Goal: Task Accomplishment & Management: Complete application form

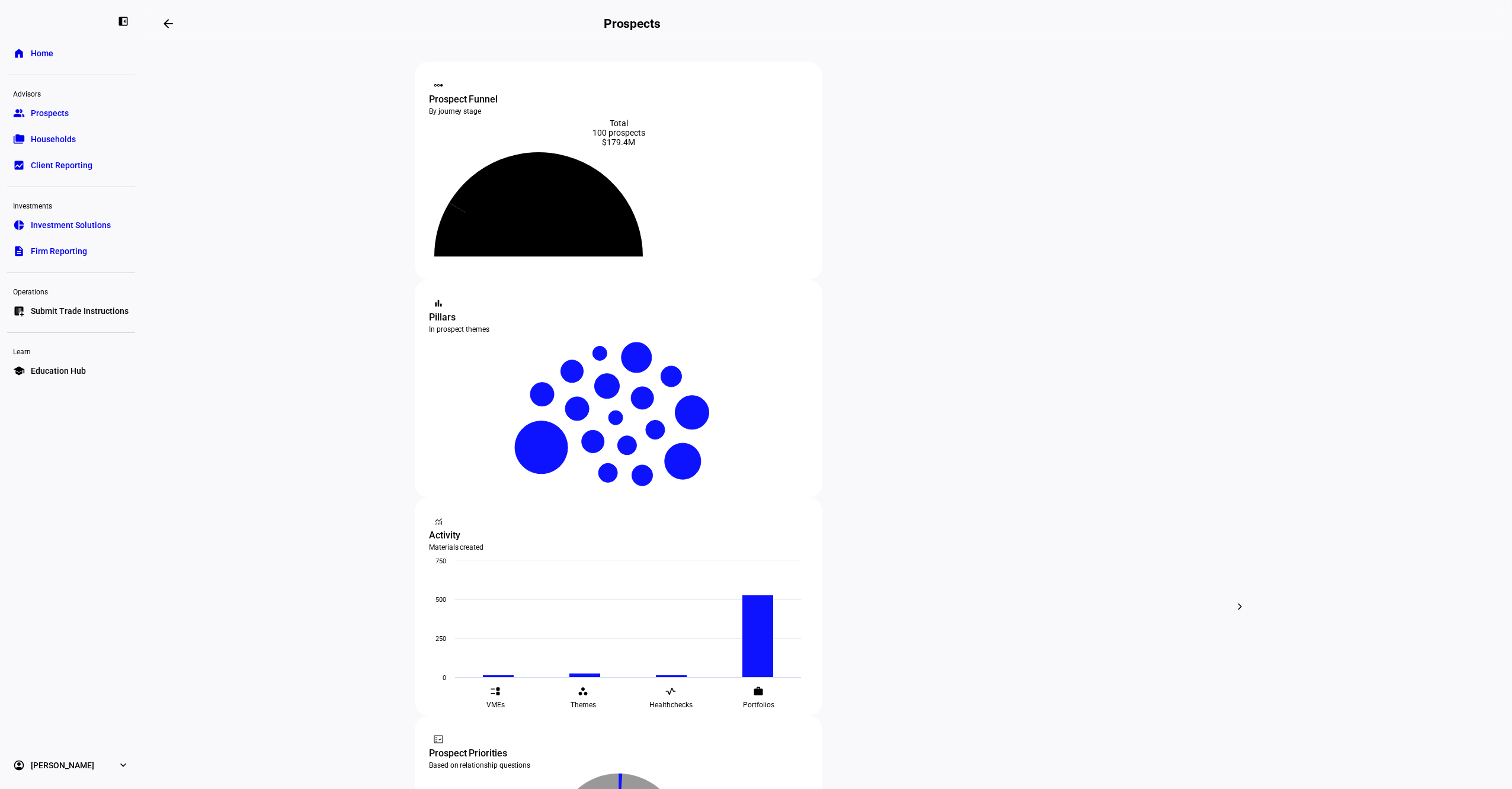
click at [51, 153] on link "bid_landscape Client Reporting" at bounding box center [71, 165] width 128 height 24
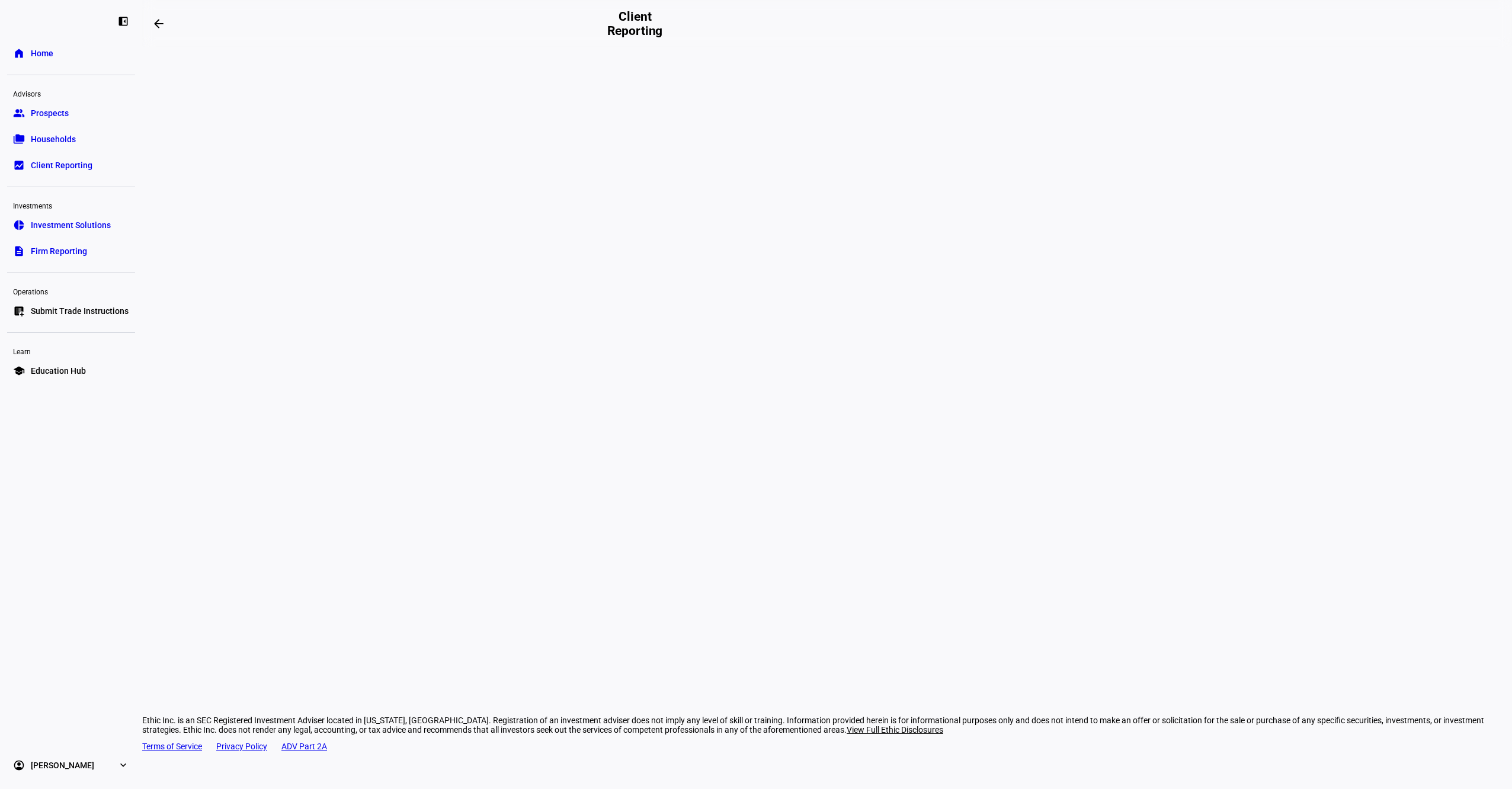
click at [51, 148] on link "folder_copy Households" at bounding box center [71, 139] width 128 height 24
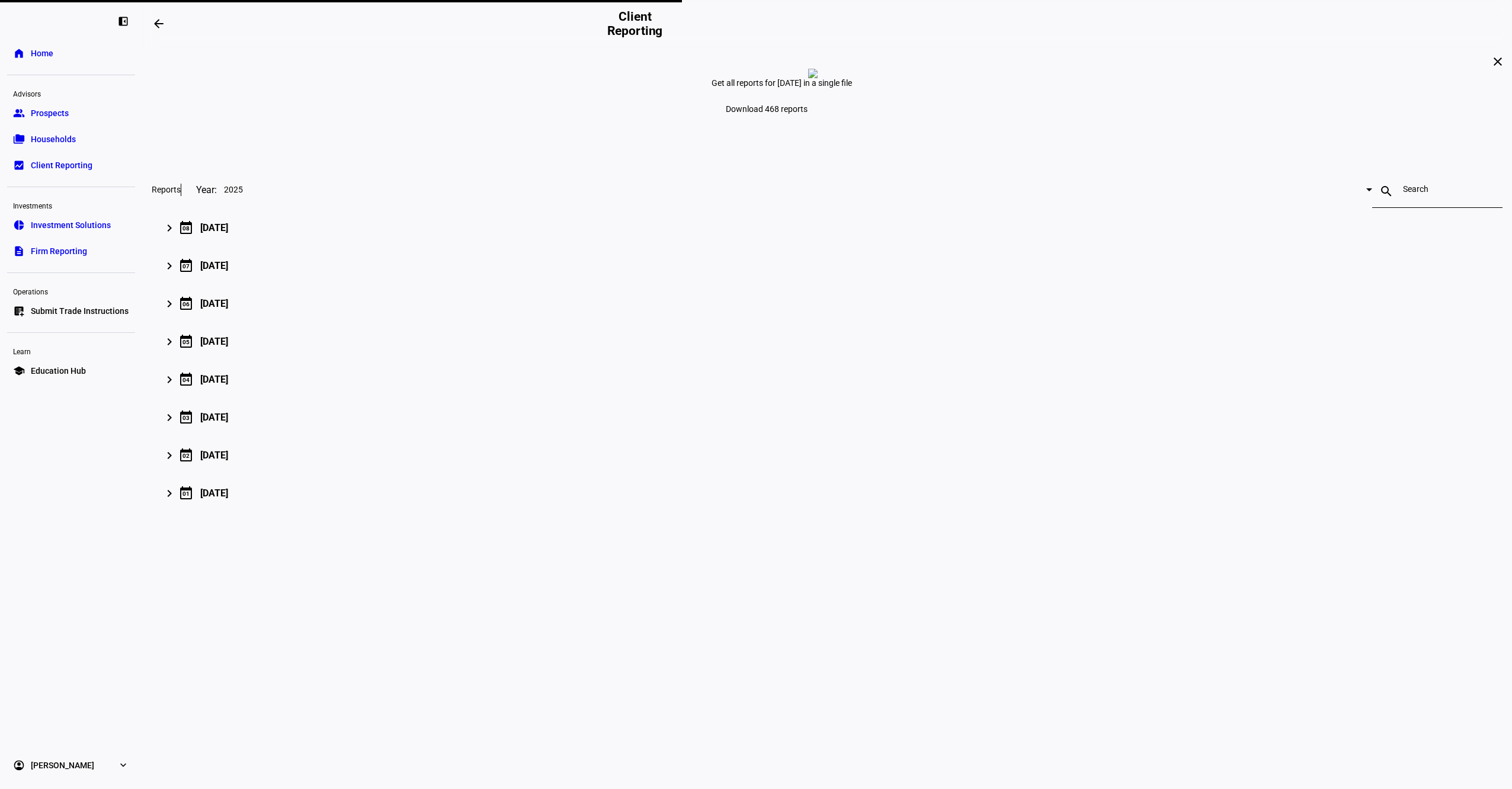
click at [54, 136] on span "Households" at bounding box center [54, 139] width 45 height 12
click at [71, 142] on span "Households" at bounding box center [54, 139] width 45 height 12
click at [53, 135] on span "Households" at bounding box center [54, 139] width 45 height 12
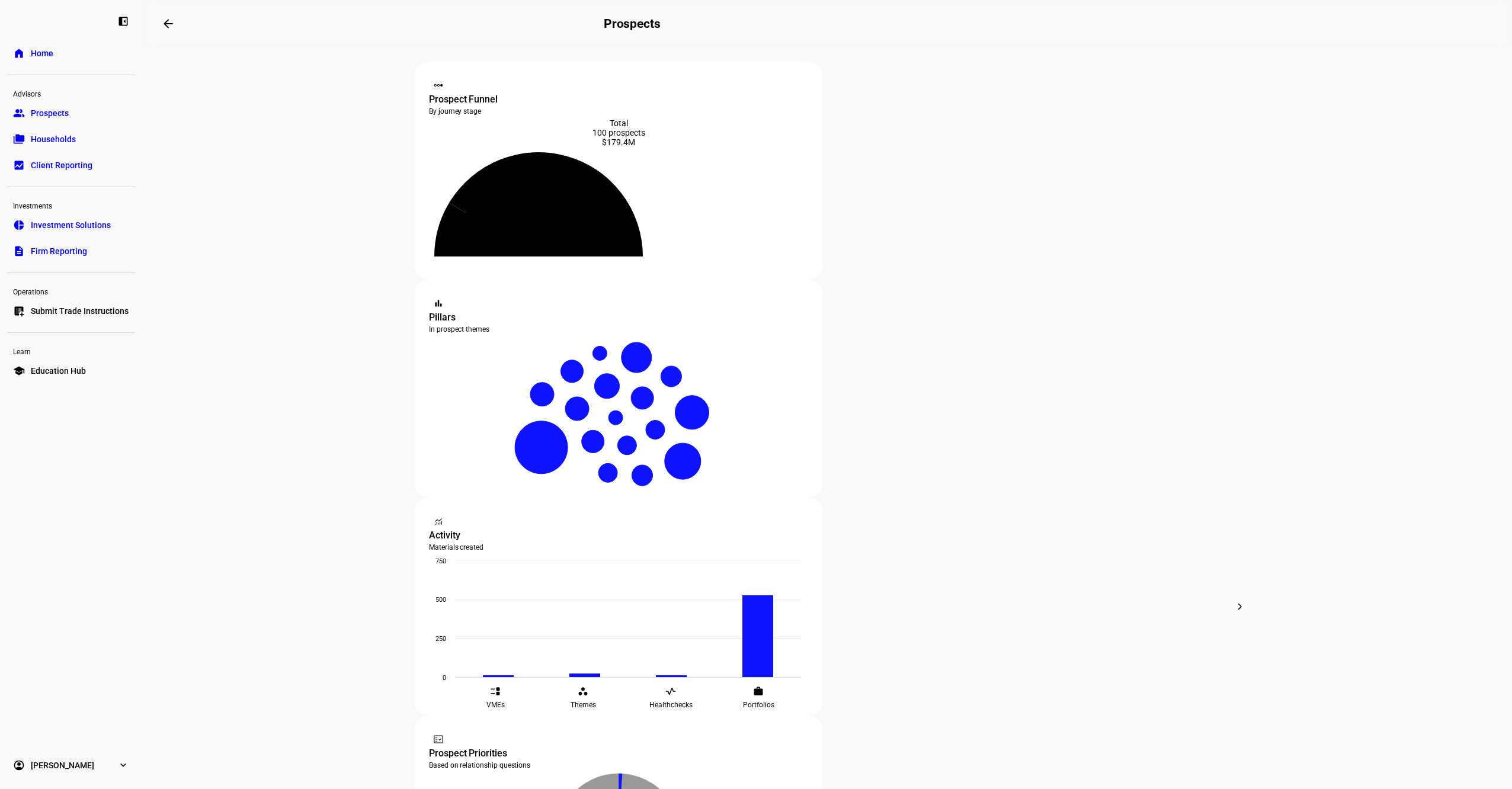
click at [69, 138] on span "Households" at bounding box center [54, 139] width 45 height 12
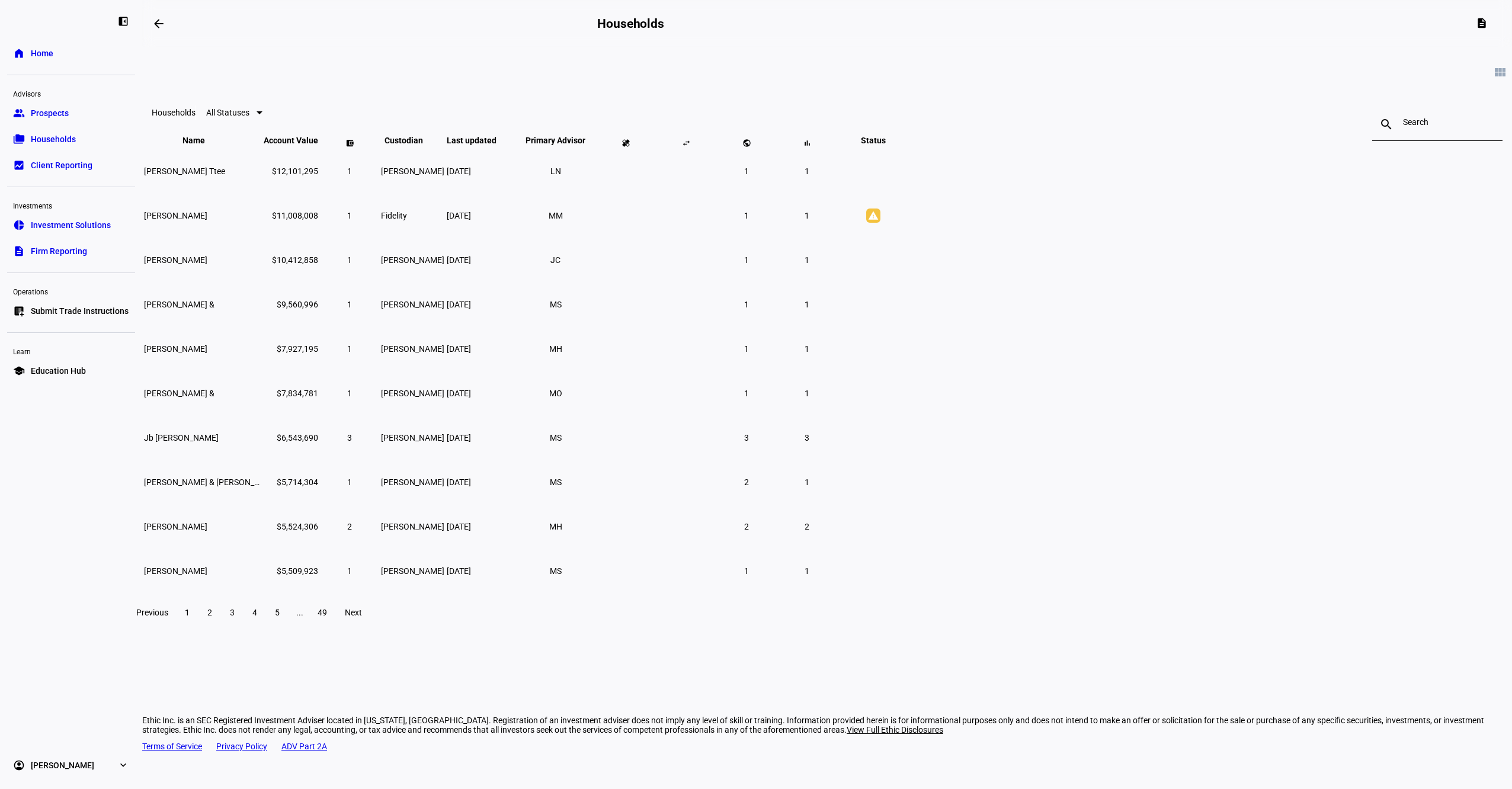
click at [1403, 127] on input at bounding box center [1437, 122] width 69 height 9
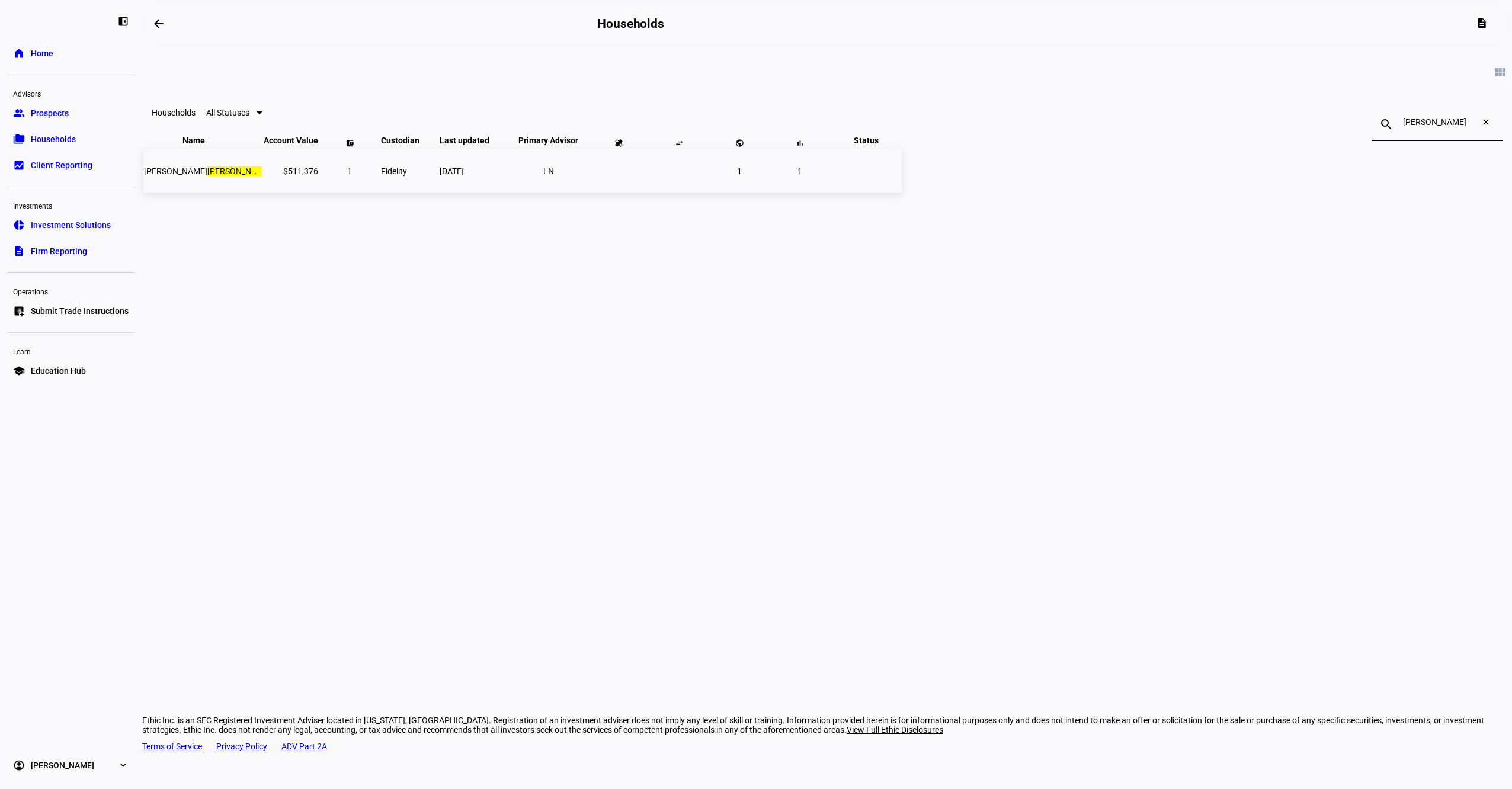
type input "[PERSON_NAME]"
click at [379, 193] on td "1" at bounding box center [350, 171] width 59 height 43
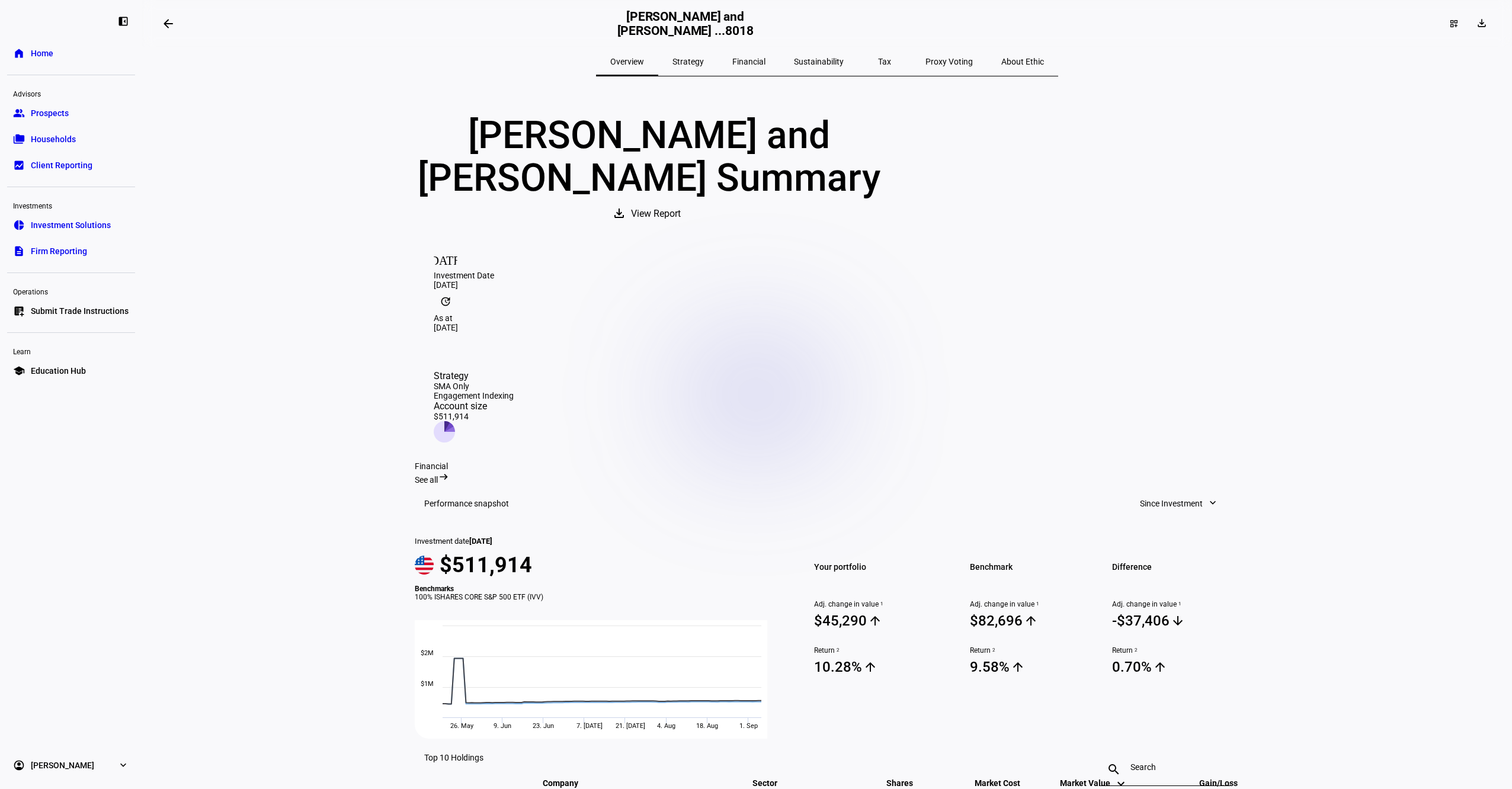
click at [71, 316] on span "Submit Trade Instructions" at bounding box center [80, 311] width 98 height 12
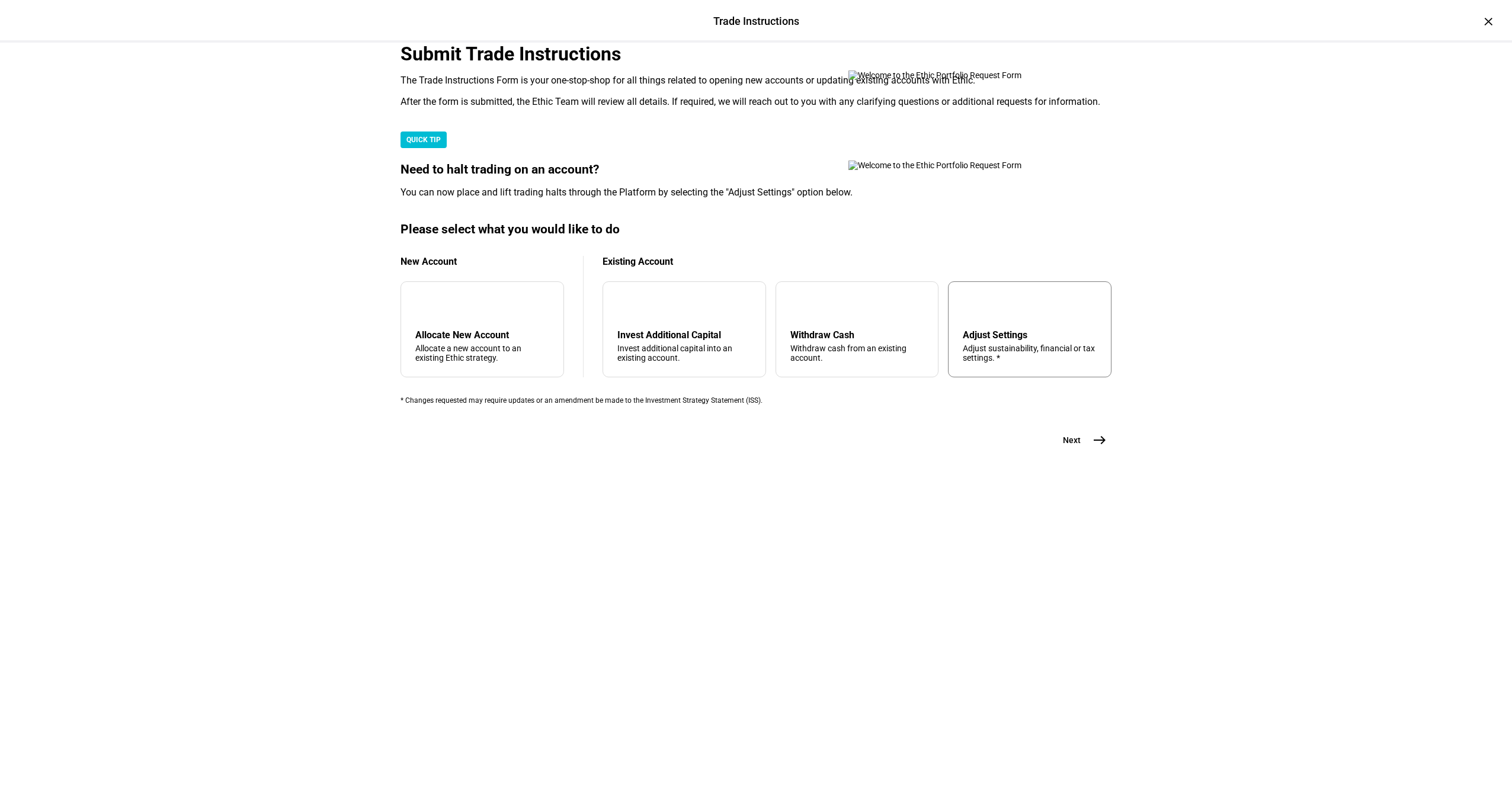
click at [988, 341] on div "Adjust Settings" at bounding box center [1029, 335] width 134 height 12
click at [1088, 452] on span "east" at bounding box center [1099, 440] width 24 height 24
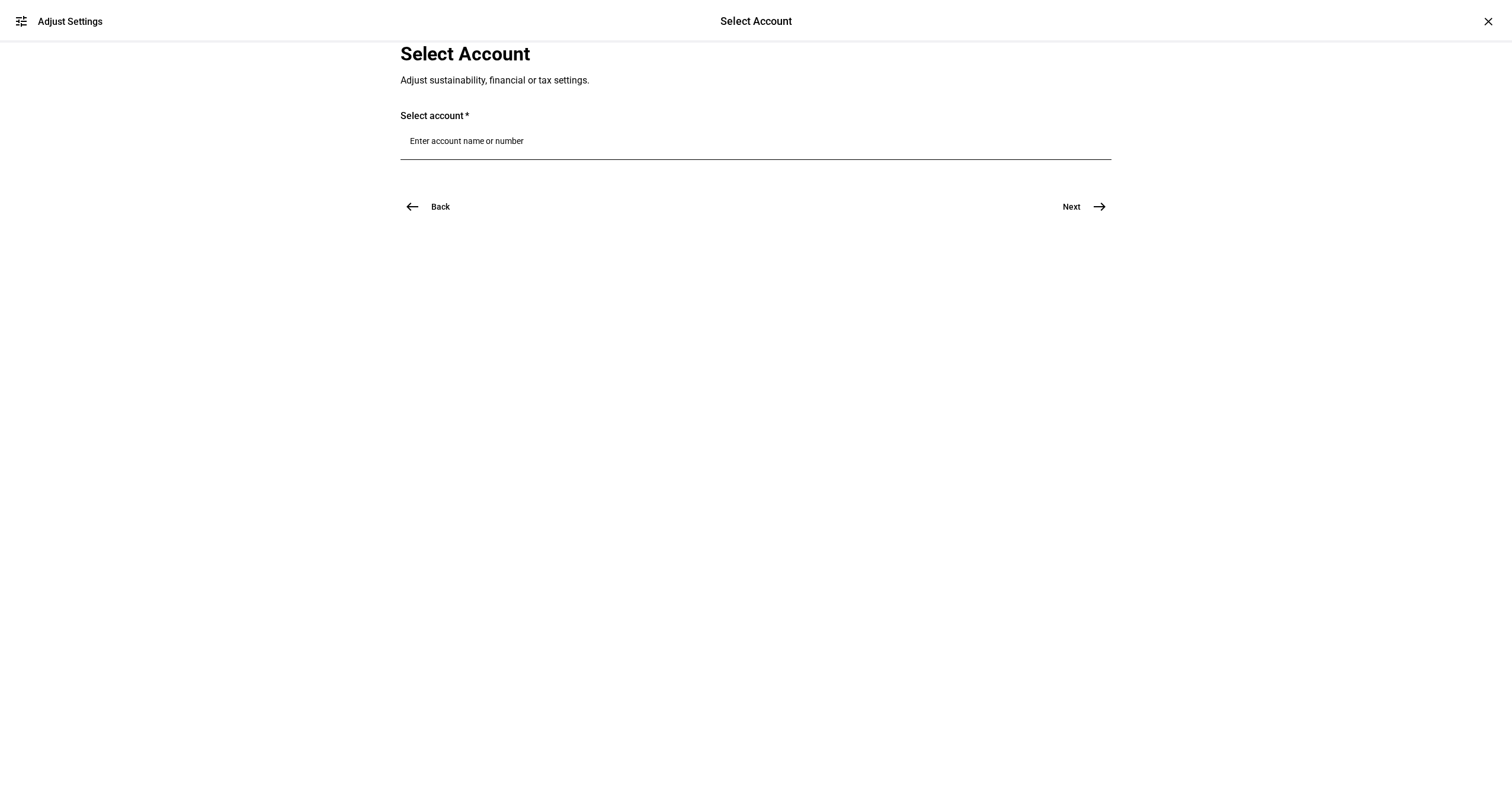
click at [510, 145] on input "Number" at bounding box center [756, 140] width 692 height 9
type input "[PERSON_NAME]"
click at [525, 356] on span "[PERSON_NAME] e and [PERSON_NAME]" at bounding box center [574, 355] width 241 height 14
click at [532, 160] on div at bounding box center [756, 143] width 692 height 33
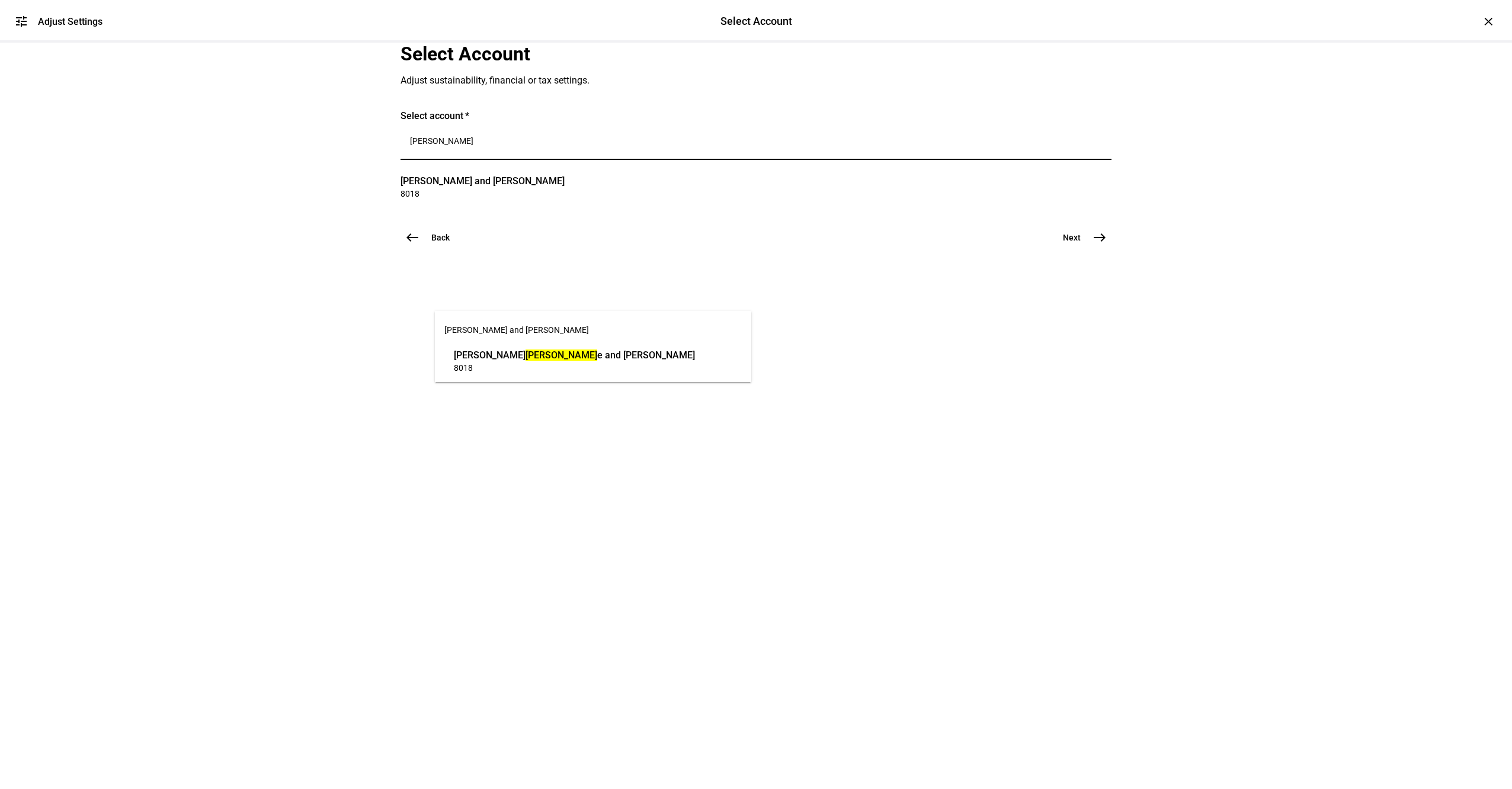
type input "[PERSON_NAME]"
click at [527, 350] on span "[PERSON_NAME] e and [PERSON_NAME]" at bounding box center [574, 355] width 241 height 14
click at [1088, 250] on span "east" at bounding box center [1099, 237] width 24 height 24
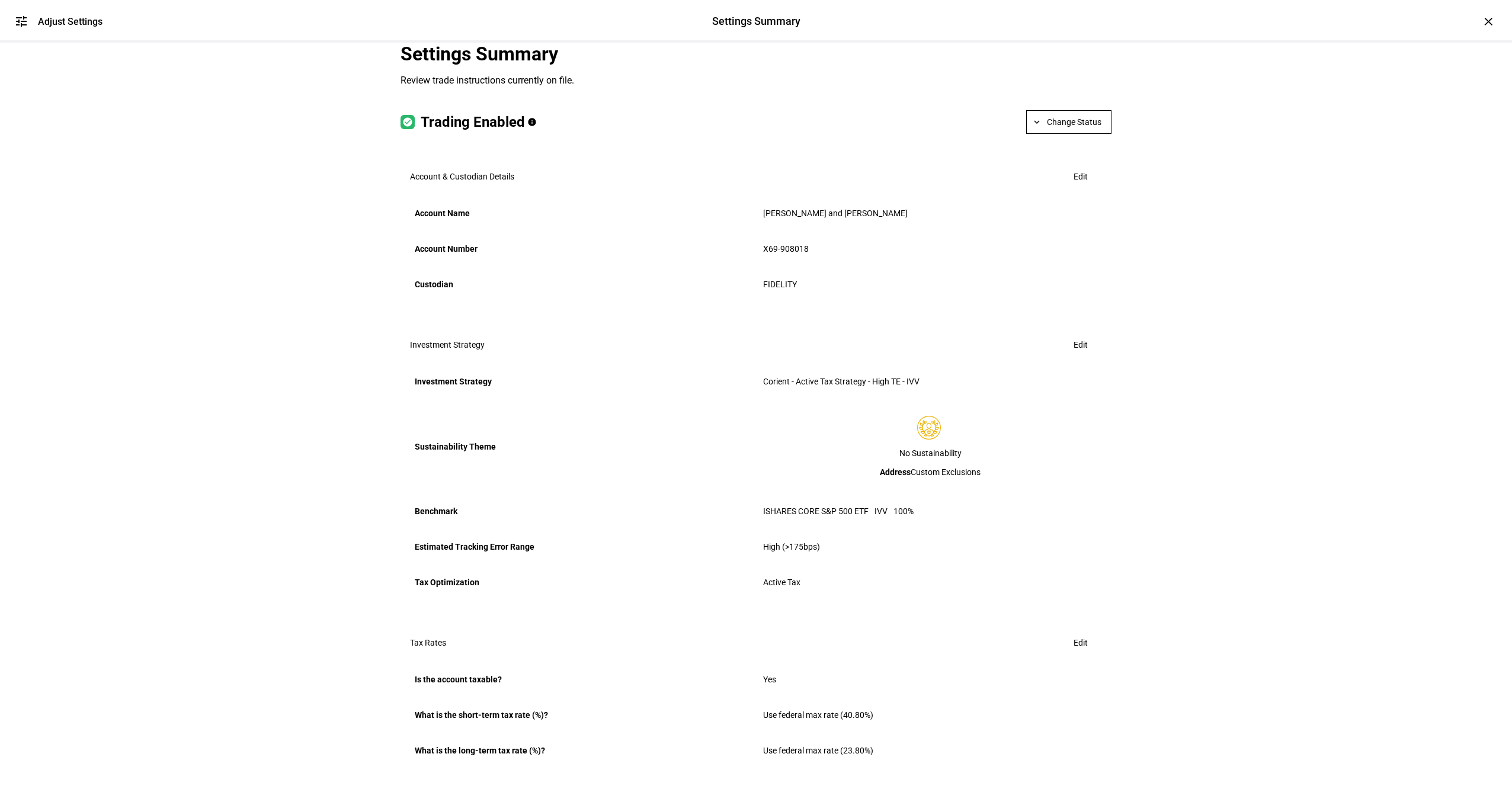
click at [1074, 134] on span "Change Status" at bounding box center [1073, 122] width 54 height 24
click at [1073, 264] on span "Halt Trading" at bounding box center [1074, 265] width 52 height 9
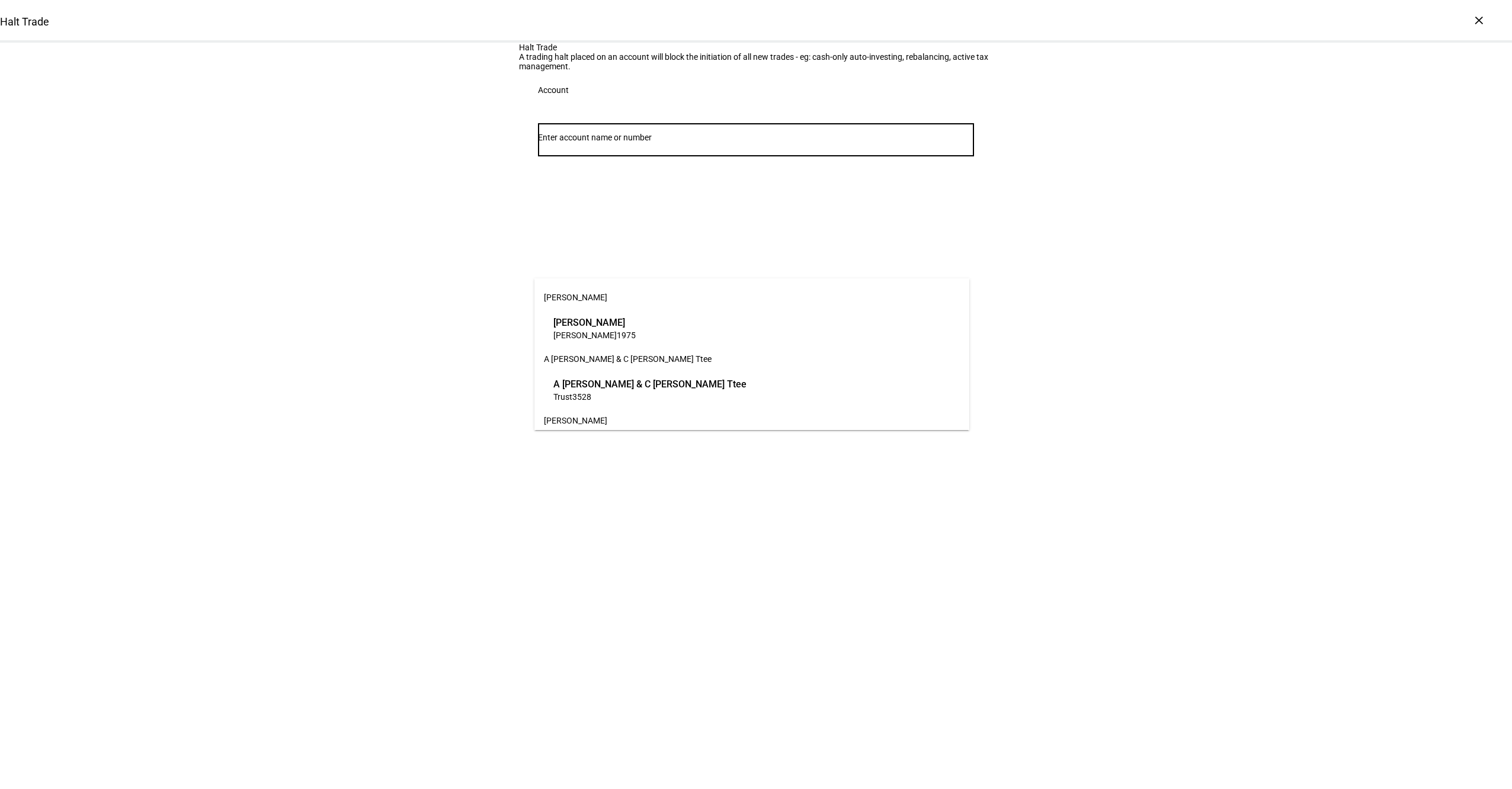
click at [557, 142] on input "Number" at bounding box center [756, 137] width 436 height 9
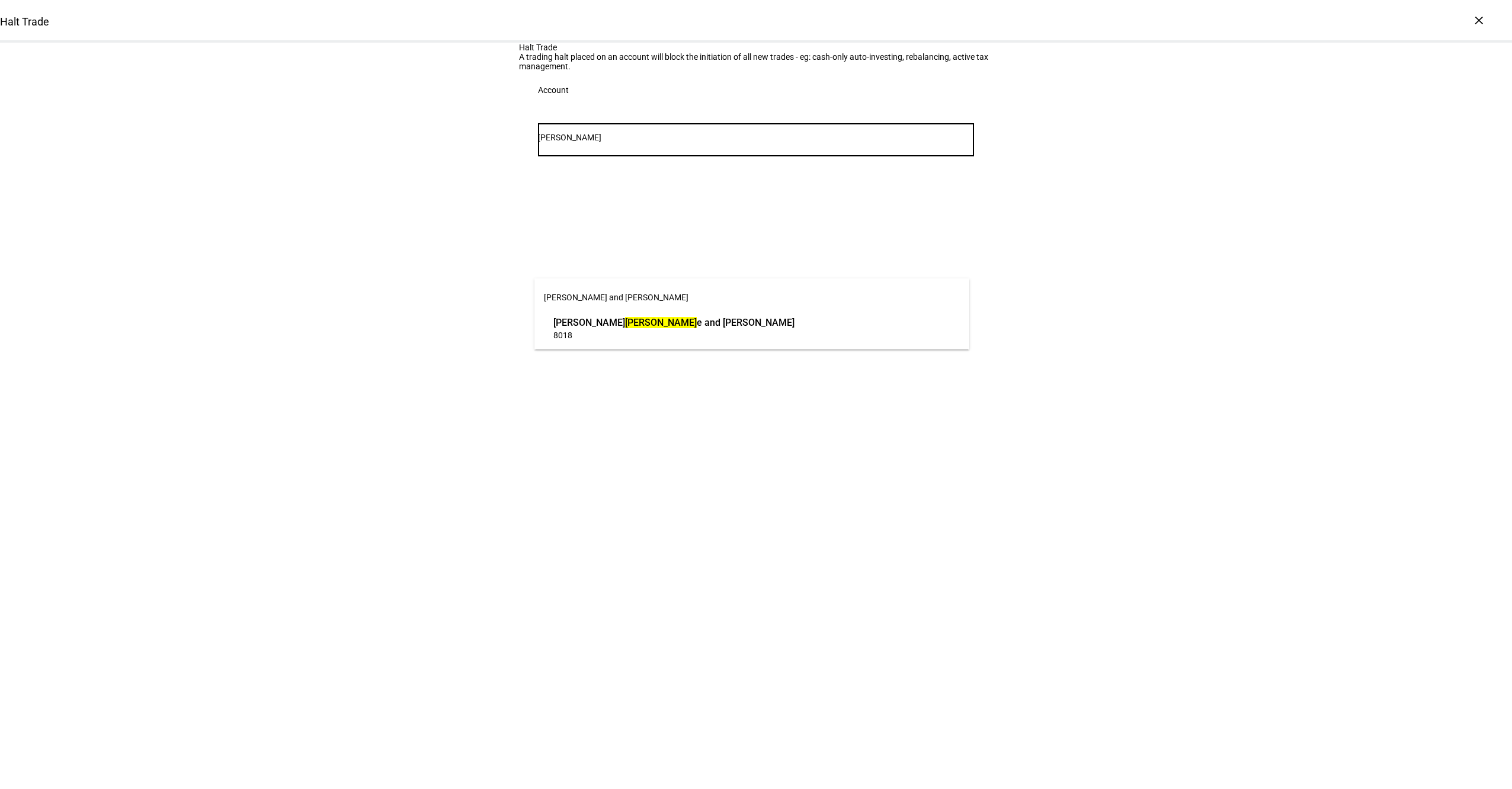
type input "[PERSON_NAME]"
click at [635, 347] on div "[PERSON_NAME] and [PERSON_NAME] [PERSON_NAME] e and [PERSON_NAME] 8018" at bounding box center [751, 314] width 435 height 71
click at [635, 337] on span "8018" at bounding box center [673, 335] width 241 height 12
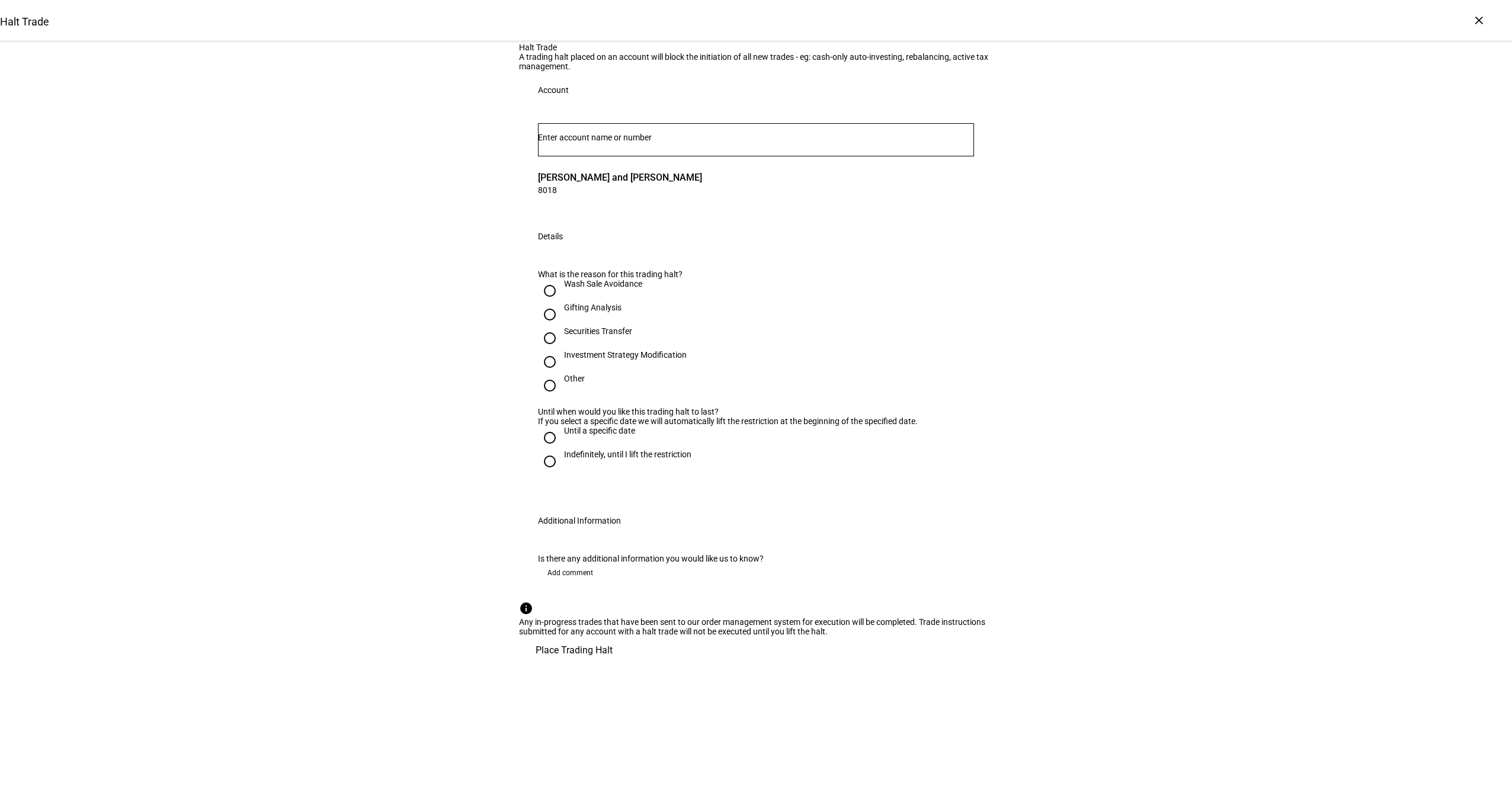
scroll to position [106, 0]
click at [568, 384] on div "Other" at bounding box center [574, 378] width 21 height 9
click at [562, 397] on input "Other" at bounding box center [549, 385] width 24 height 24
radio input "true"
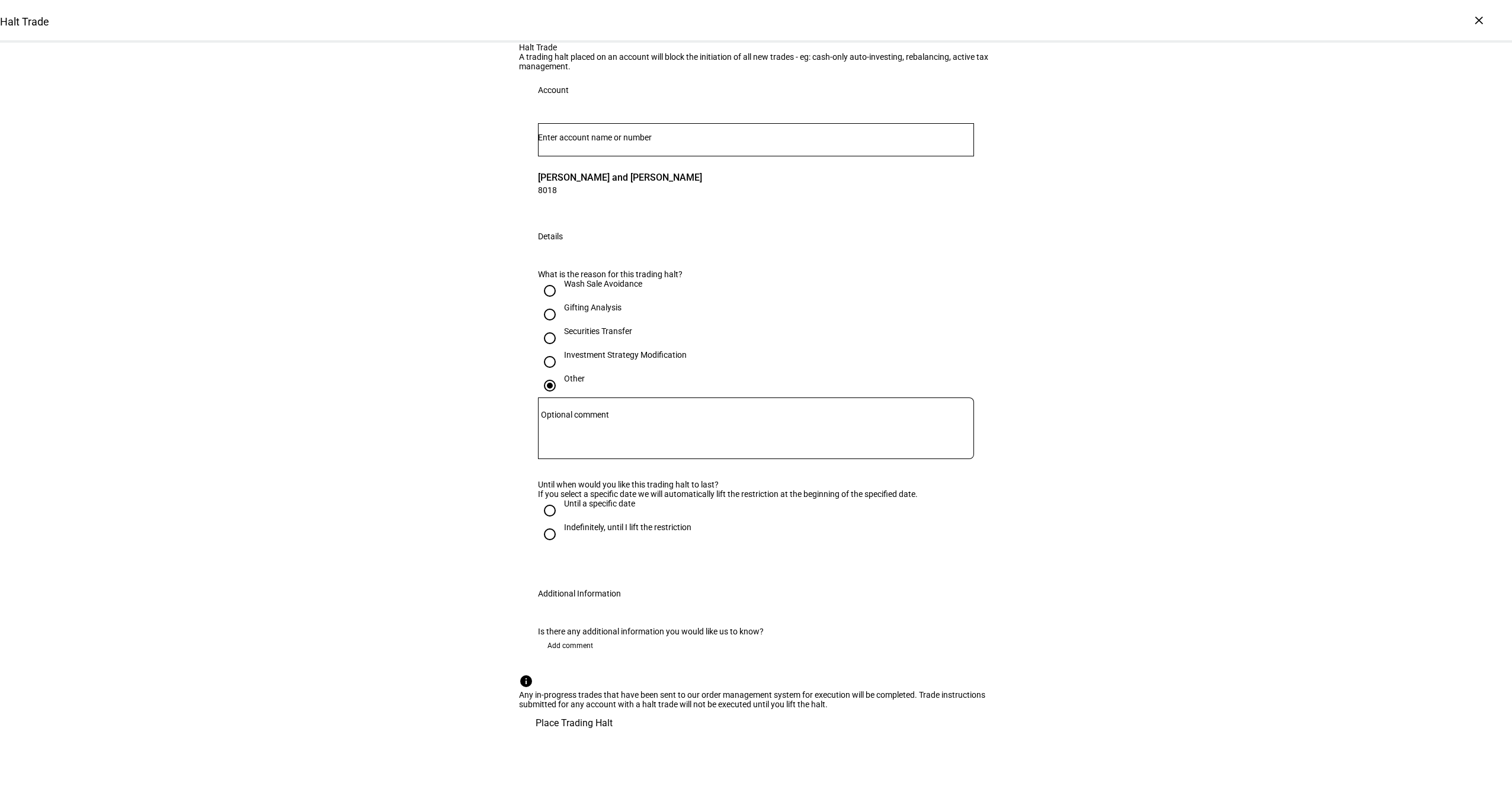
click at [573, 442] on div at bounding box center [756, 428] width 436 height 62
type textarea "client just added $25k to the account and then asked that we hold off investing…"
click at [609, 544] on div "Indefinitely, until I lift the restriction" at bounding box center [628, 533] width 127 height 21
click at [562, 547] on input "Indefinitely, until I lift the restriction" at bounding box center [549, 534] width 24 height 24
radio input "true"
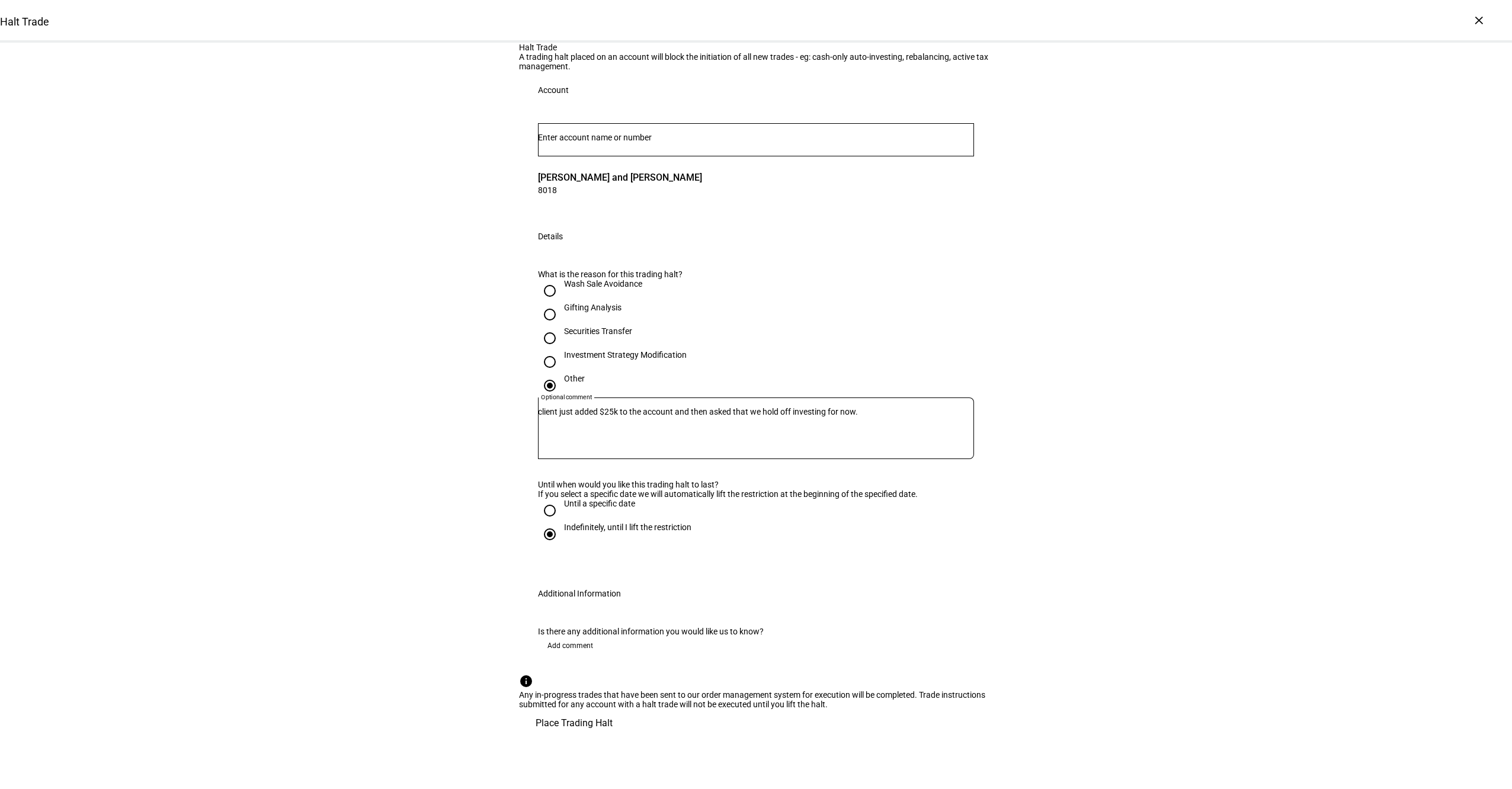
scroll to position [235, 0]
click at [612, 738] on span "Place Trading Halt" at bounding box center [574, 723] width 77 height 28
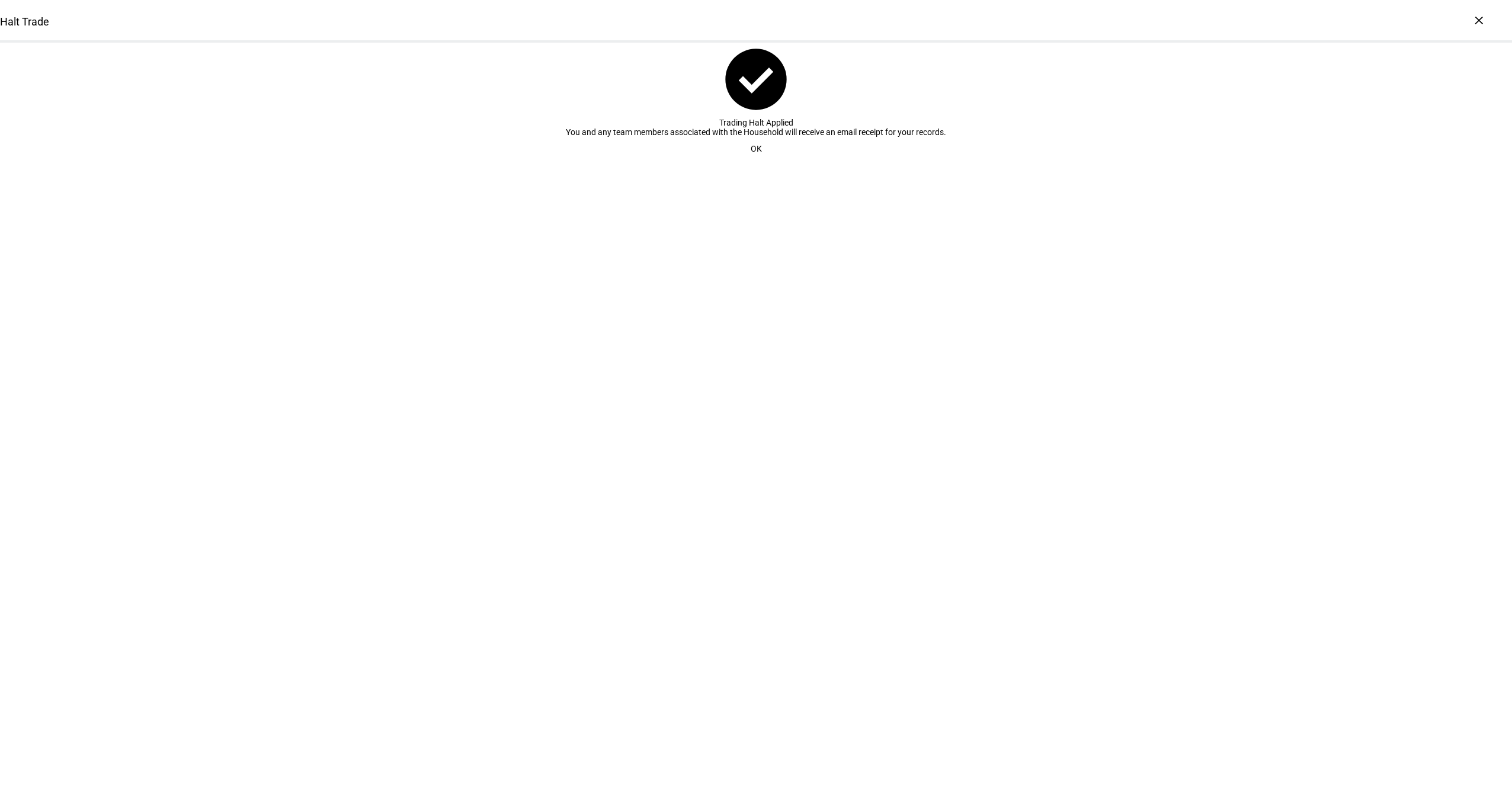
scroll to position [0, 0]
click at [743, 161] on span at bounding box center [756, 148] width 40 height 24
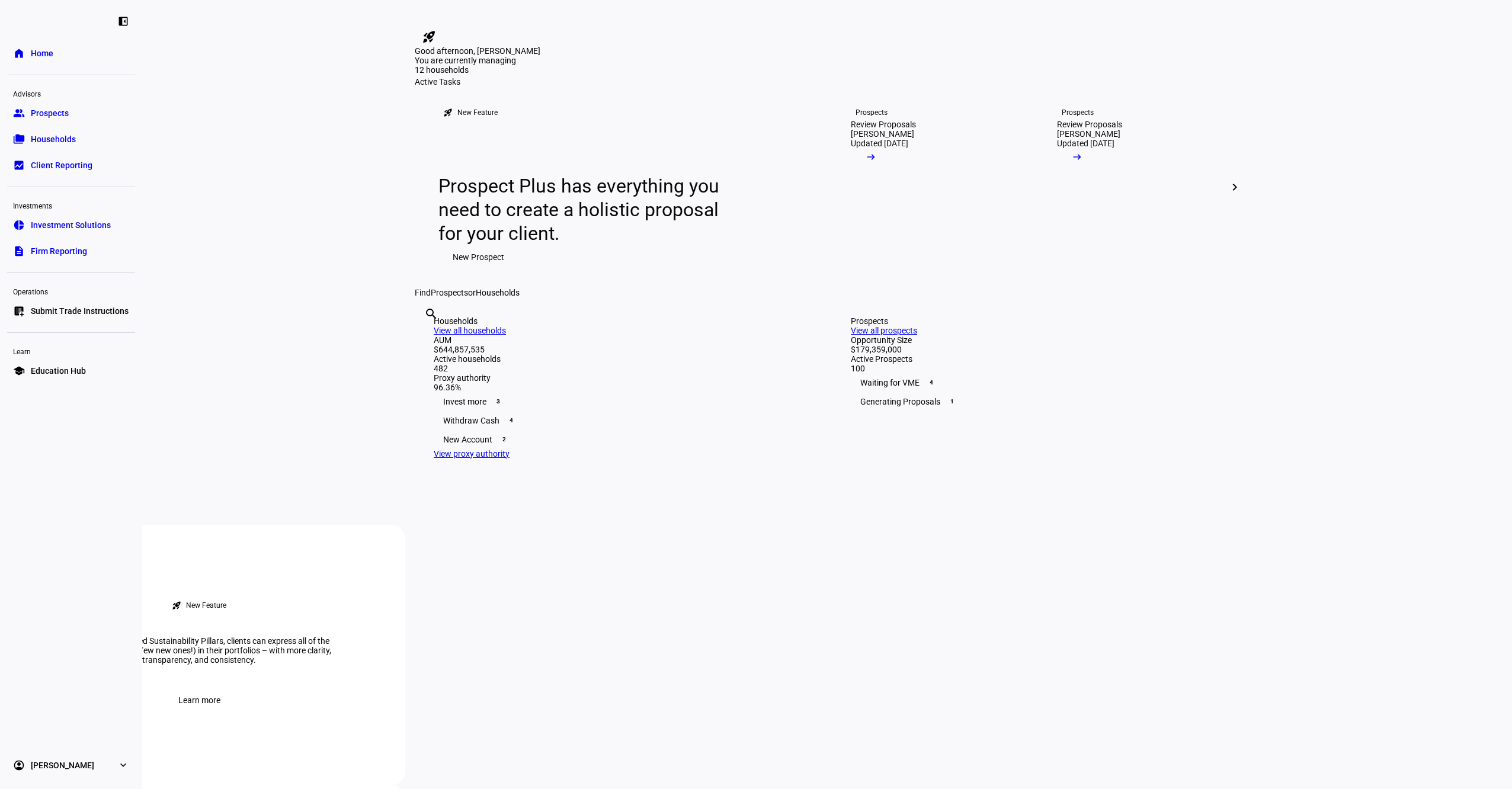
click at [94, 313] on span "Submit Trade Instructions" at bounding box center [80, 311] width 98 height 12
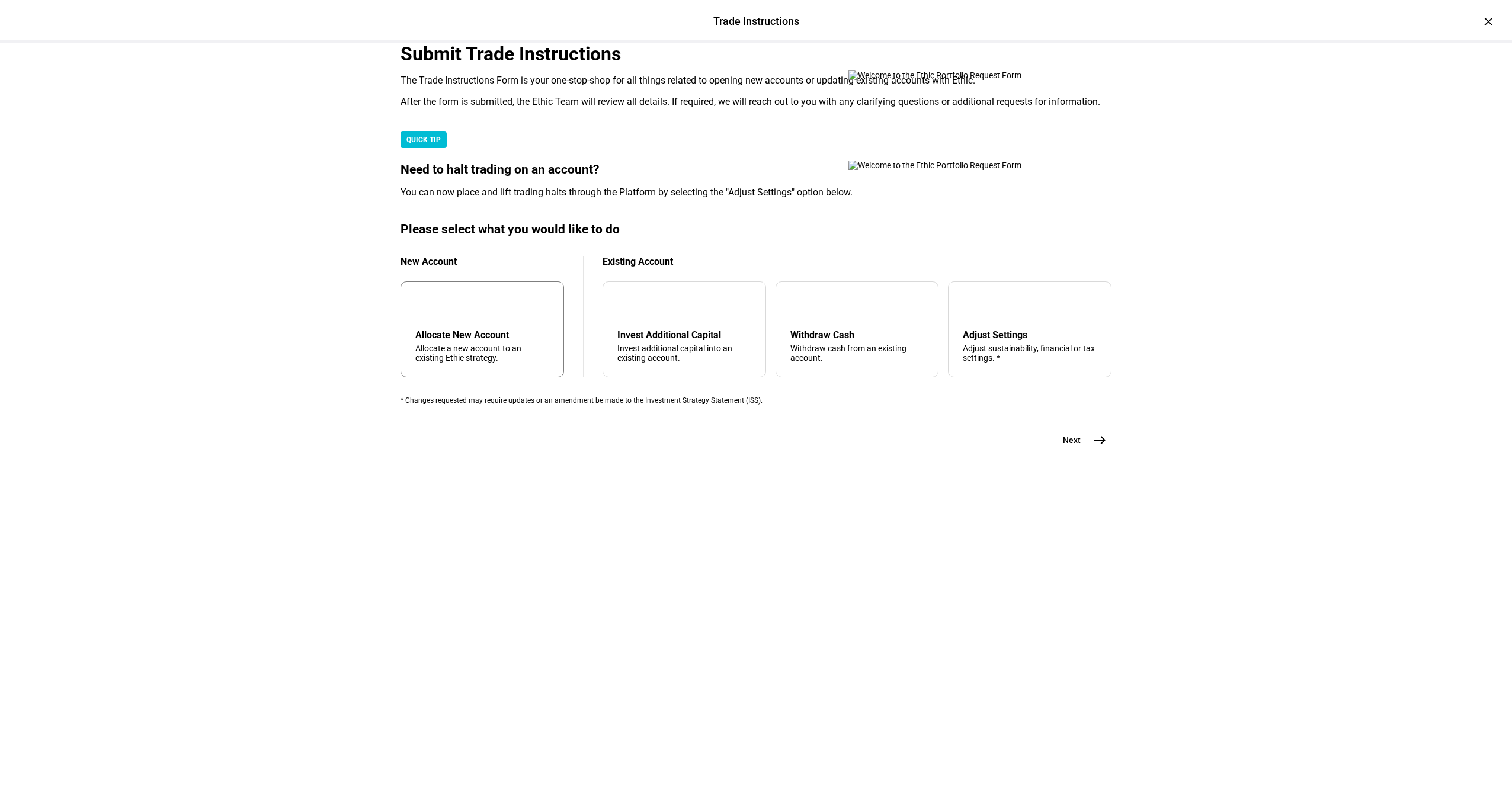
click at [504, 377] on div "add Allocate New Account Allocate a new account to an existing Ethic strategy." at bounding box center [482, 329] width 164 height 96
click at [1080, 452] on button "Next east" at bounding box center [1080, 440] width 63 height 24
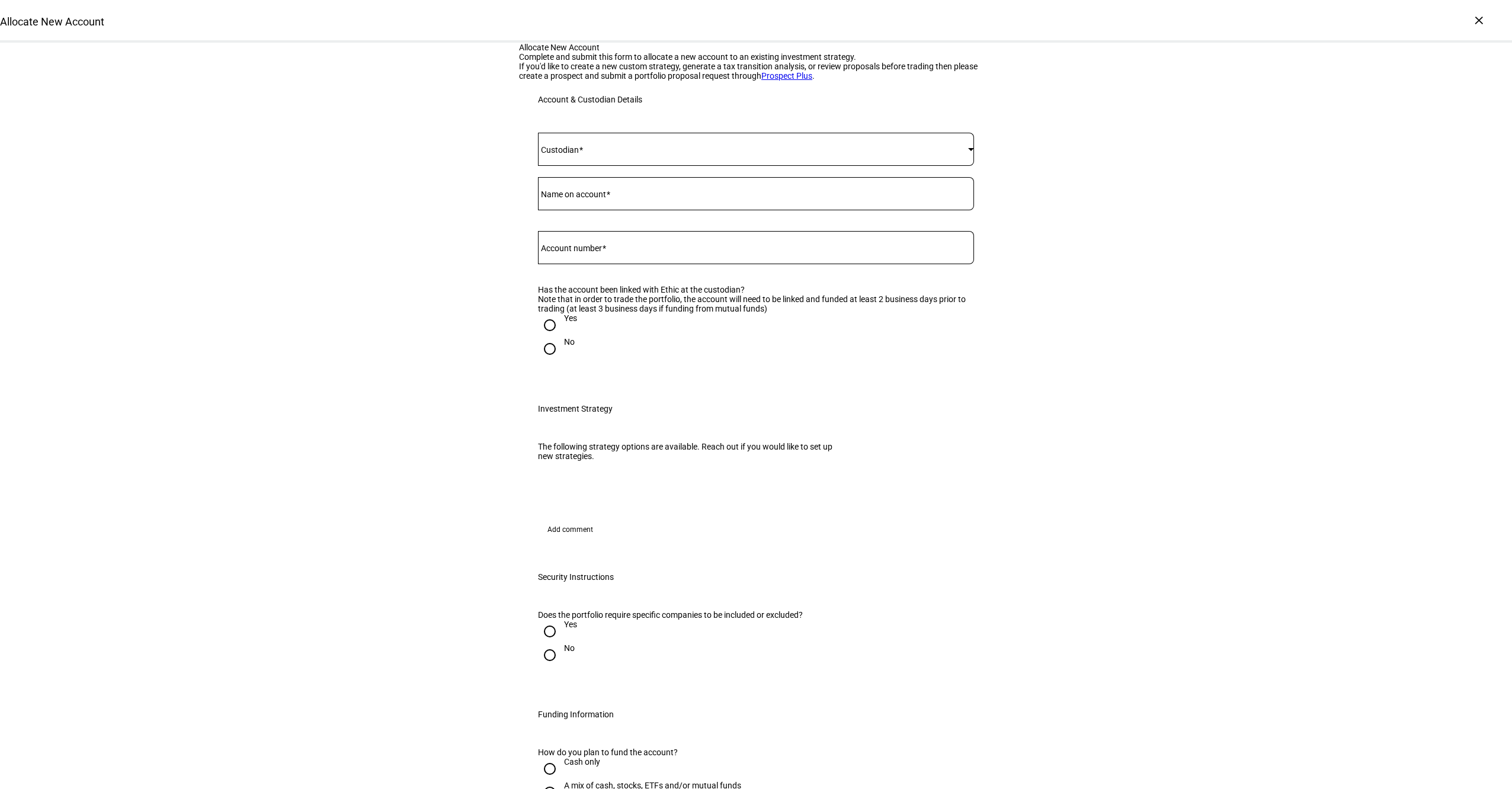
click at [586, 166] on div at bounding box center [756, 149] width 436 height 33
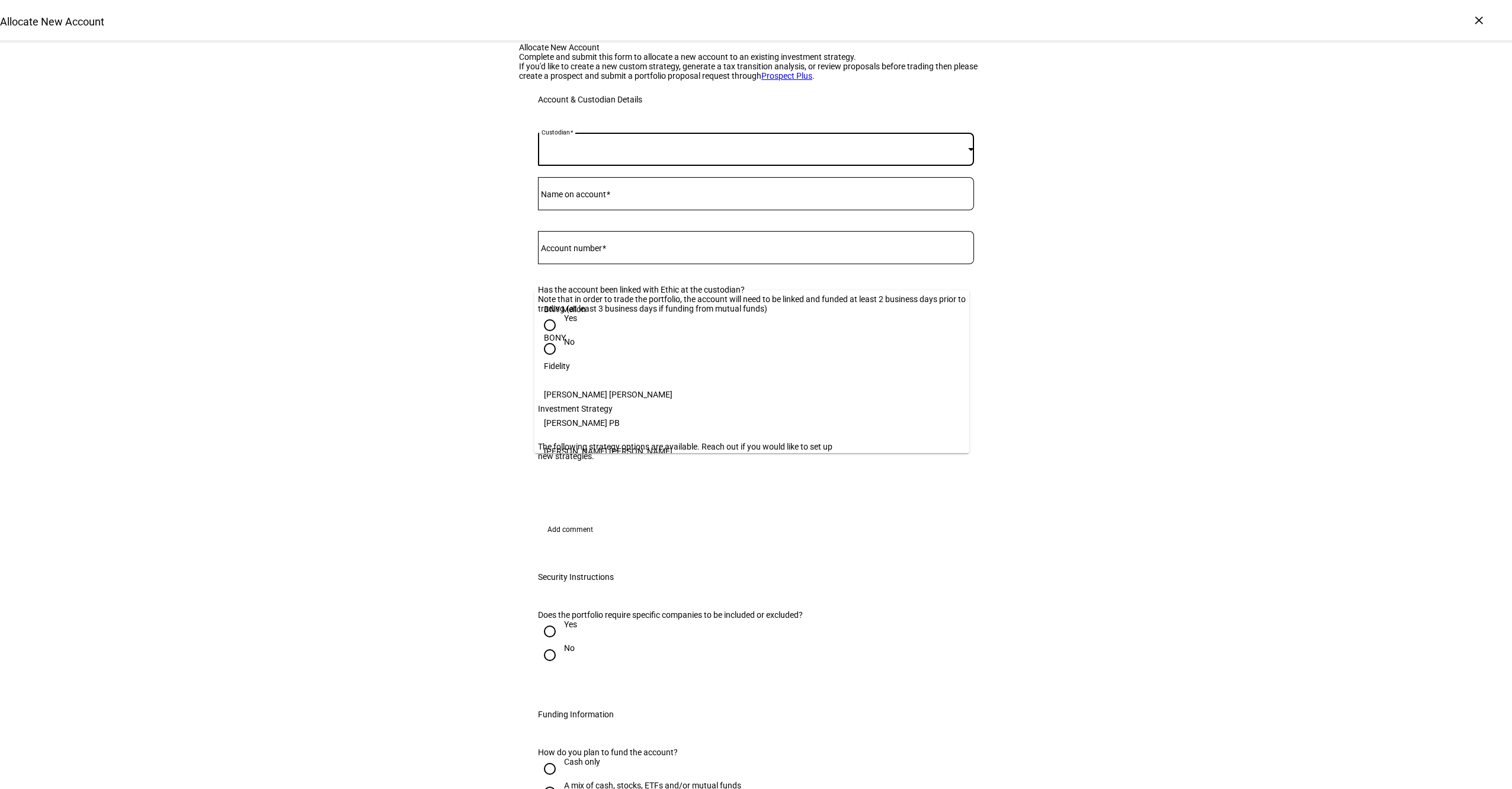
scroll to position [122, 0]
click at [592, 434] on mat-option "[PERSON_NAME]" at bounding box center [751, 443] width 435 height 28
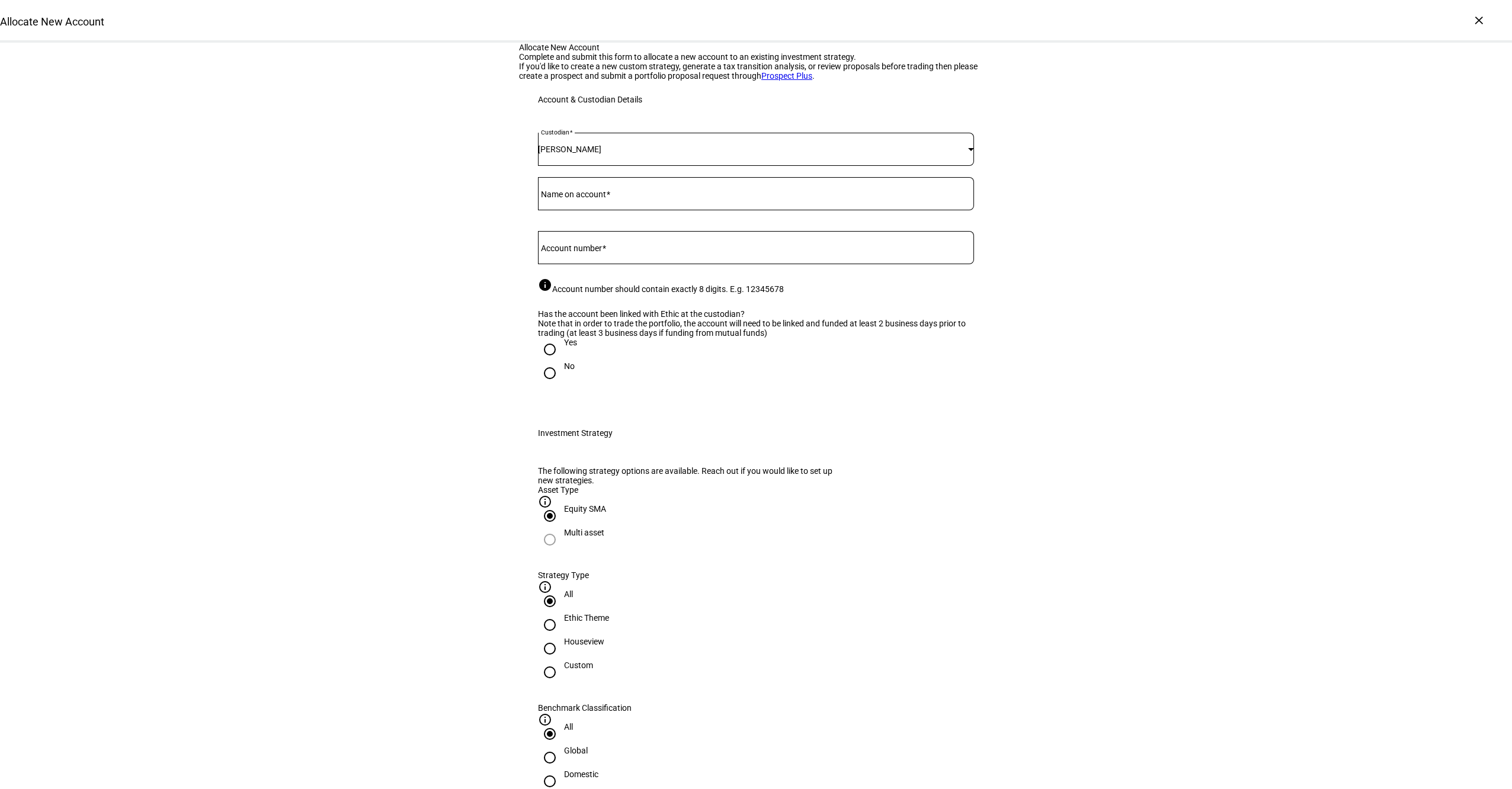
click at [575, 199] on mat-label "Name on account" at bounding box center [573, 194] width 65 height 9
click at [575, 196] on input "Name on account" at bounding box center [756, 191] width 436 height 9
paste input "[PERSON_NAME] & [PERSON_NAME] JT TEN"
type input "[PERSON_NAME] & [PERSON_NAME] JT TEN"
click at [616, 250] on input "Account number" at bounding box center [756, 245] width 436 height 9
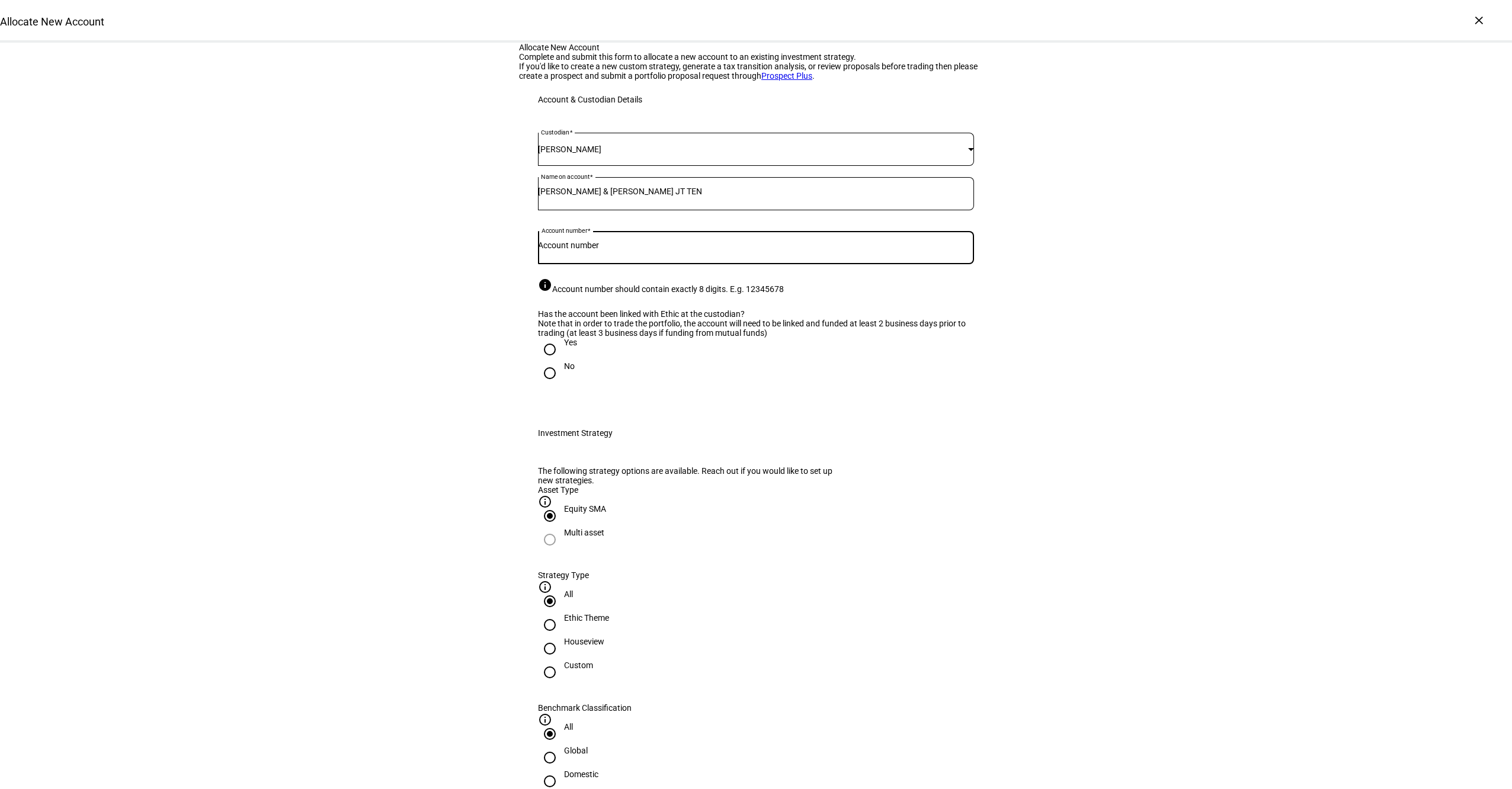
paste input "4832-2663"
click at [565, 250] on input "4832-2663" at bounding box center [756, 245] width 436 height 9
type input "48322663"
click at [553, 361] on input "Yes" at bounding box center [549, 350] width 24 height 24
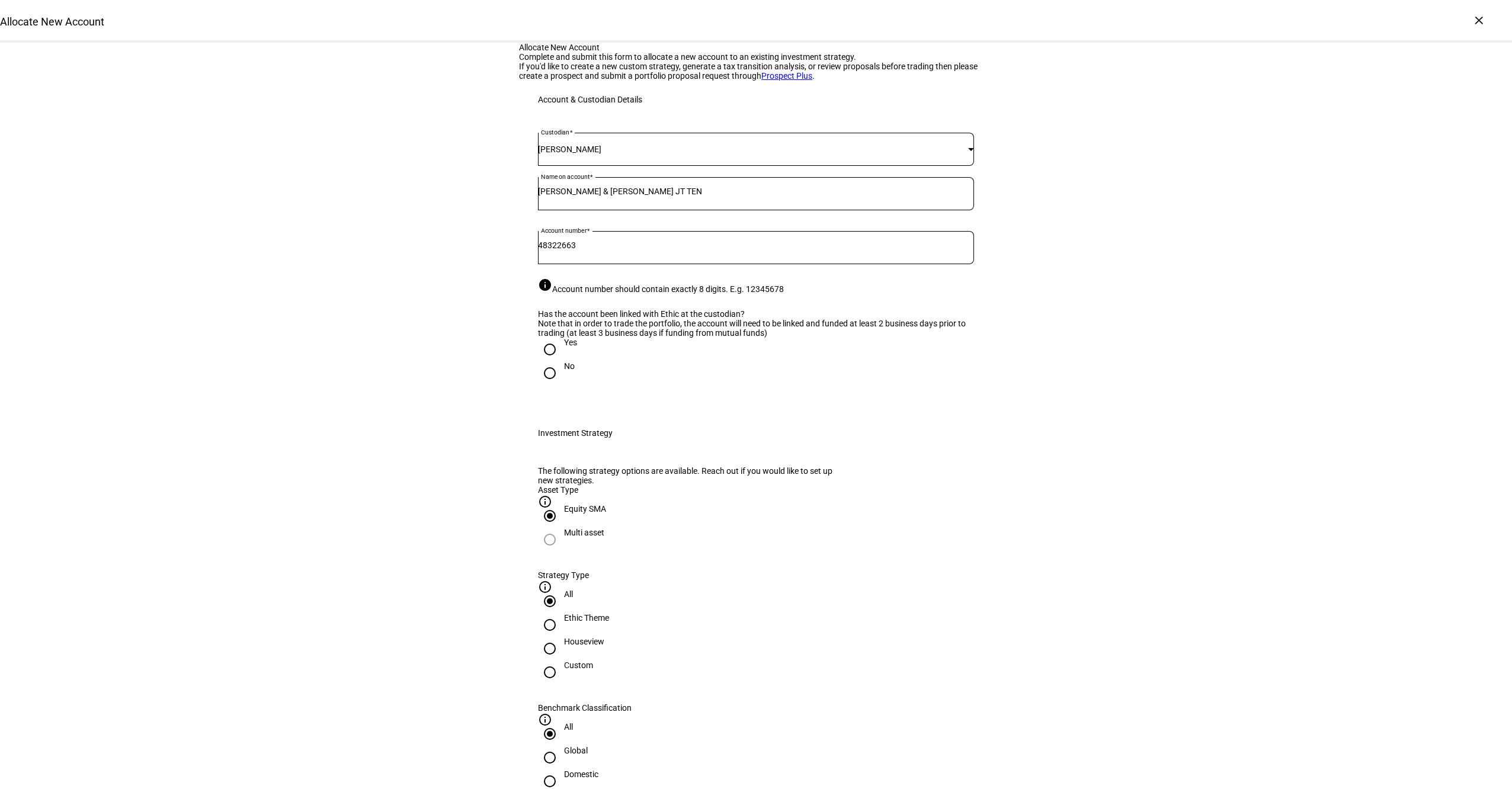
radio input "true"
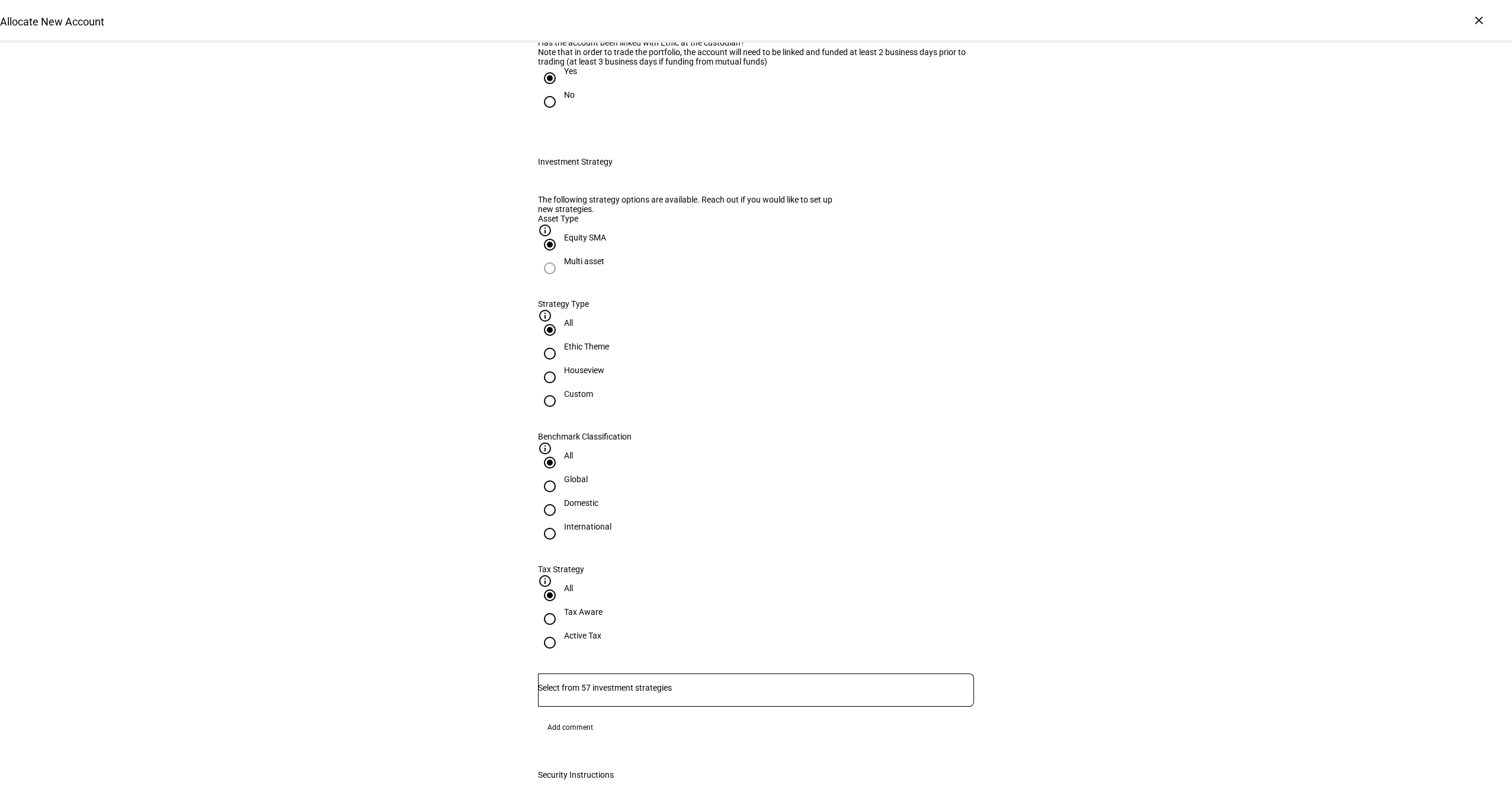
scroll to position [286, 0]
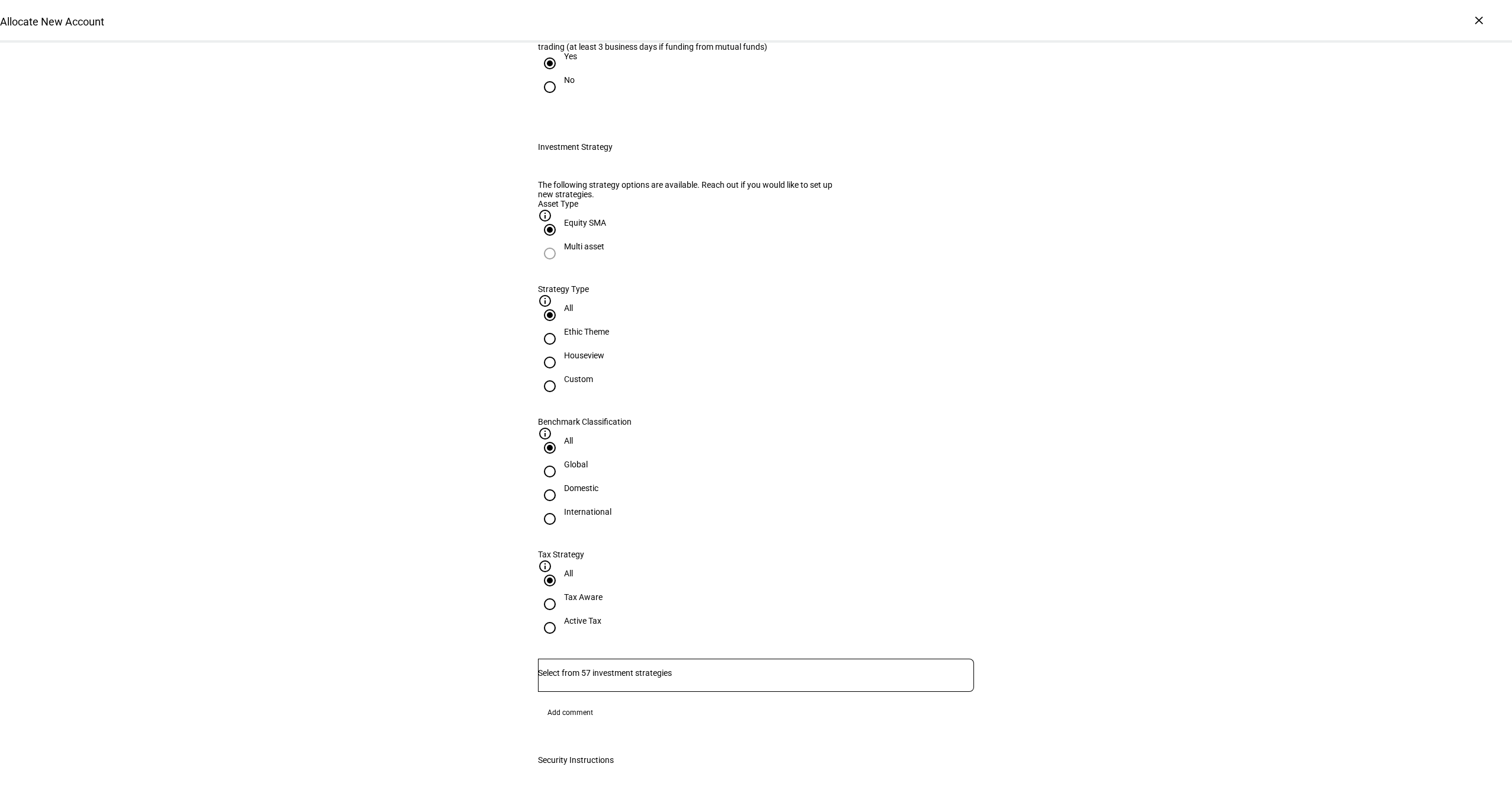
click at [604, 360] on div "Houseview" at bounding box center [584, 355] width 41 height 9
click at [562, 374] on input "Houseview" at bounding box center [549, 363] width 24 height 24
radio input "true"
click at [562, 484] on input "Domestic" at bounding box center [549, 495] width 24 height 24
radio input "true"
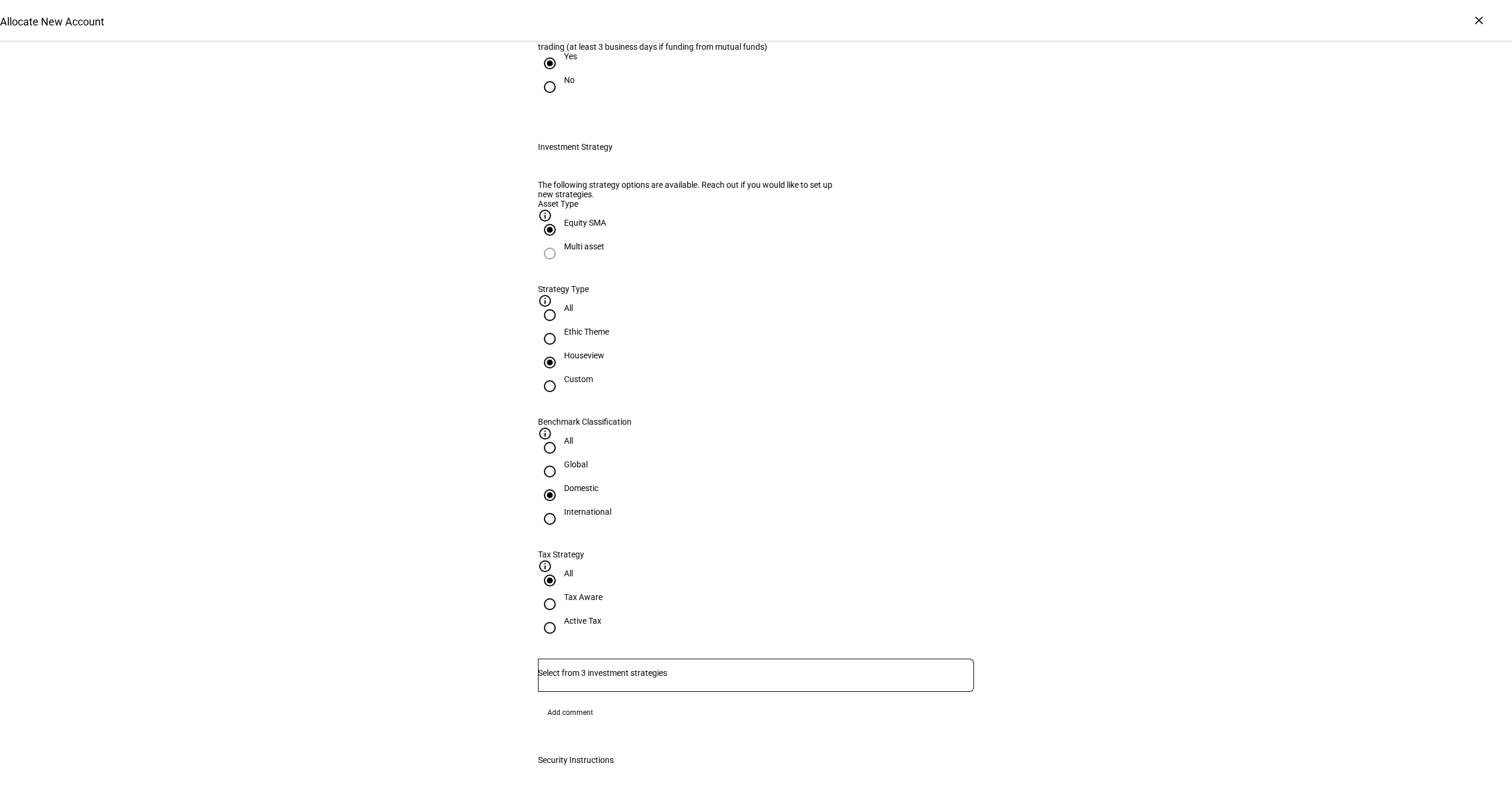
click at [601, 616] on div "Active Tax" at bounding box center [583, 620] width 38 height 9
click at [562, 616] on input "Active Tax" at bounding box center [549, 628] width 24 height 24
radio input "true"
click at [736, 668] on input "Number" at bounding box center [756, 672] width 436 height 9
click at [712, 579] on span "Corient - Active Tax Strategy - High TE - IVV" at bounding box center [635, 567] width 185 height 25
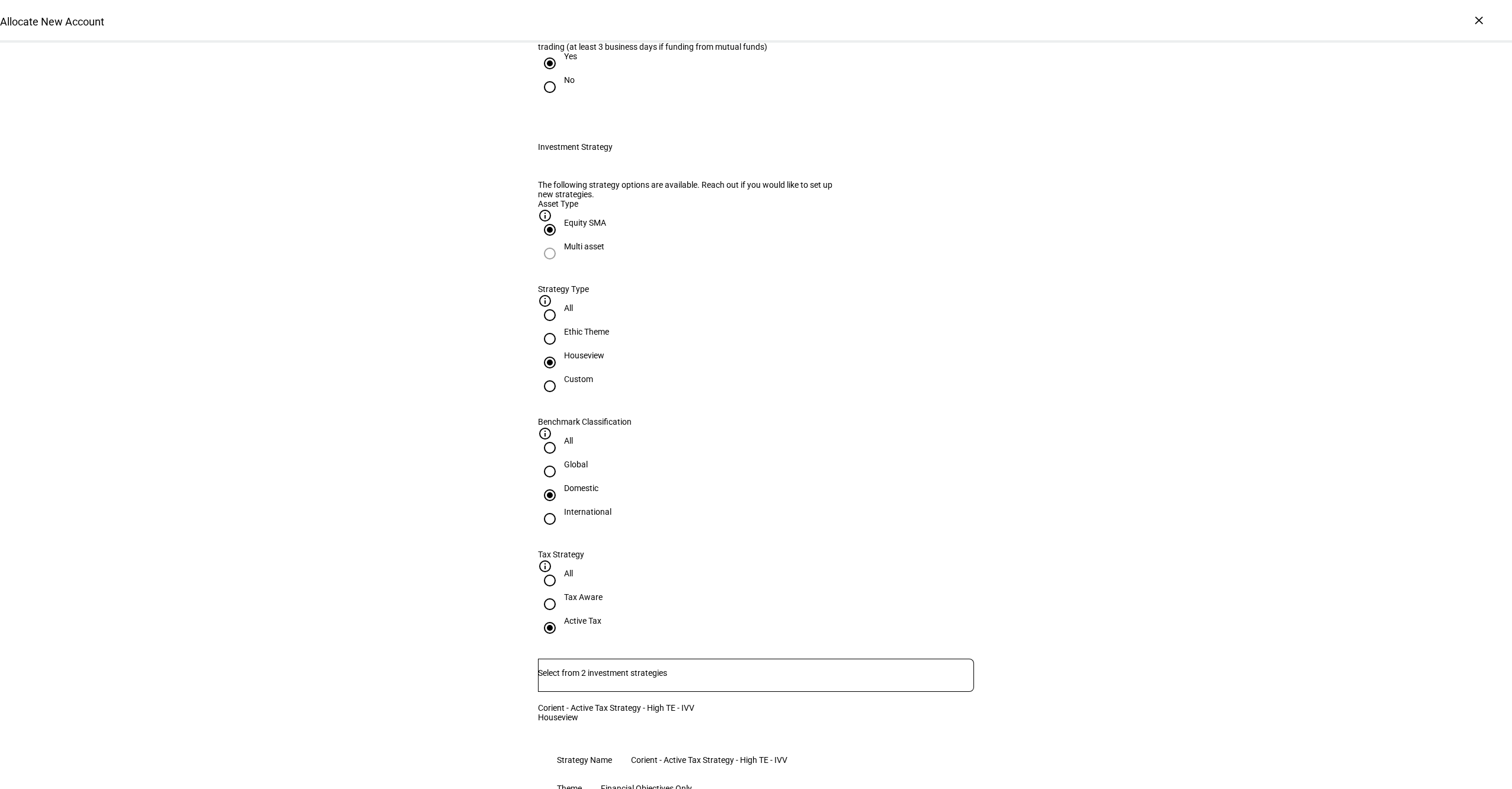
scroll to position [560, 0]
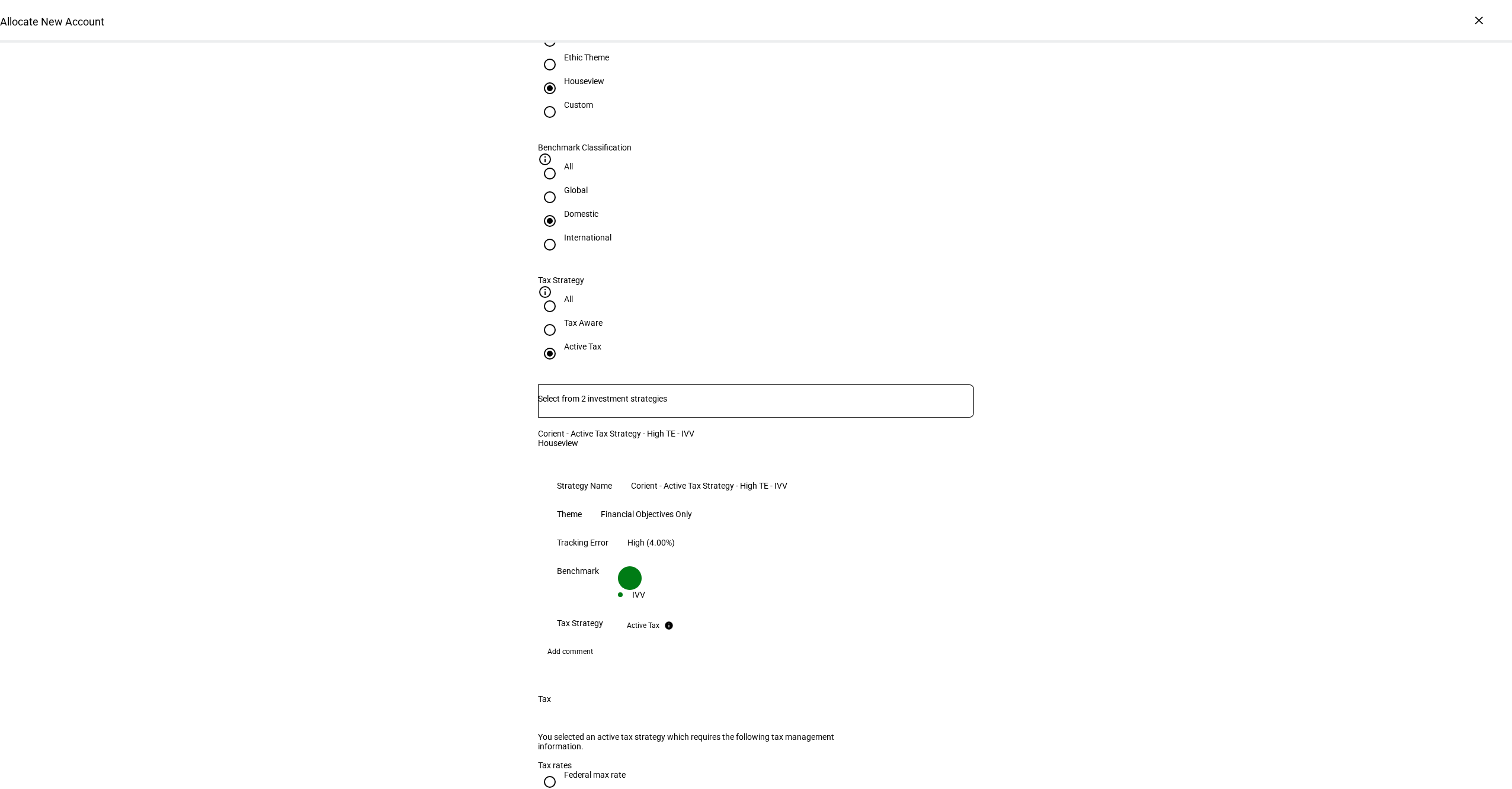
click at [564, 316] on div at bounding box center [549, 329] width 28 height 28
radio input "true"
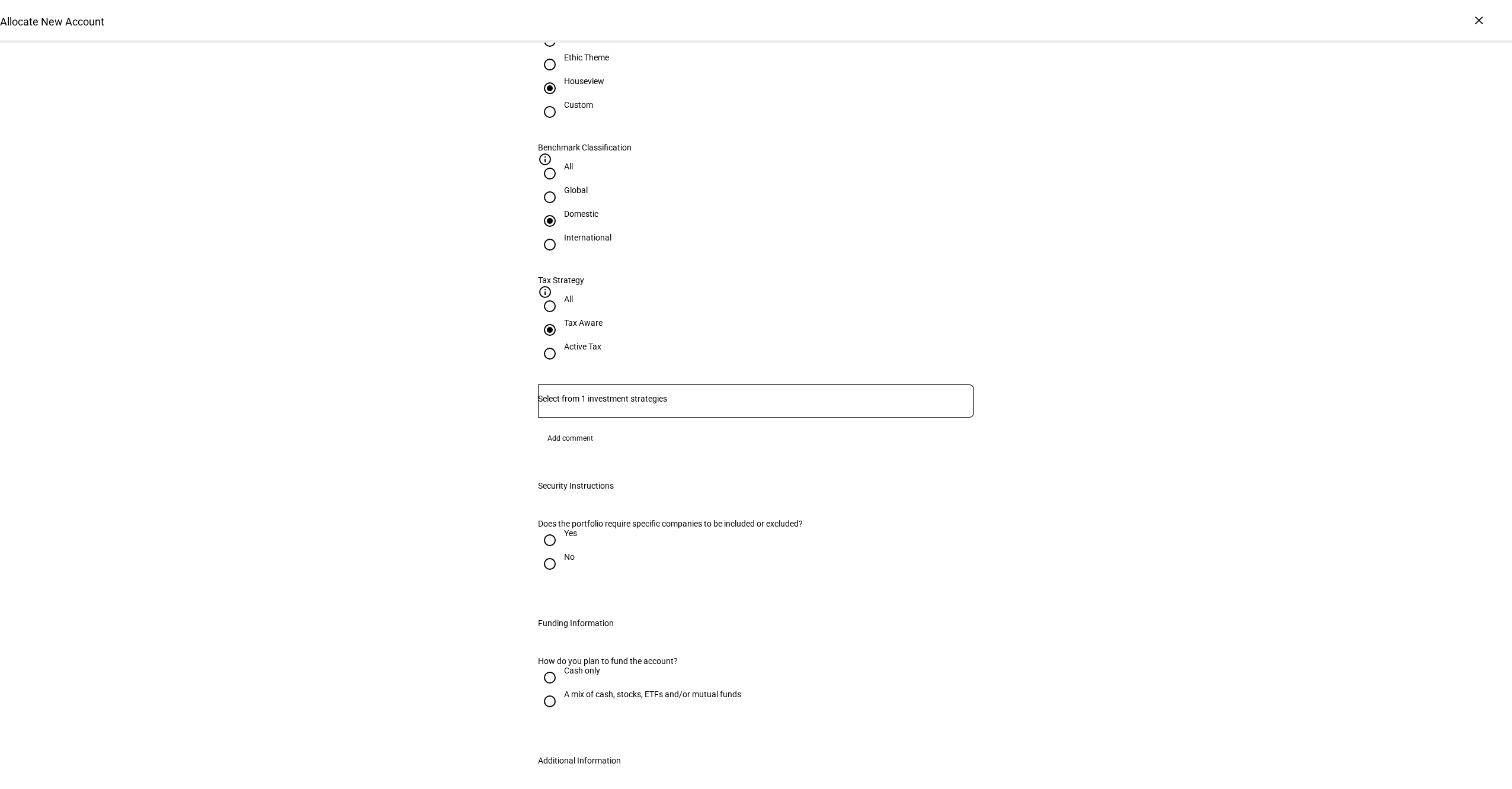
click at [601, 342] on div "Active Tax" at bounding box center [583, 352] width 38 height 21
click at [562, 342] on input "Active Tax" at bounding box center [549, 353] width 24 height 24
radio input "true"
click at [601, 342] on div "Active Tax" at bounding box center [583, 346] width 38 height 9
click at [562, 342] on input "Active Tax" at bounding box center [549, 353] width 24 height 24
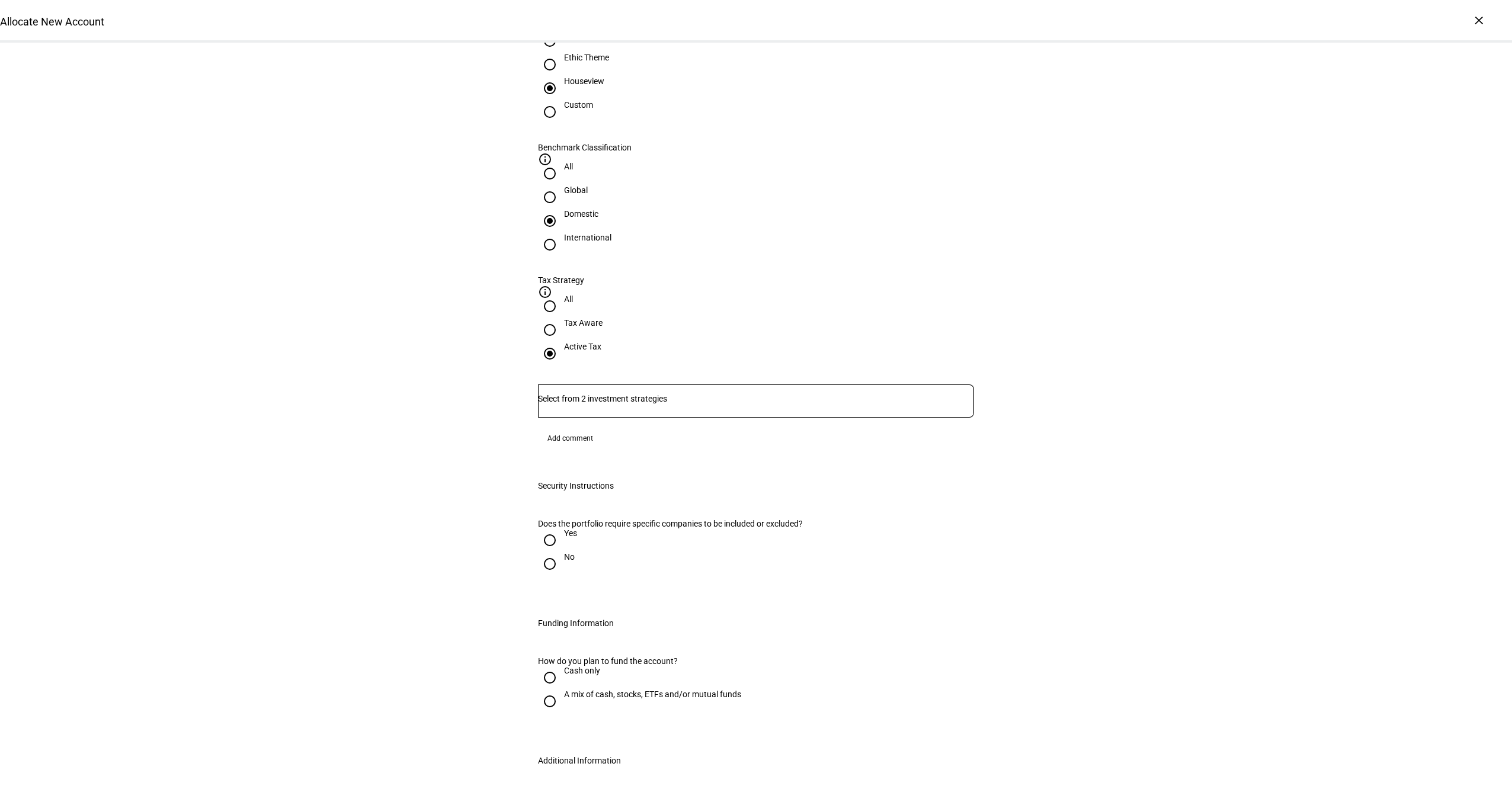
click at [879, 394] on input "Number" at bounding box center [756, 398] width 436 height 9
click at [688, 324] on span "Corient - Active Tax Strategy - IVV" at bounding box center [615, 326] width 144 height 14
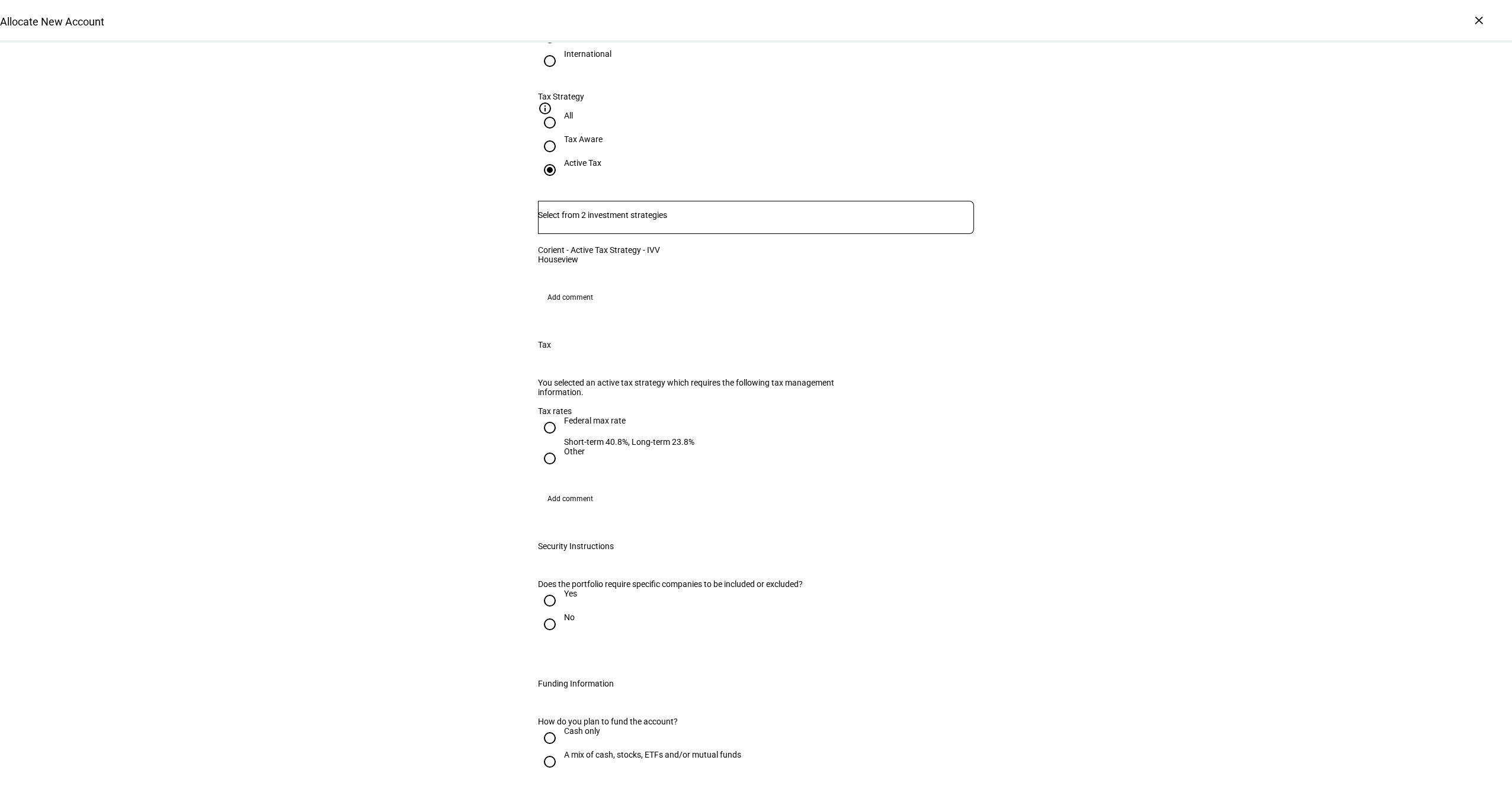
scroll to position [761, 0]
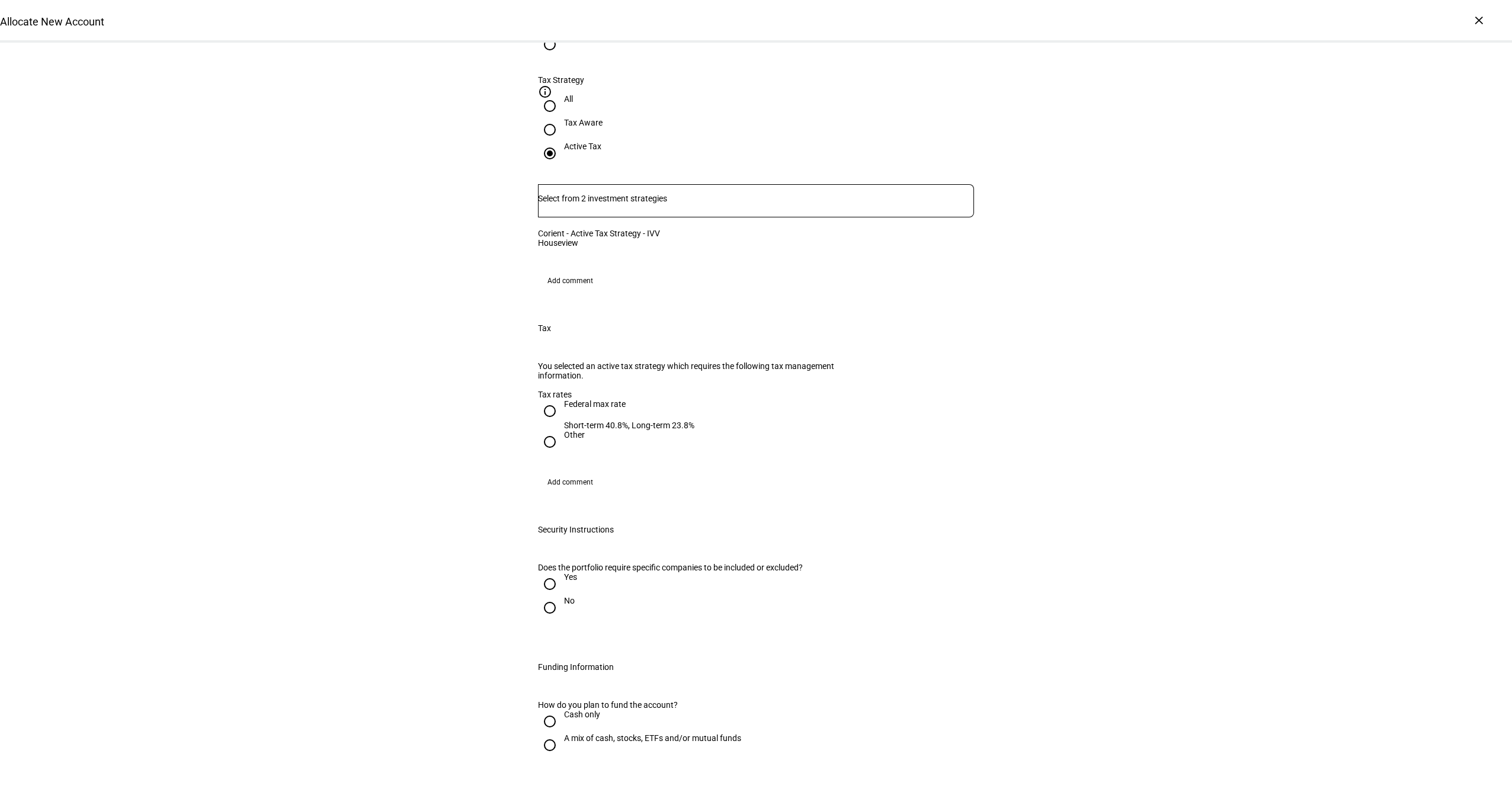
click at [608, 408] on div "Federal max rate" at bounding box center [629, 404] width 130 height 9
click at [562, 408] on input "Federal max rate Short-term 40.8%, Long-term 23.8%" at bounding box center [549, 411] width 24 height 24
radio input "true"
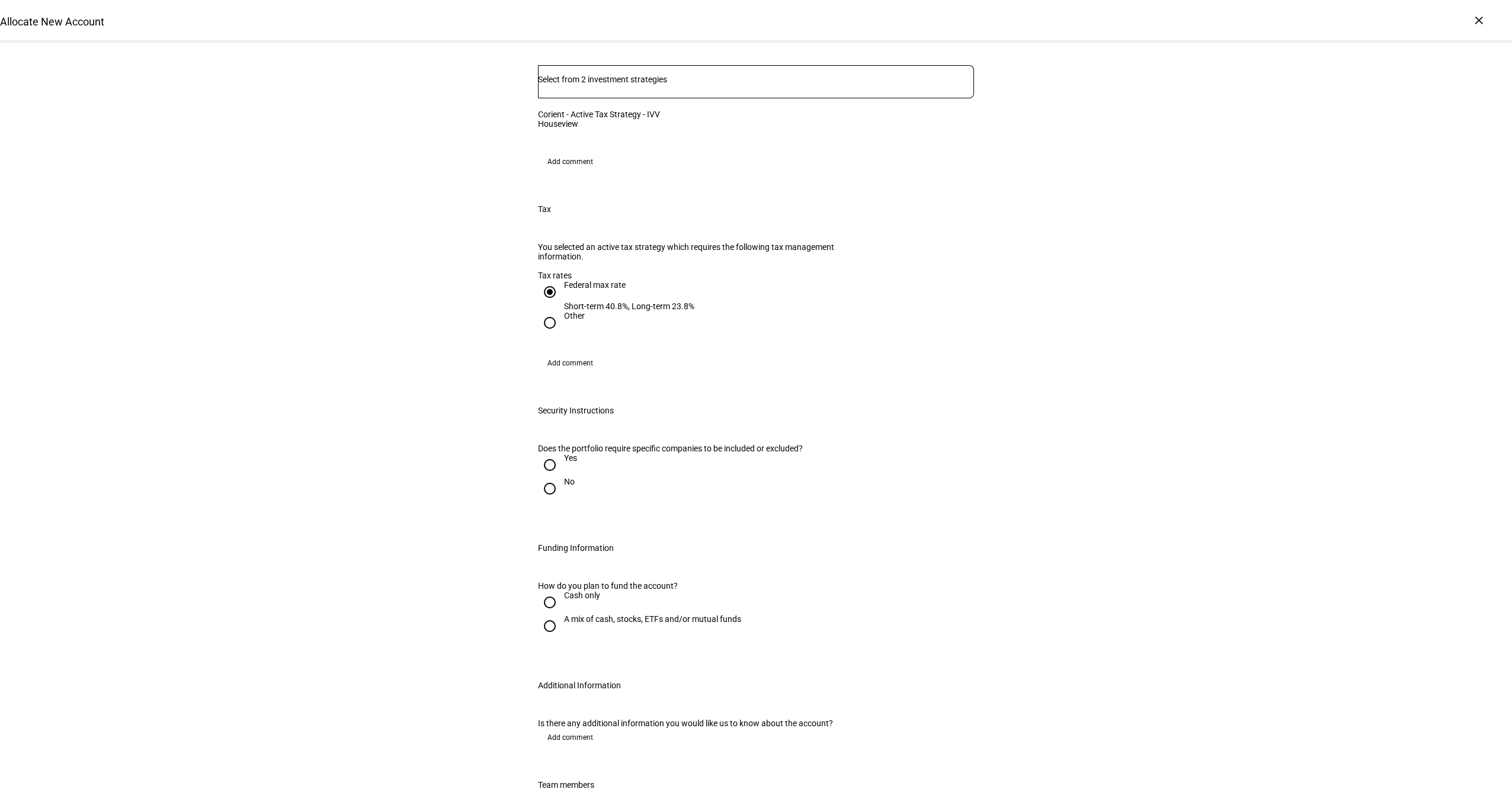
scroll to position [981, 0]
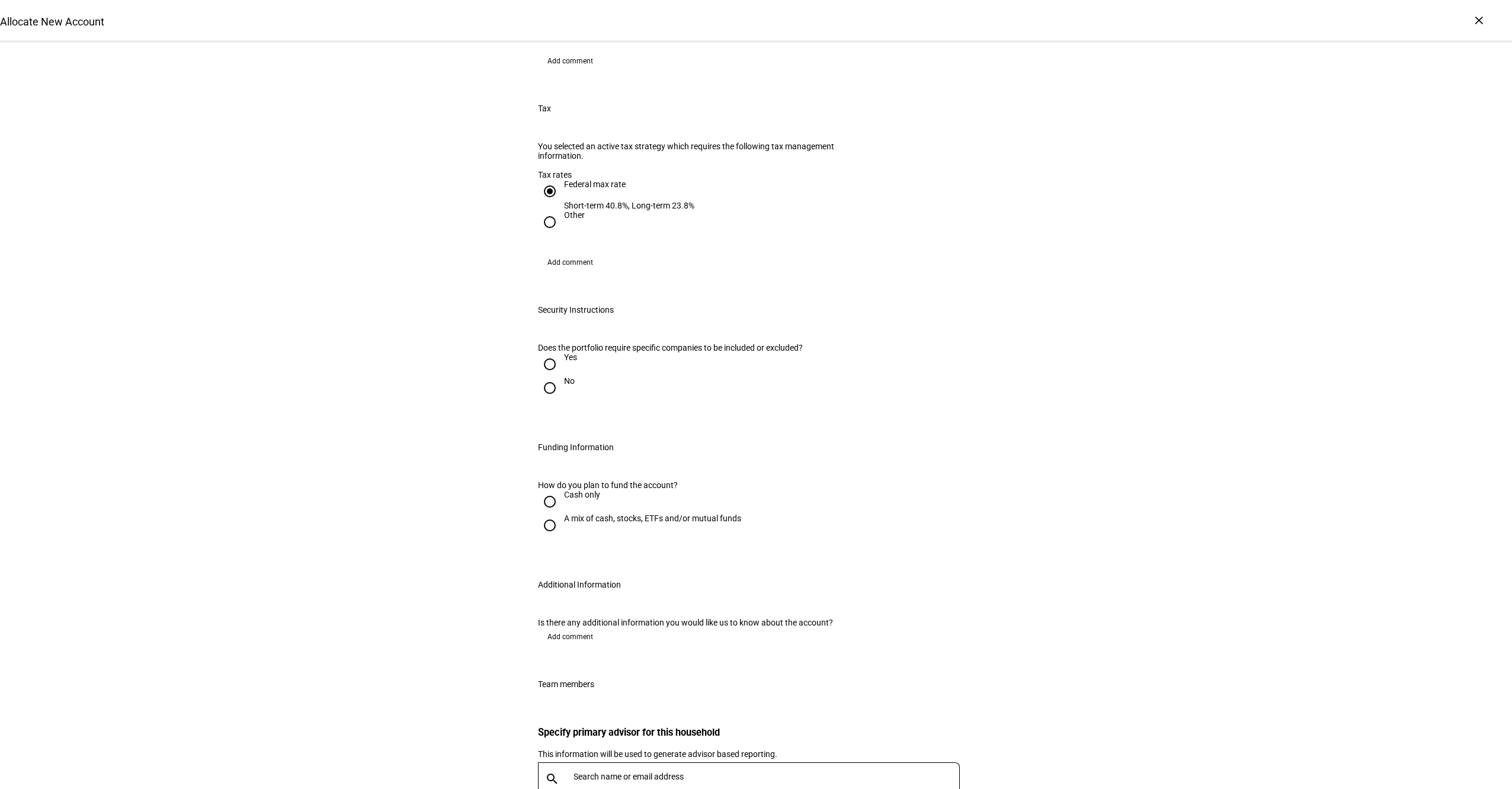
click at [564, 362] on div "Yes" at bounding box center [570, 357] width 13 height 9
click at [559, 376] on input "Yes" at bounding box center [549, 364] width 24 height 24
radio input "true"
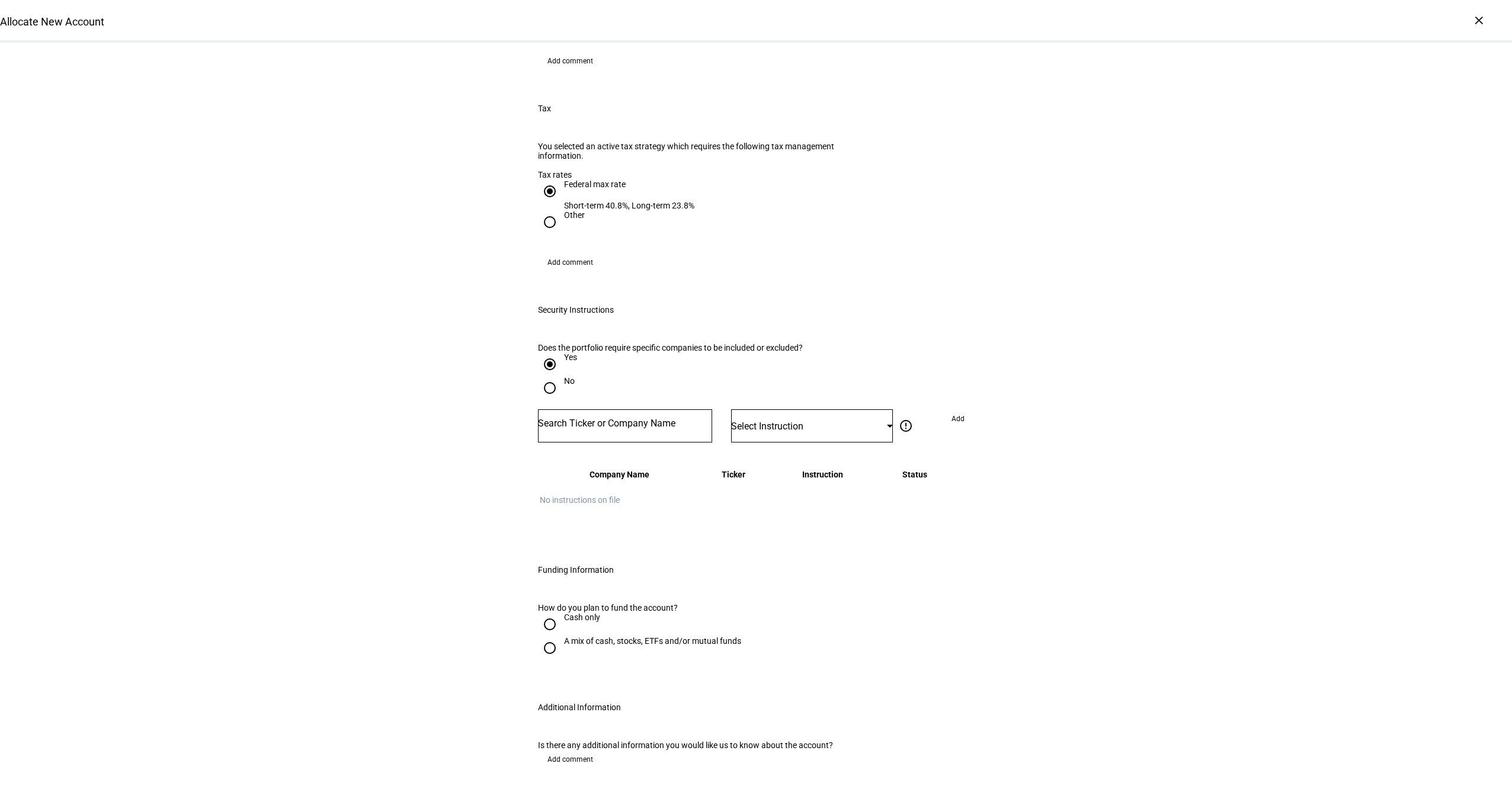
scroll to position [1056, 0]
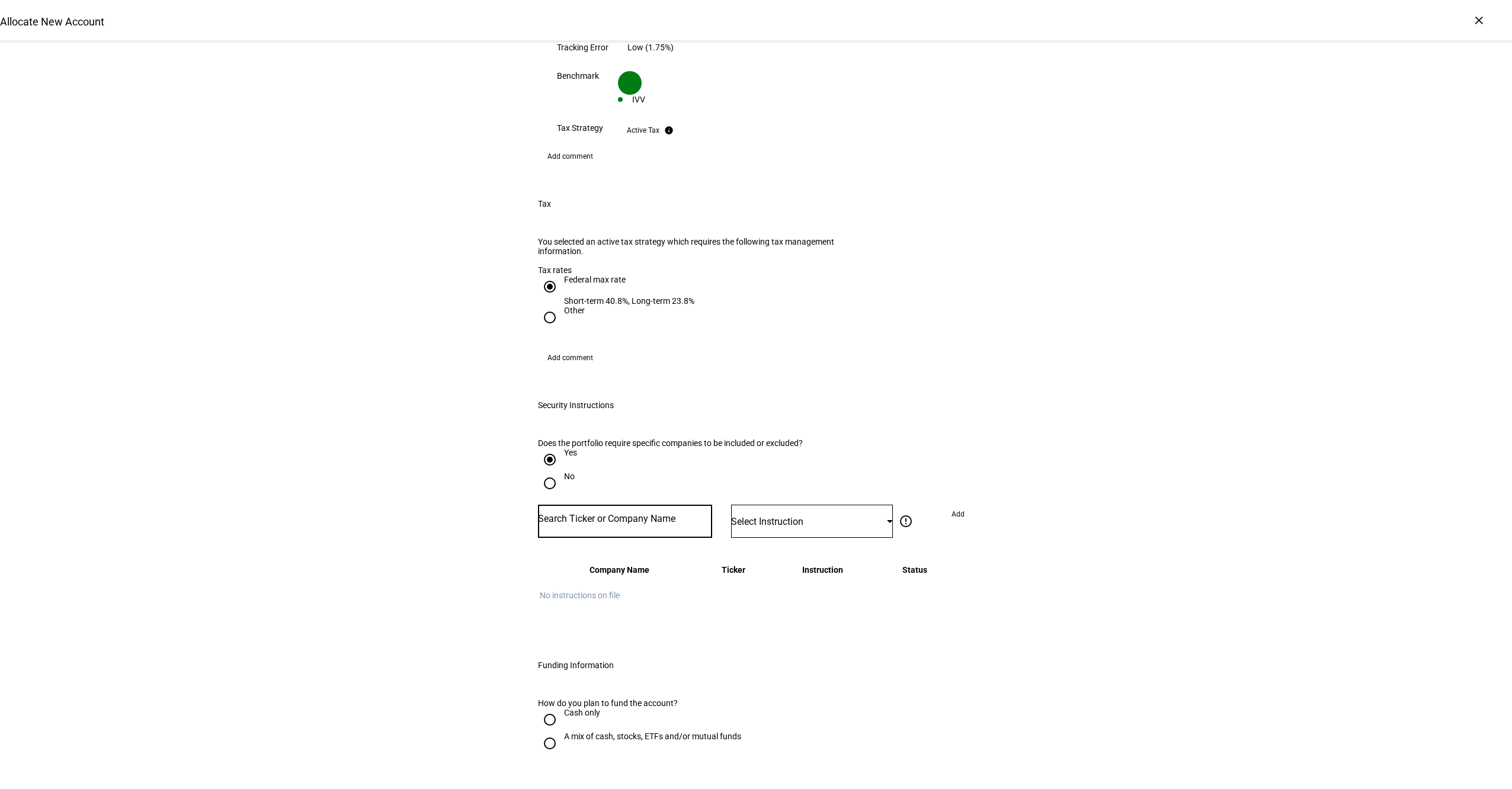
click at [582, 514] on input "Number" at bounding box center [625, 518] width 174 height 9
drag, startPoint x: 565, startPoint y: 464, endPoint x: 479, endPoint y: 450, distance: 87.1
click at [479, 450] on div "Allocate New Account Complete and submit this form to allocate a new account to…" at bounding box center [756, 85] width 1512 height 2196
type input "p"
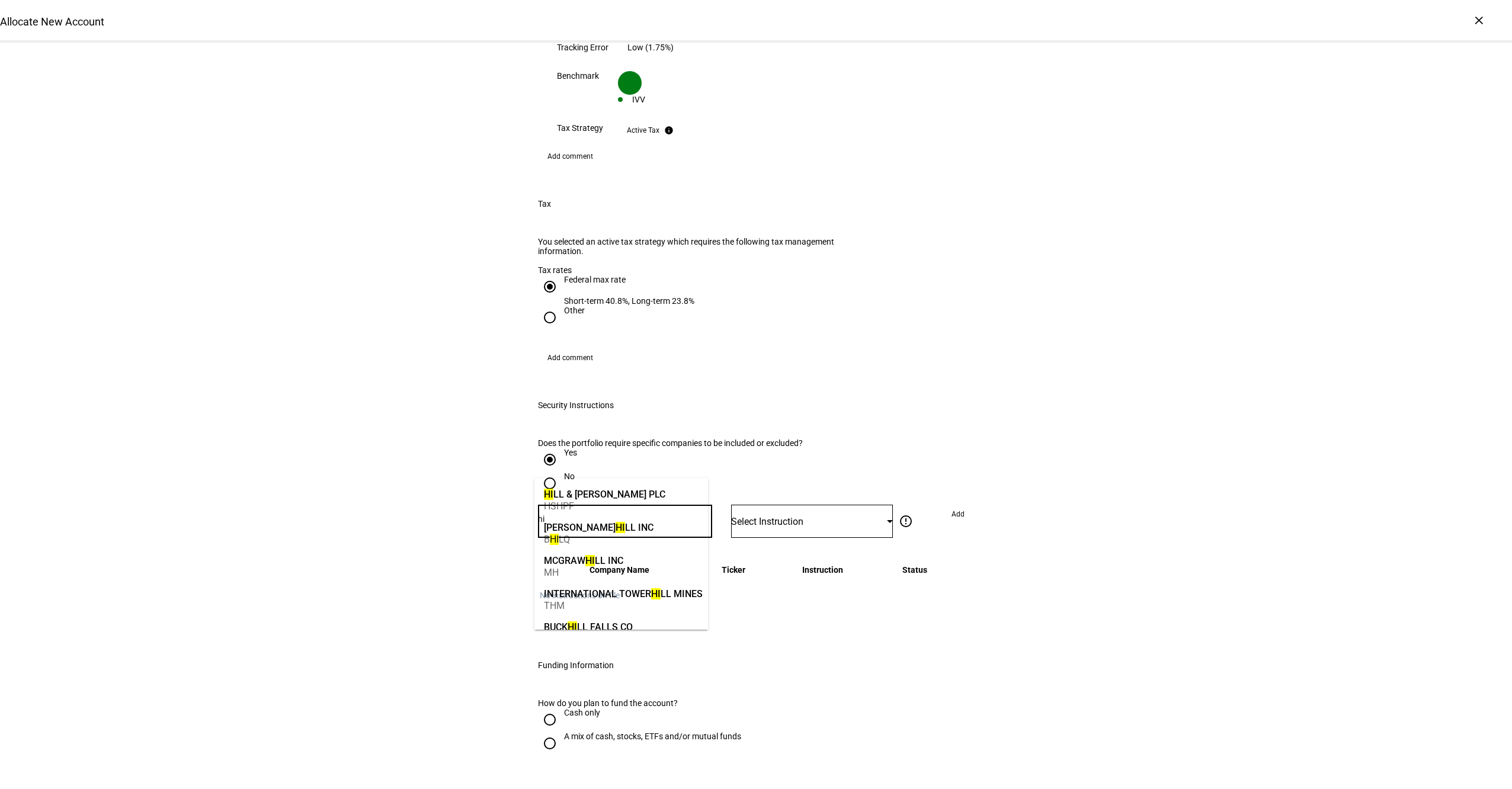
type input "h"
type input "p"
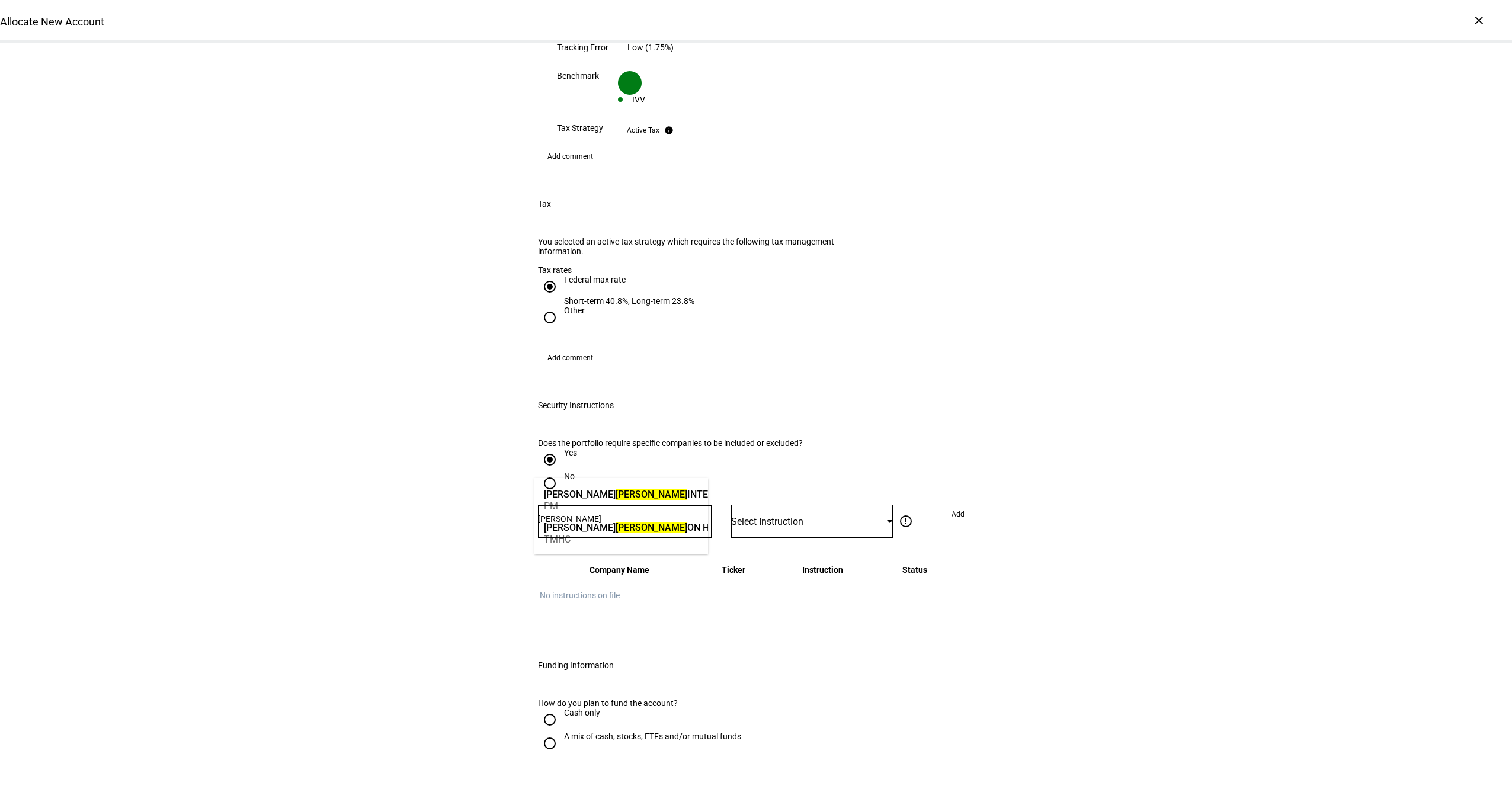
type input "[PERSON_NAME]"
click at [615, 495] on mark "[PERSON_NAME]" at bounding box center [651, 494] width 72 height 12
click at [748, 505] on div "Select Instruction" at bounding box center [811, 521] width 161 height 33
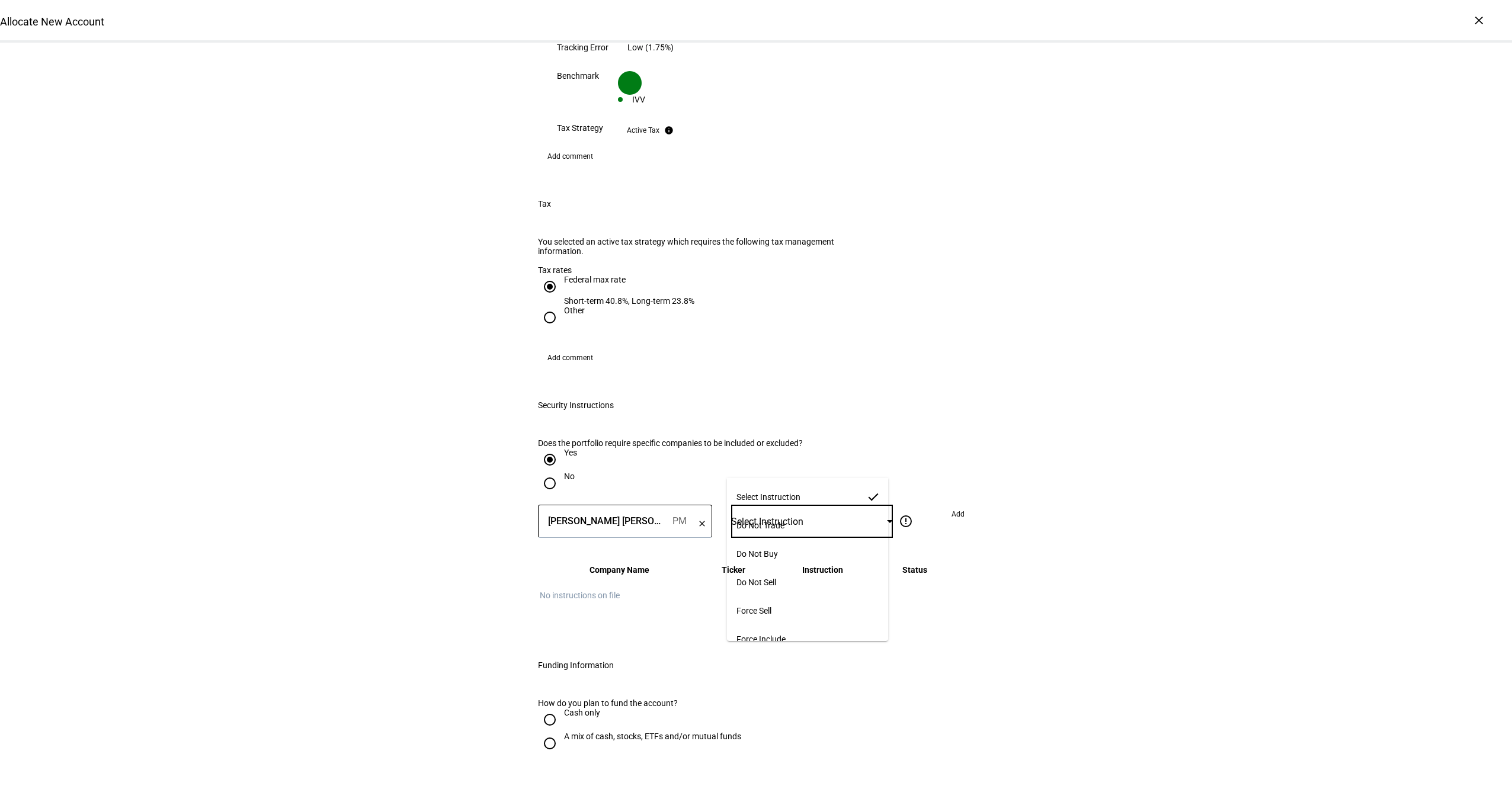
click at [755, 554] on span "Do Not Buy" at bounding box center [756, 554] width 41 height 9
click at [958, 505] on span "Add" at bounding box center [958, 514] width 13 height 19
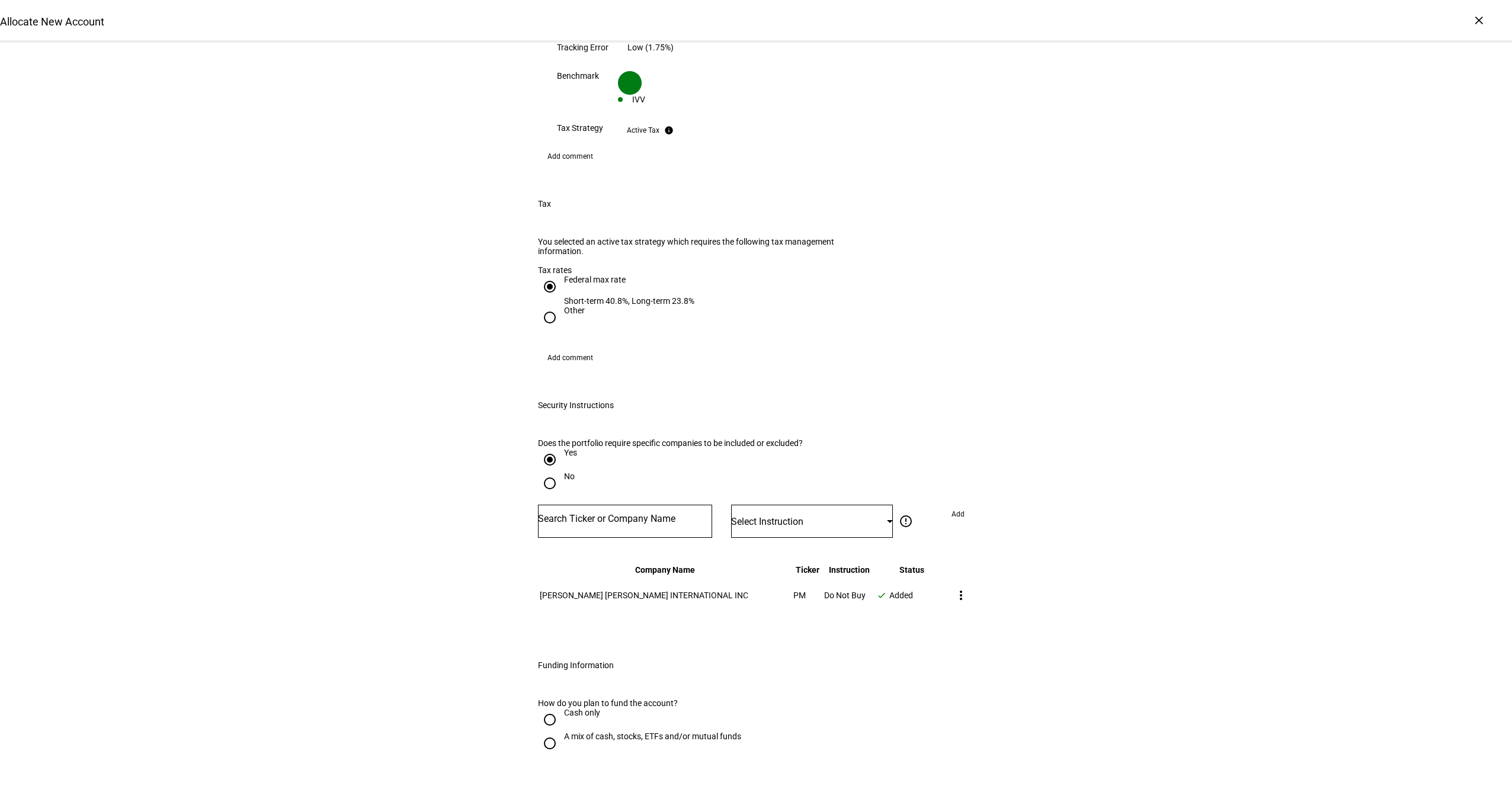
click at [609, 514] on input "Number" at bounding box center [625, 518] width 174 height 9
type input "al"
type input "t"
type input "altria"
click at [601, 499] on div "ALTRIA GROUP INC" at bounding box center [583, 494] width 80 height 14
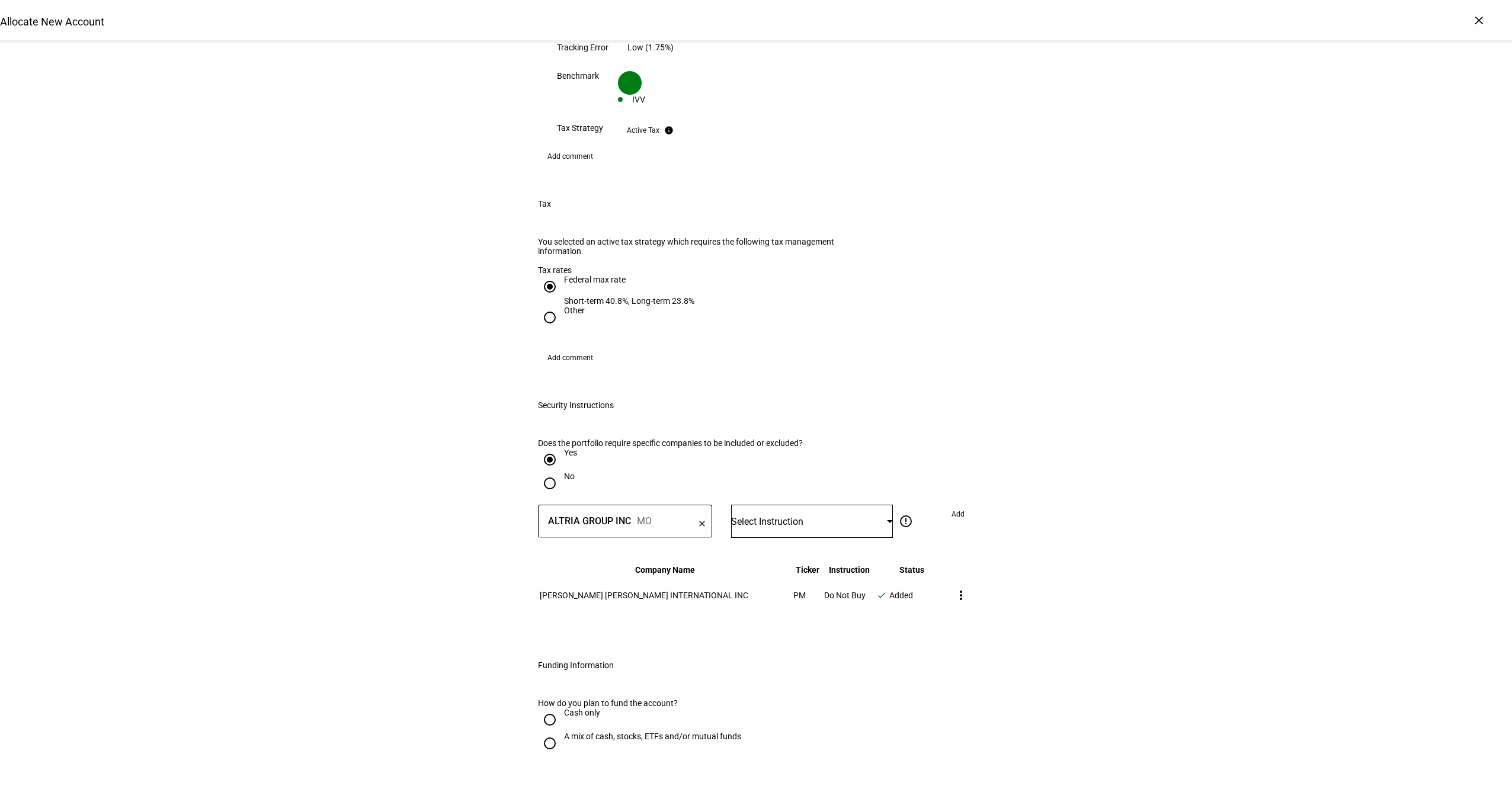
click at [823, 505] on div "Select Instruction" at bounding box center [811, 521] width 161 height 33
click at [798, 544] on mat-option "Do Not Buy" at bounding box center [807, 554] width 161 height 28
click at [951, 505] on span "Add" at bounding box center [958, 514] width 13 height 19
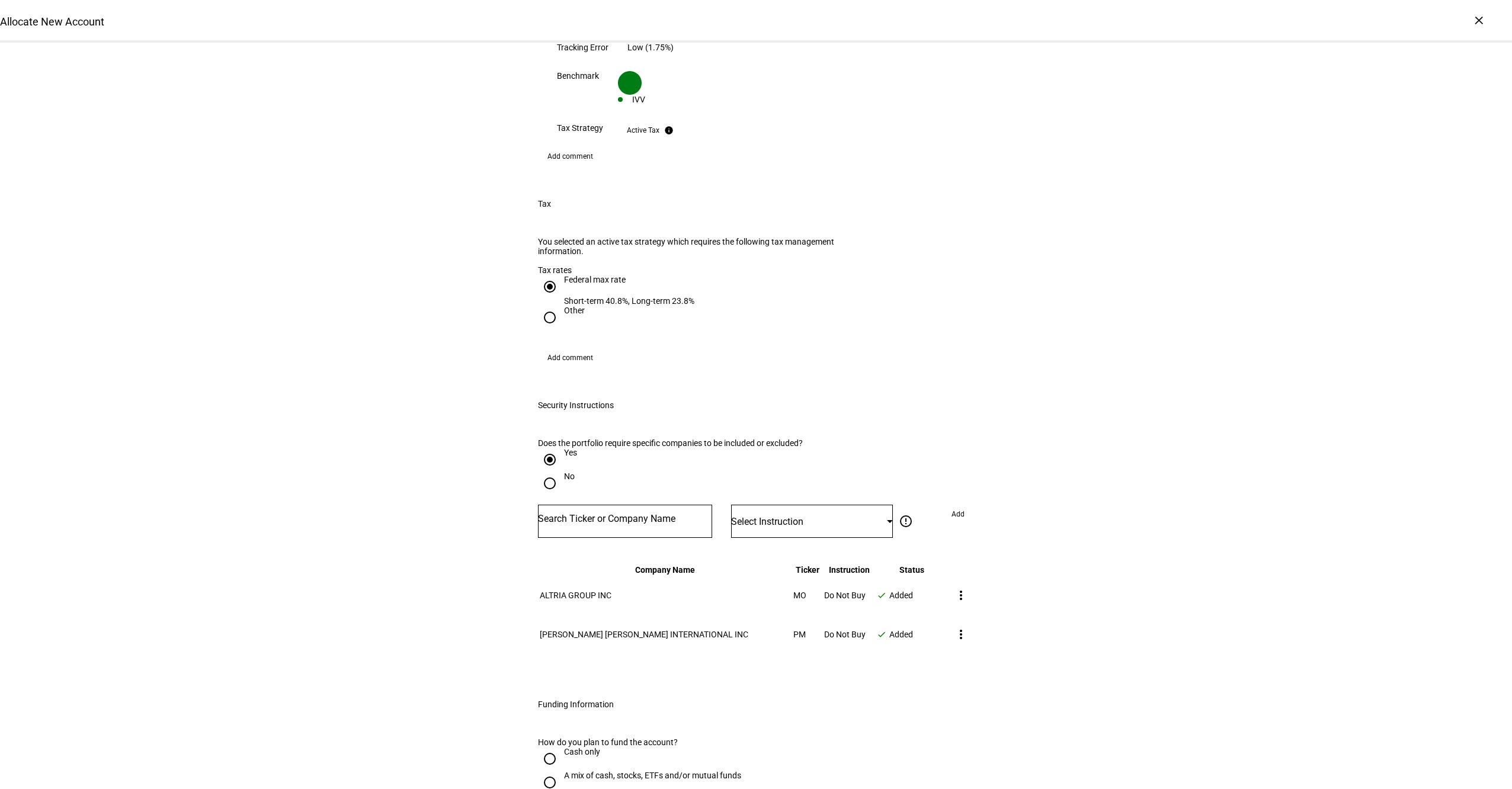
click at [664, 505] on div at bounding box center [625, 521] width 174 height 33
type input "dow"
click at [640, 494] on mat-option "DOW INC DOW" at bounding box center [621, 499] width 174 height 33
click at [803, 516] on span "Select Instruction" at bounding box center [767, 522] width 72 height 12
click at [788, 544] on mat-option "Do Not Buy" at bounding box center [807, 554] width 161 height 28
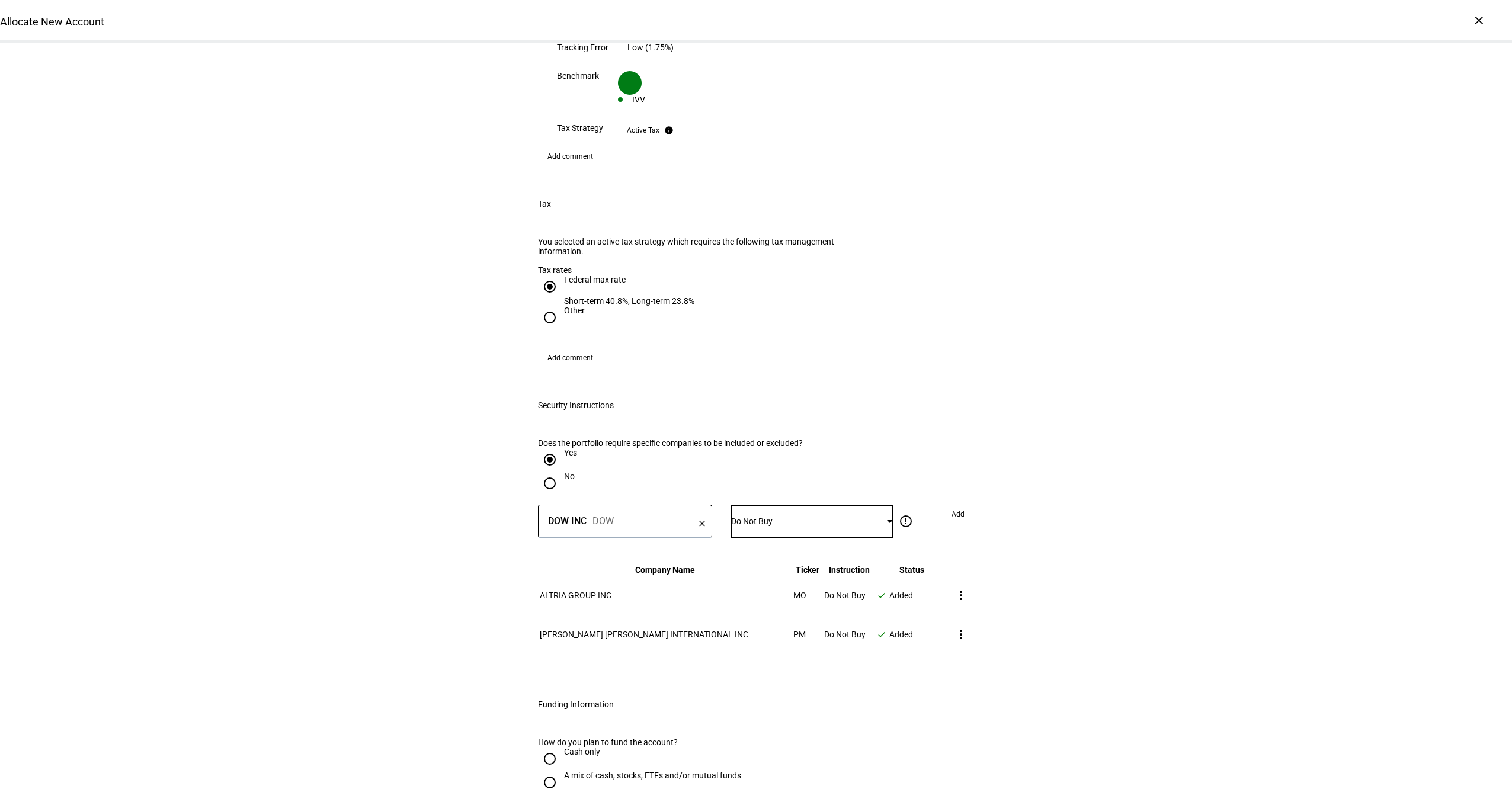
click at [955, 505] on span "Add" at bounding box center [958, 514] width 13 height 19
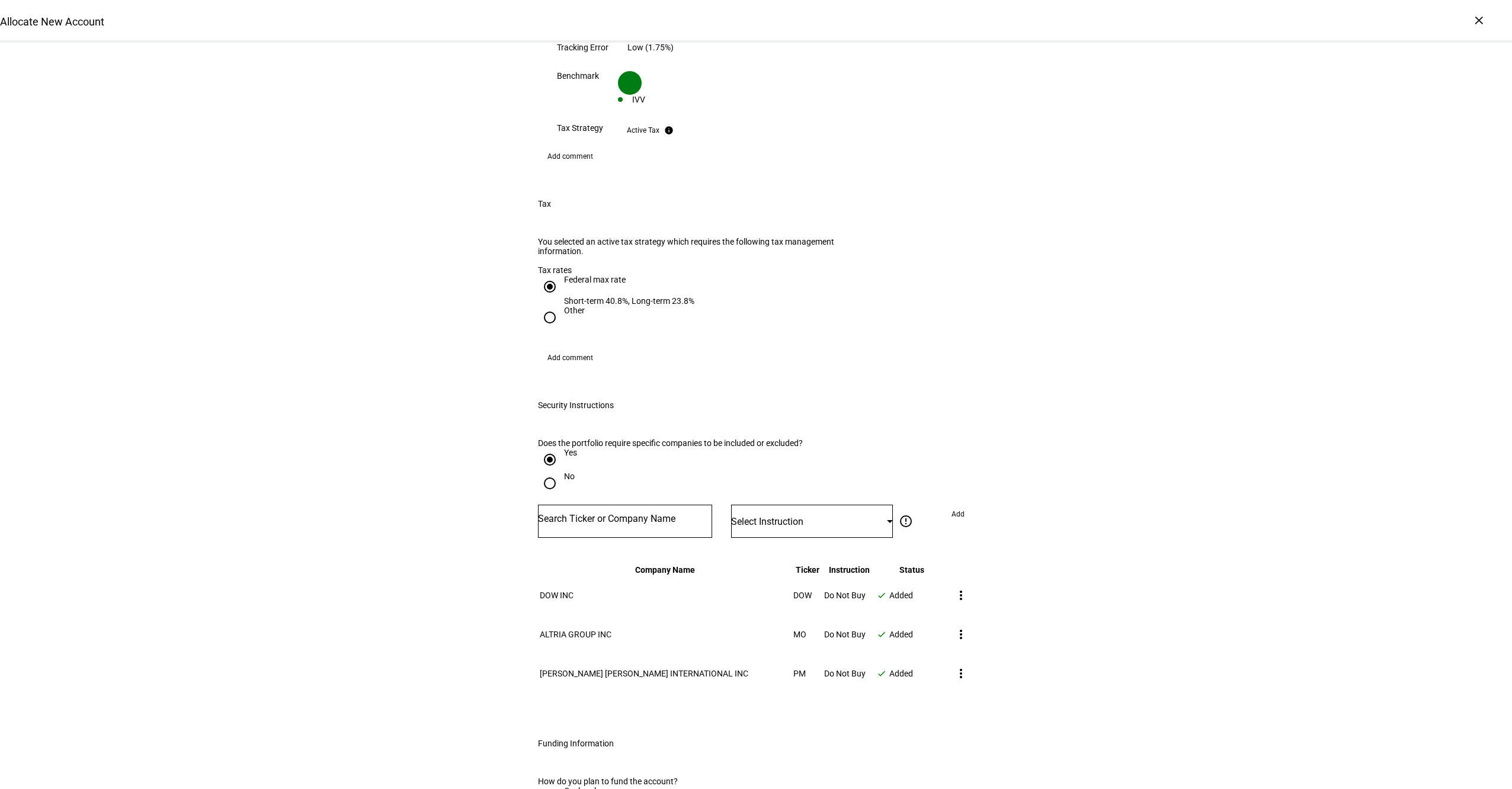
click at [628, 514] on input "Number" at bounding box center [625, 518] width 174 height 9
type input "xom"
click at [629, 497] on div "EXXON MOBIL CORPORATION" at bounding box center [608, 494] width 129 height 14
click at [782, 505] on div "Select Instruction" at bounding box center [811, 521] width 161 height 33
click at [778, 549] on span "Do Not Buy" at bounding box center [756, 554] width 41 height 9
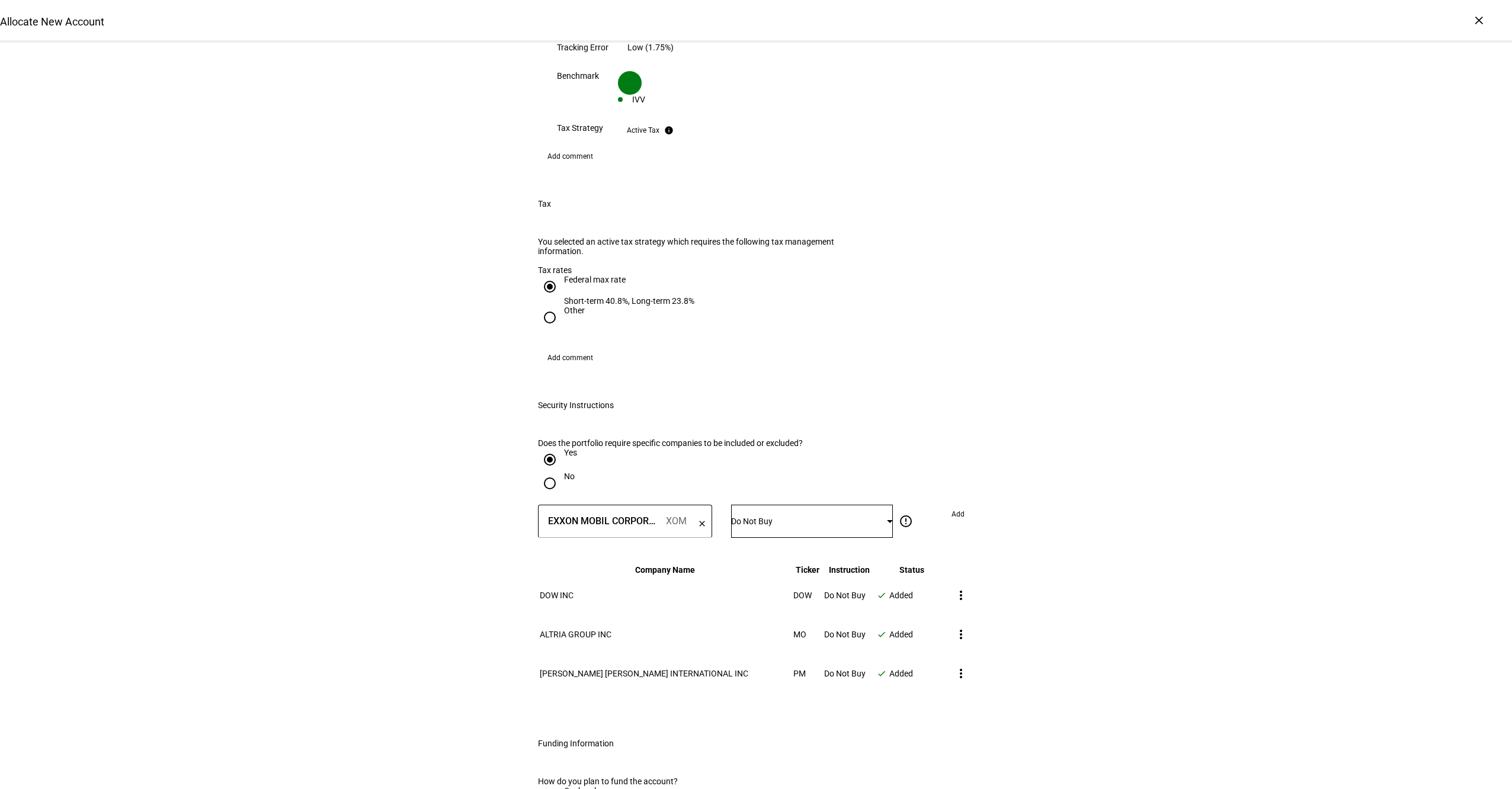
click at [953, 505] on span "Add" at bounding box center [958, 514] width 13 height 19
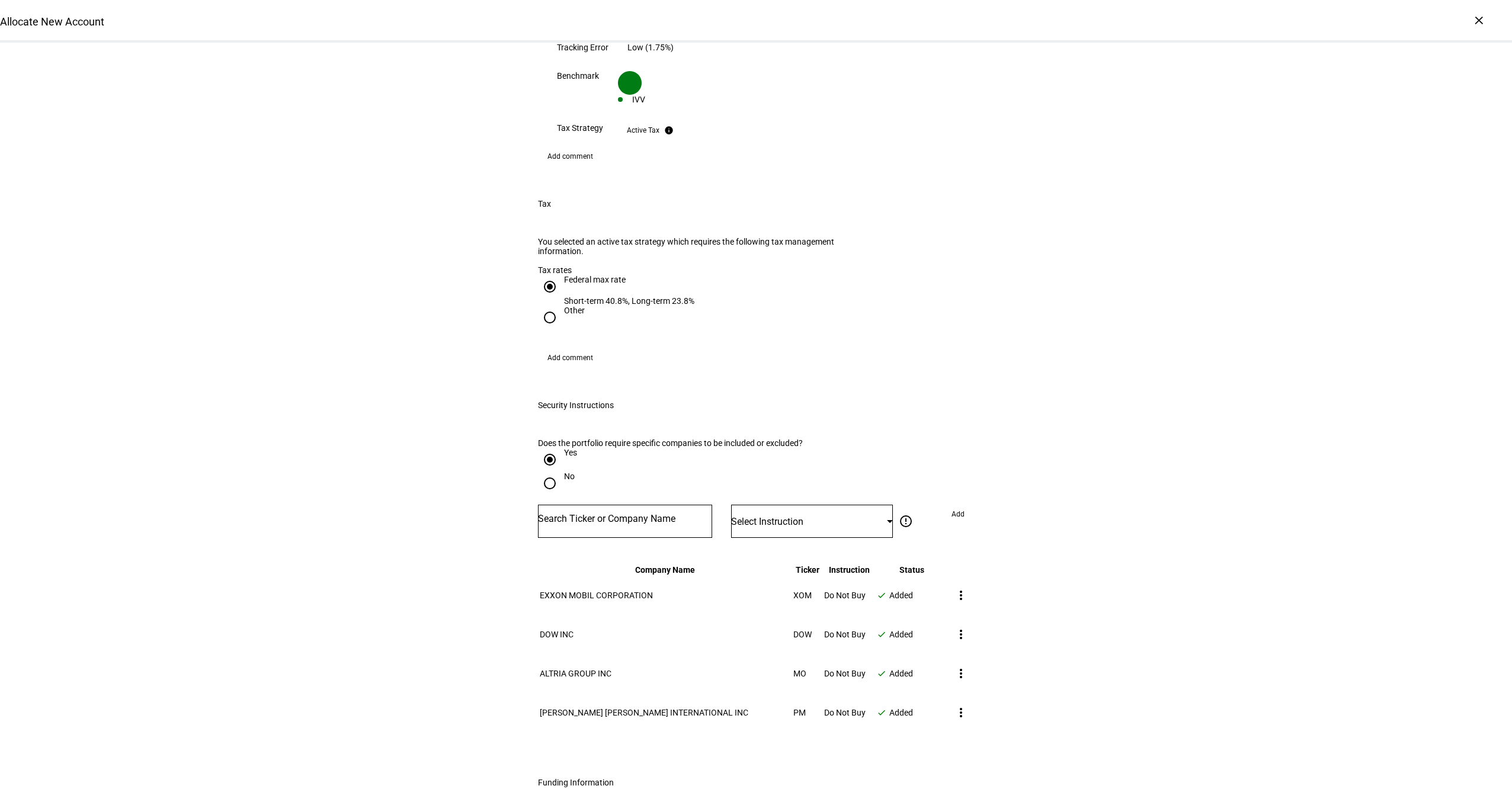
click at [590, 514] on input "Number" at bounding box center [625, 518] width 174 height 9
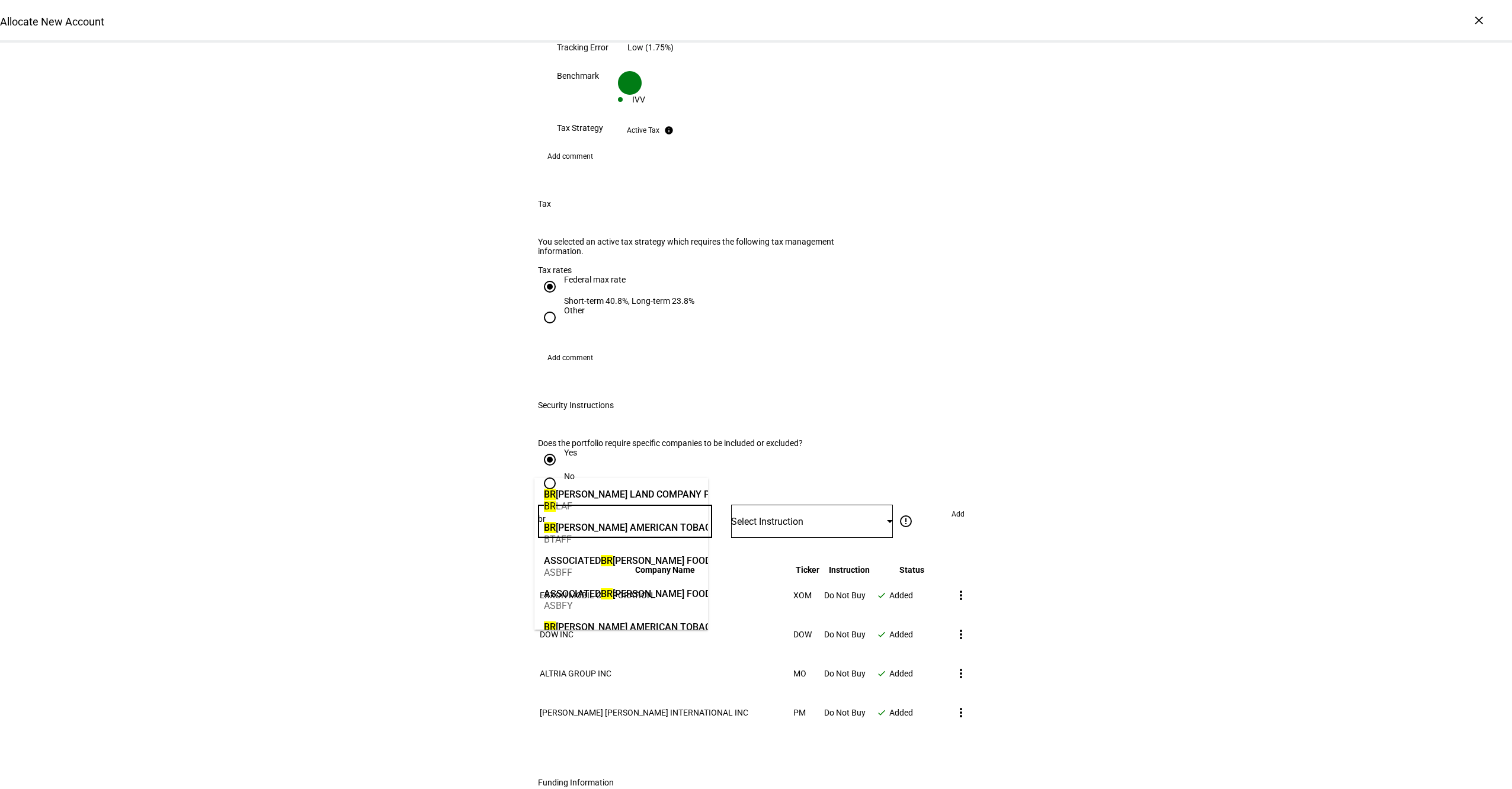
type input "b"
type input "bp"
click at [583, 520] on mat-option "BP PLC BP" at bounding box center [621, 533] width 174 height 33
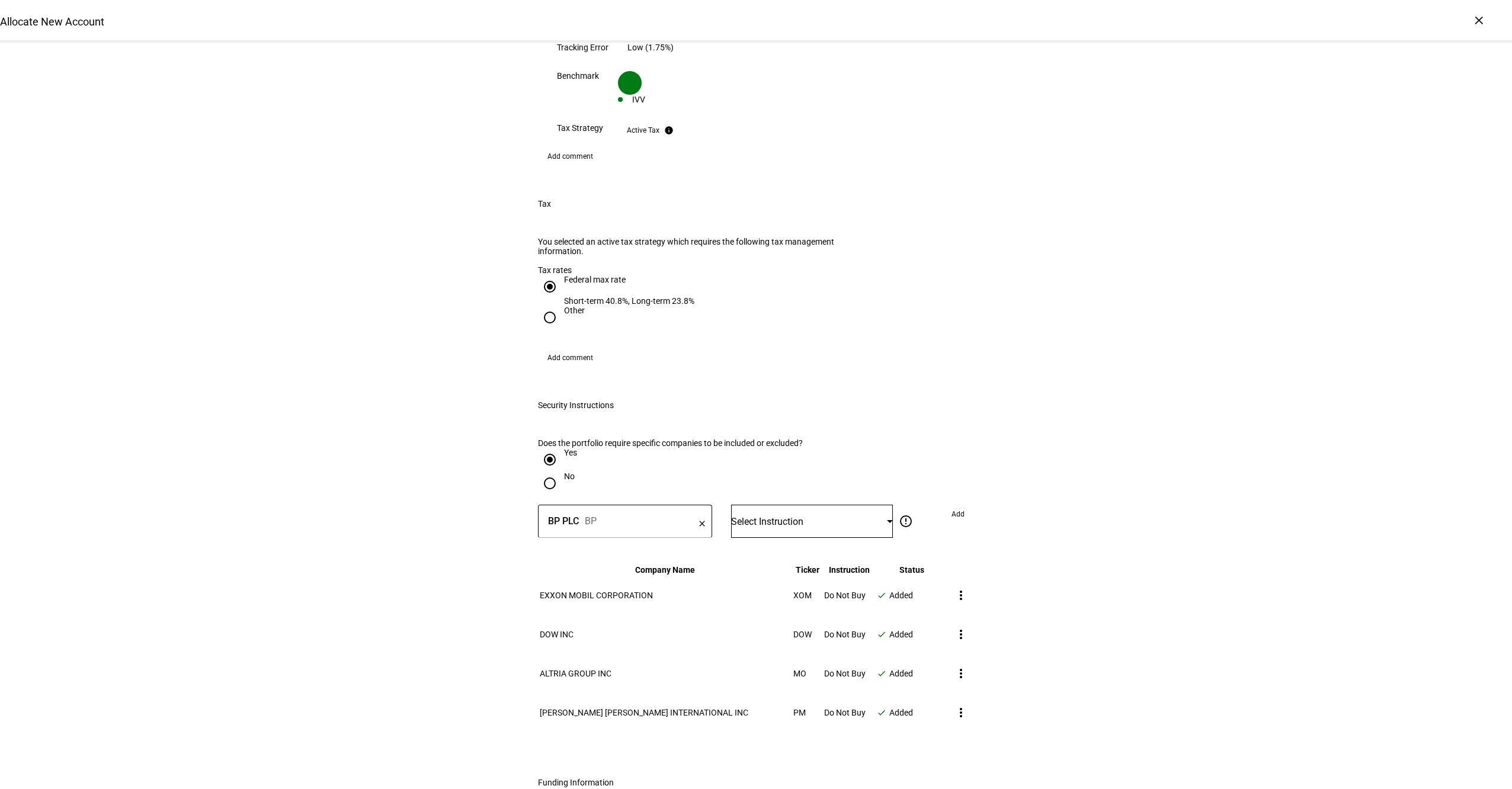
click at [803, 516] on span "Select Instruction" at bounding box center [767, 522] width 72 height 12
click at [793, 544] on mat-option "Do Not Buy" at bounding box center [807, 554] width 161 height 28
click at [955, 505] on span "Add" at bounding box center [958, 514] width 13 height 19
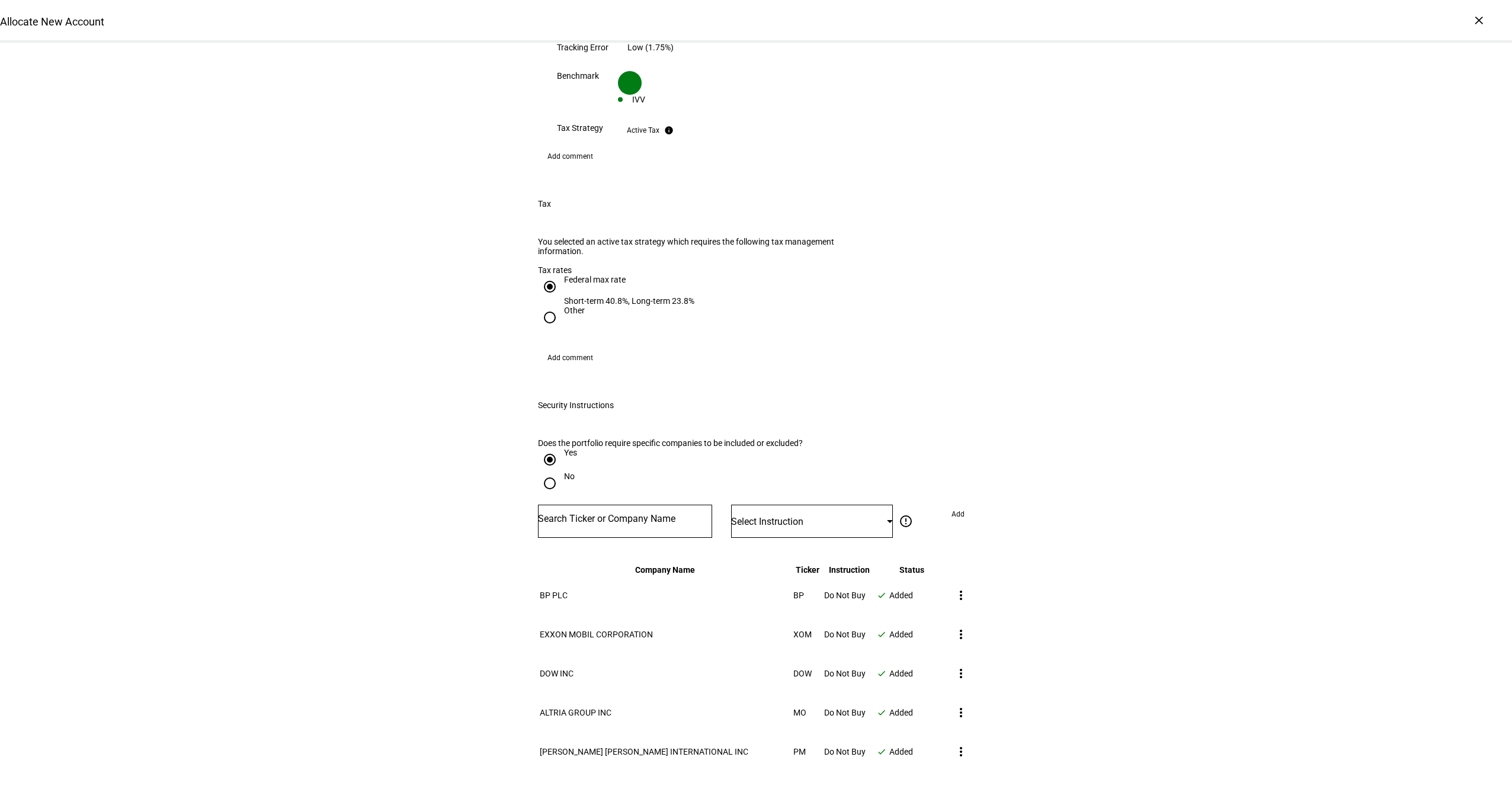
click at [609, 514] on input "Number" at bounding box center [625, 518] width 174 height 9
type input "tsla"
click at [605, 496] on mat-option "TESLA INC TSLA" at bounding box center [621, 499] width 174 height 33
click at [837, 505] on div "Select Instruction" at bounding box center [811, 521] width 161 height 33
click at [806, 544] on mat-option "Do Not Buy" at bounding box center [807, 554] width 161 height 28
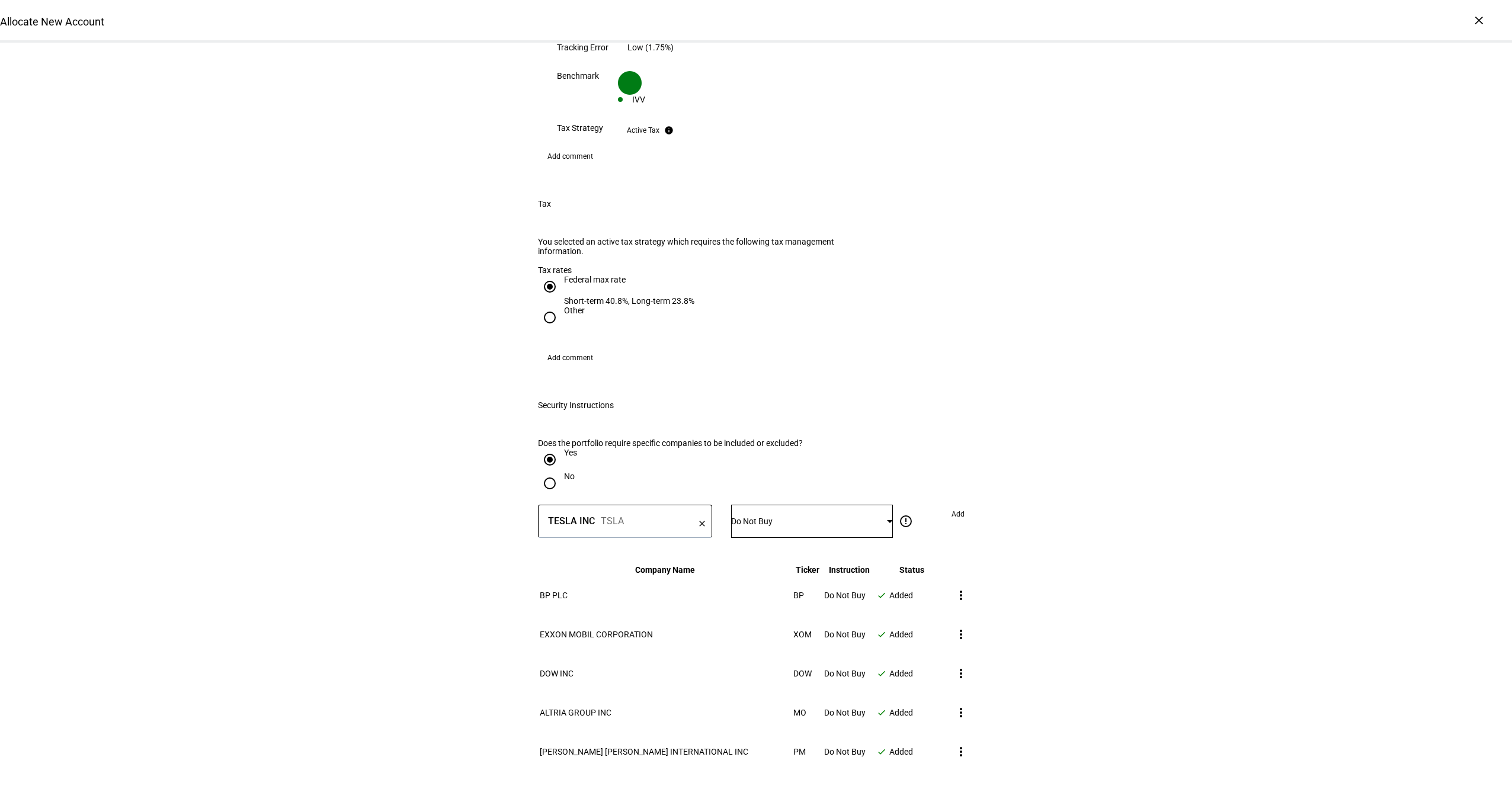
click at [952, 505] on span "Add" at bounding box center [958, 514] width 13 height 19
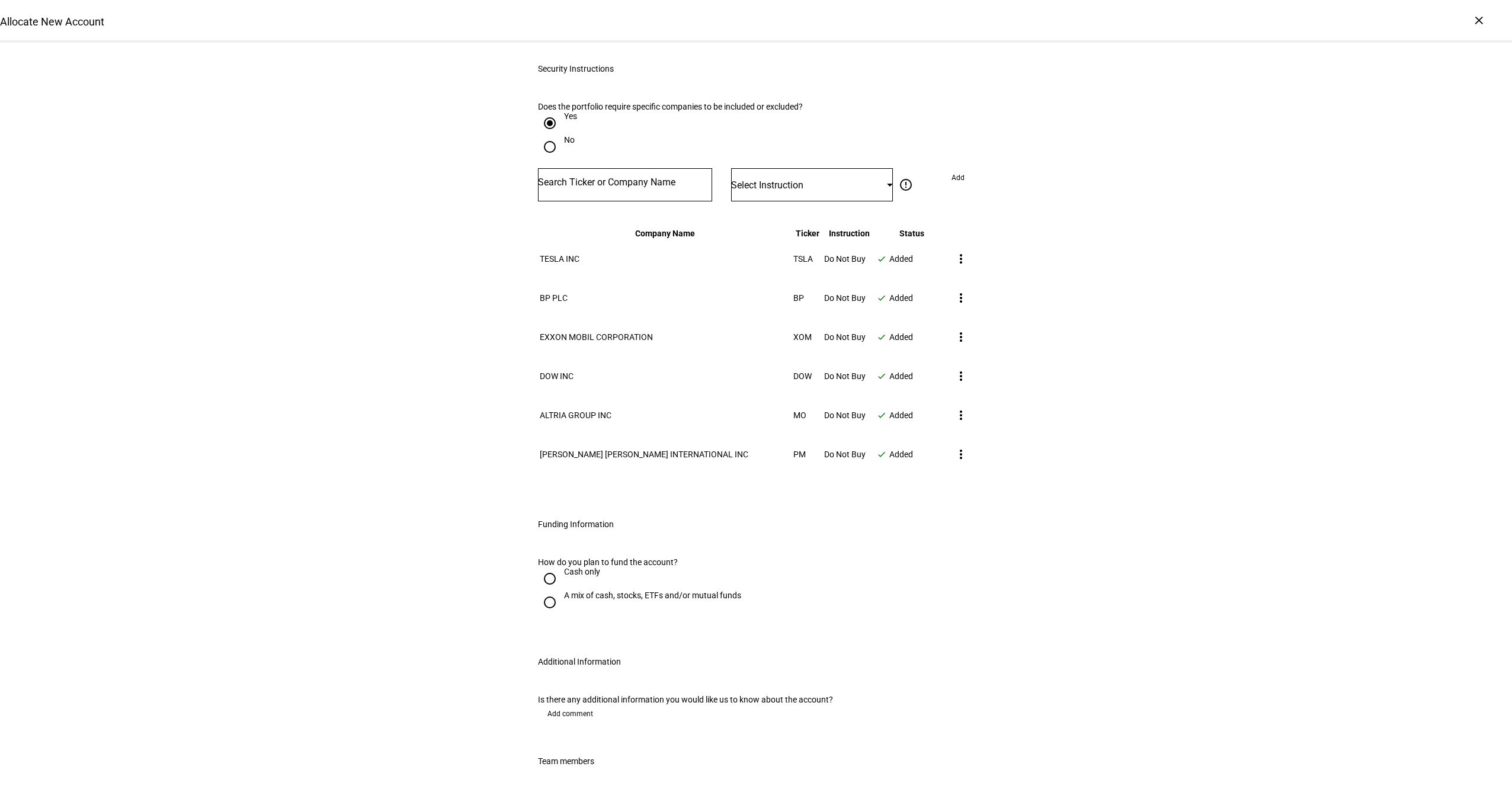
scroll to position [1449, 0]
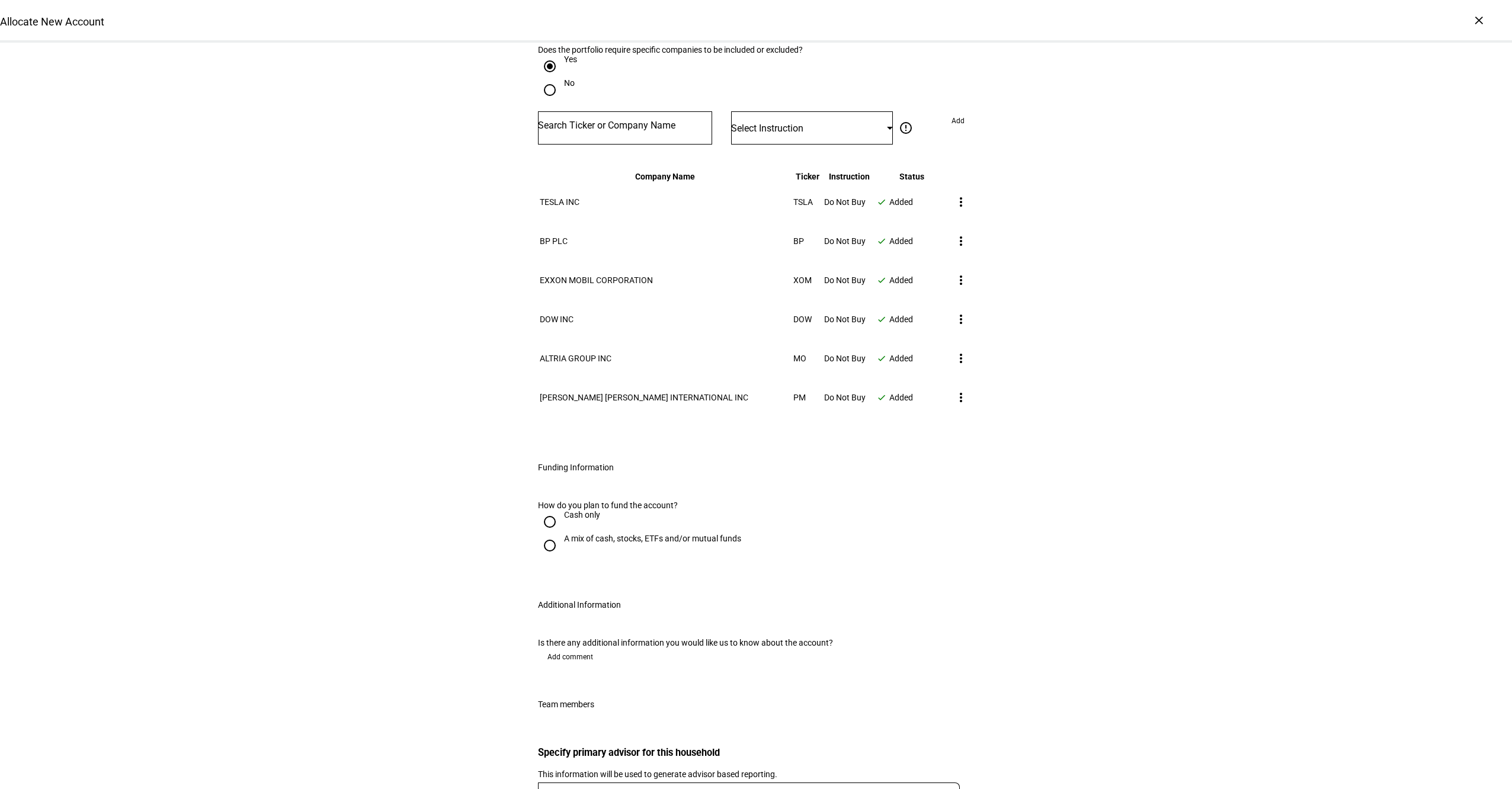
click at [589, 533] on div "A mix of cash, stocks, ETFs and/or mutual funds" at bounding box center [652, 538] width 177 height 9
click at [562, 533] on input "A mix of cash, stocks, ETFs and/or mutual funds" at bounding box center [549, 545] width 24 height 24
radio input "true"
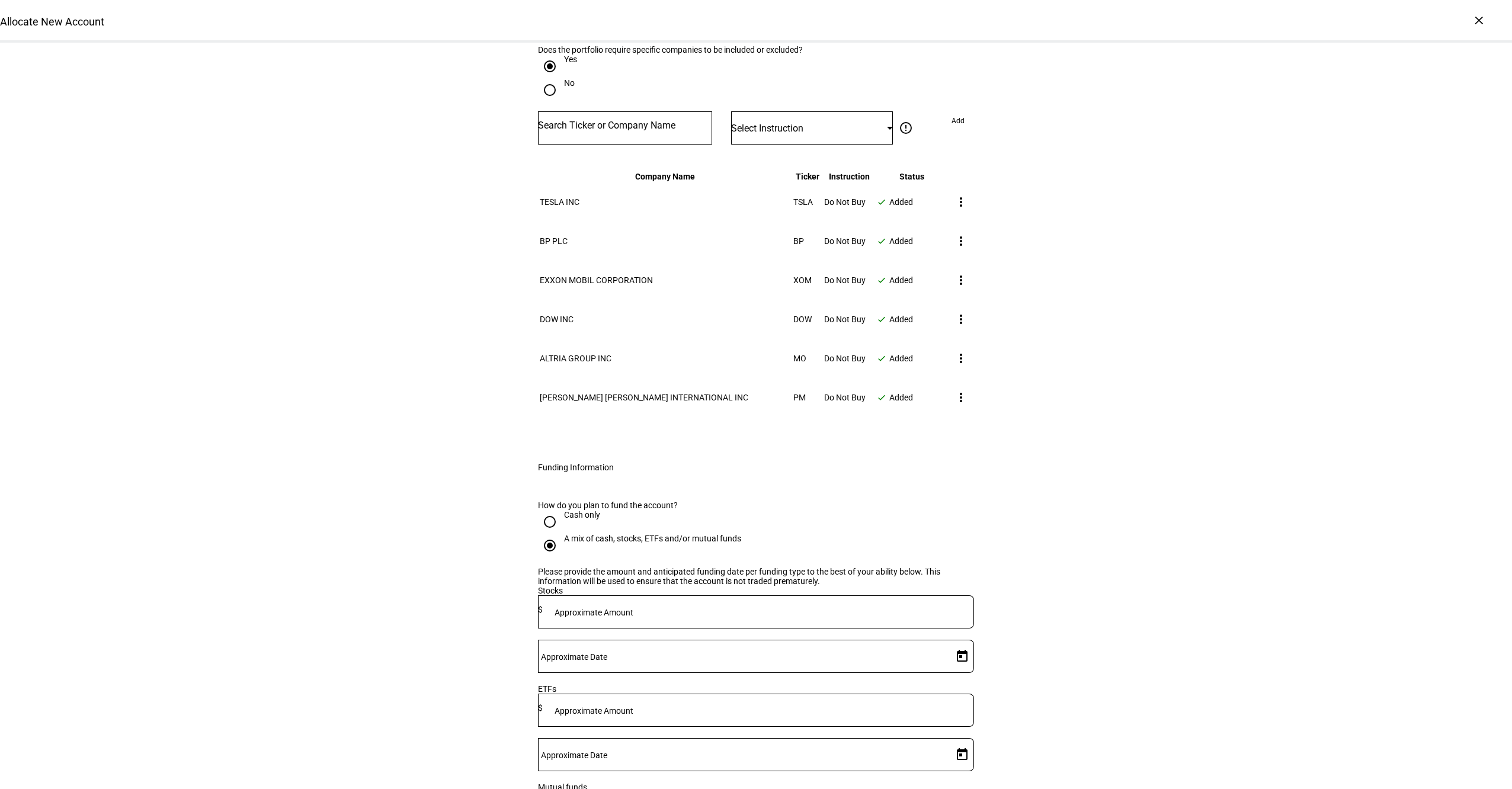
click at [717, 607] on input at bounding box center [759, 609] width 431 height 9
type input "2,822,000"
click at [948, 642] on span "Open calendar" at bounding box center [962, 656] width 28 height 28
click at [888, 494] on span "9" at bounding box center [883, 499] width 21 height 21
type input "[DATE]"
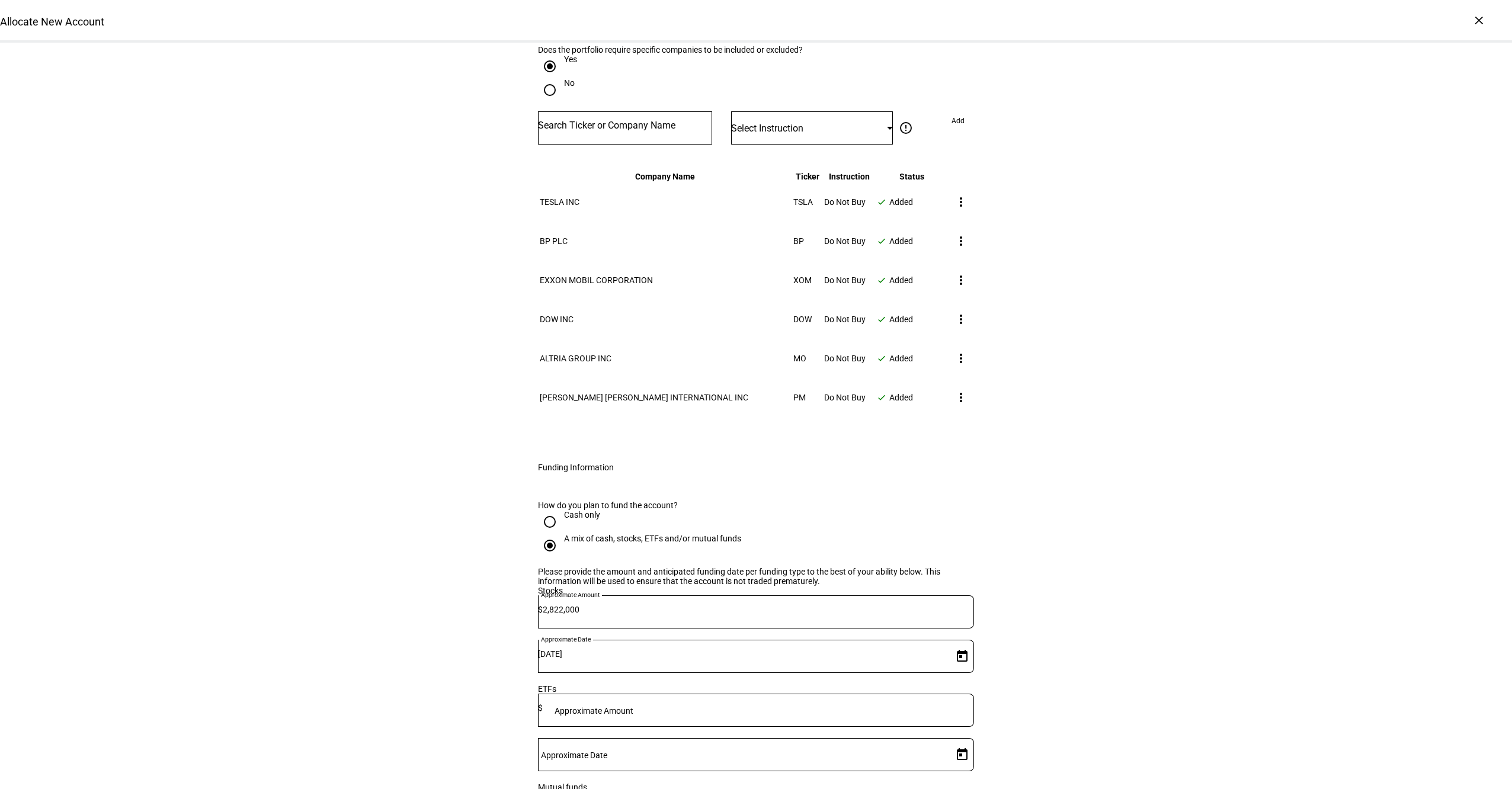
click at [1260, 560] on div "Allocate New Account Complete and submit this form to allocate a new account to…" at bounding box center [756, 5] width 1512 height 2823
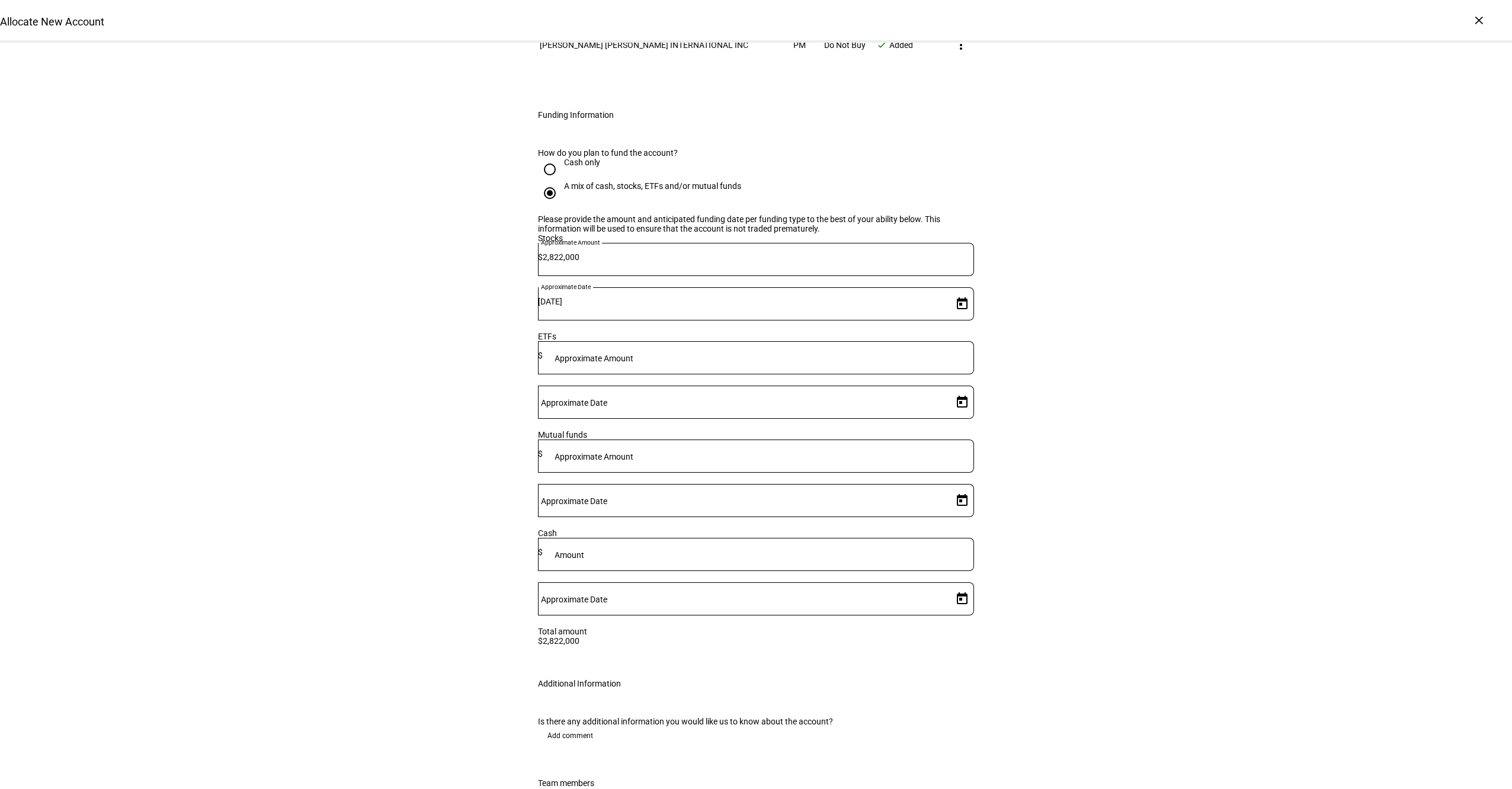
scroll to position [1862, 0]
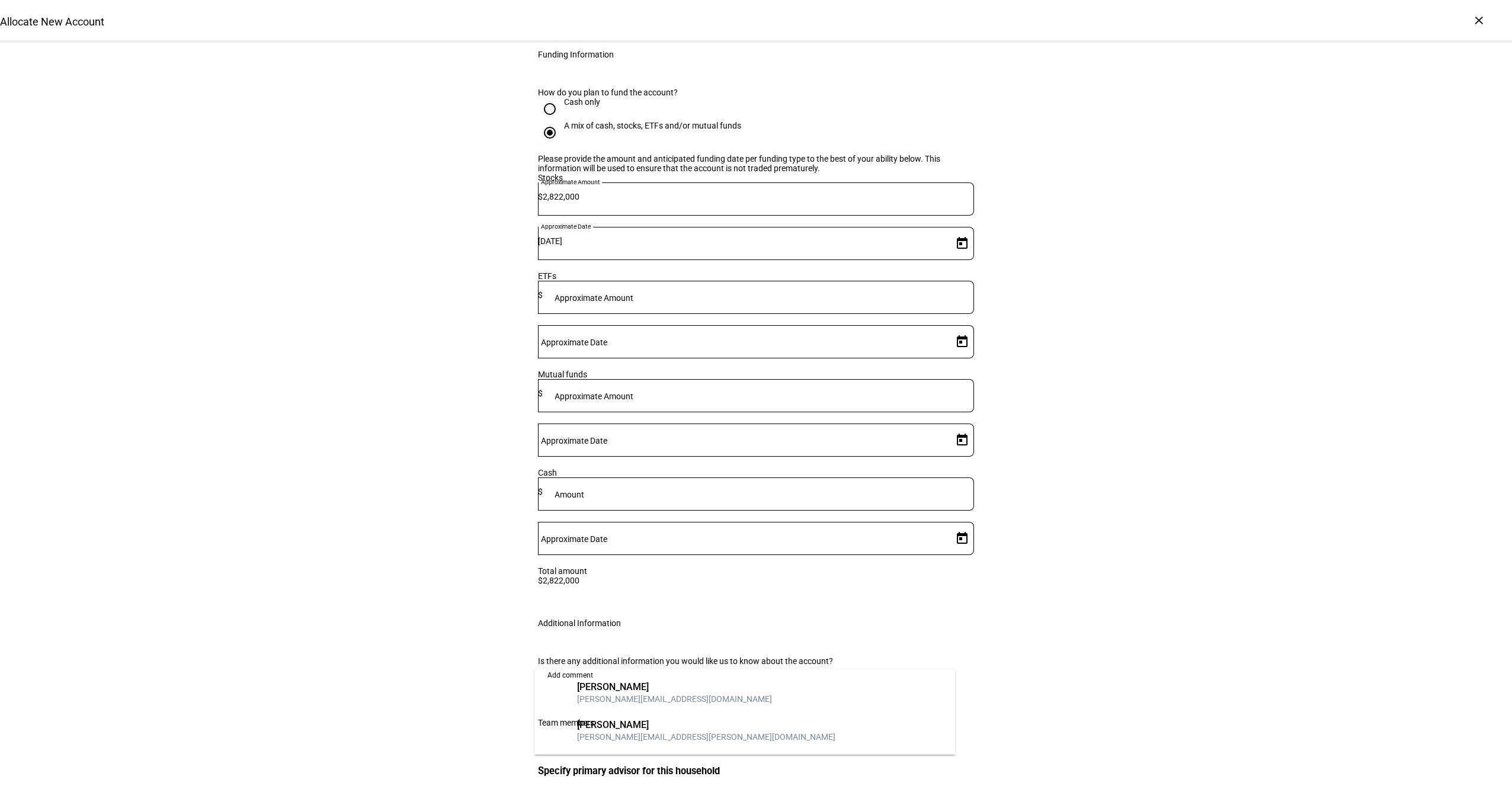
type input "ka"
click at [709, 727] on mat-option "BK [PERSON_NAME] [PERSON_NAME][EMAIL_ADDRESS][PERSON_NAME][DOMAIN_NAME]" at bounding box center [744, 731] width 421 height 38
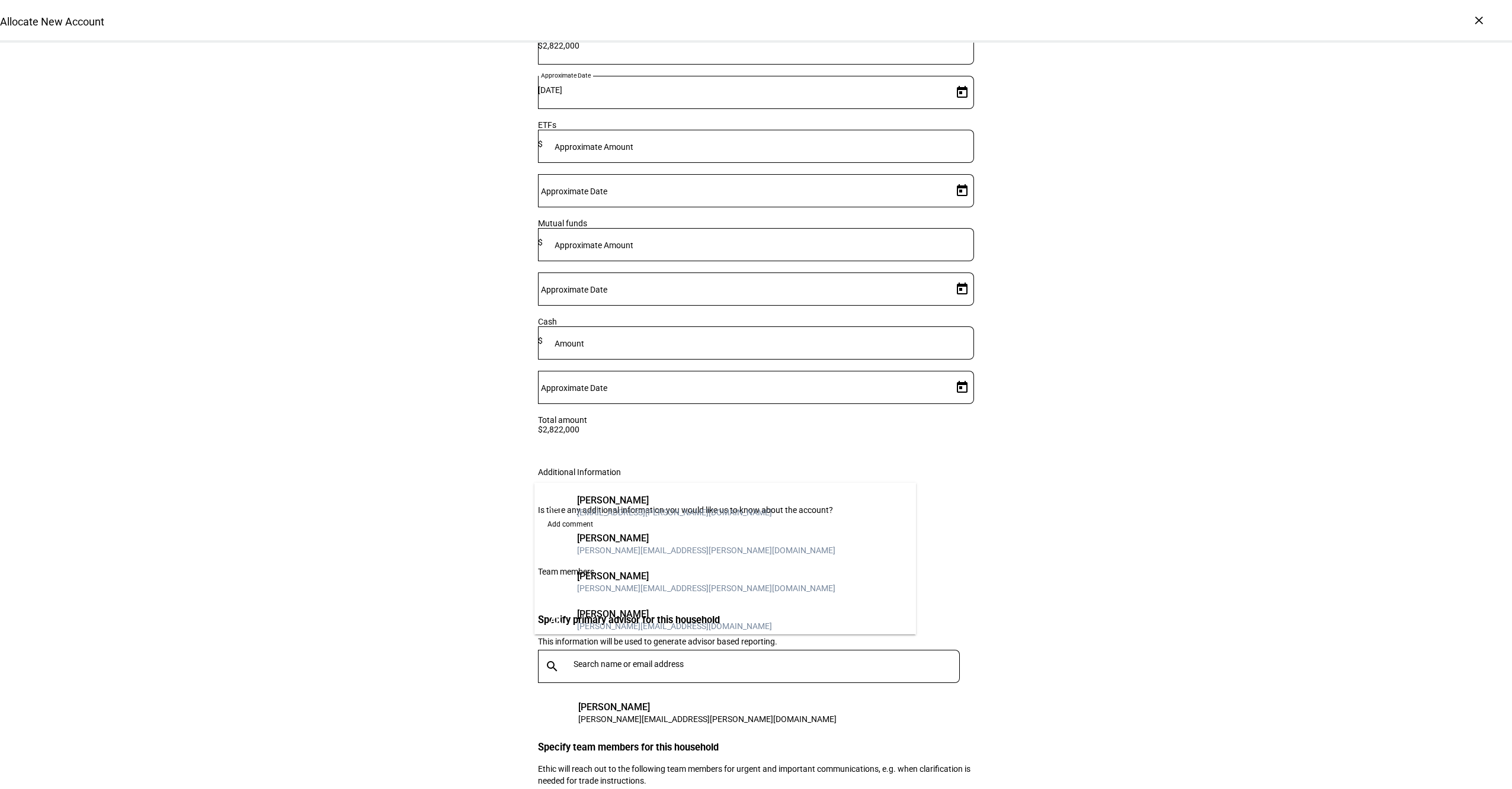
click at [680, 788] on input "text" at bounding box center [749, 803] width 352 height 9
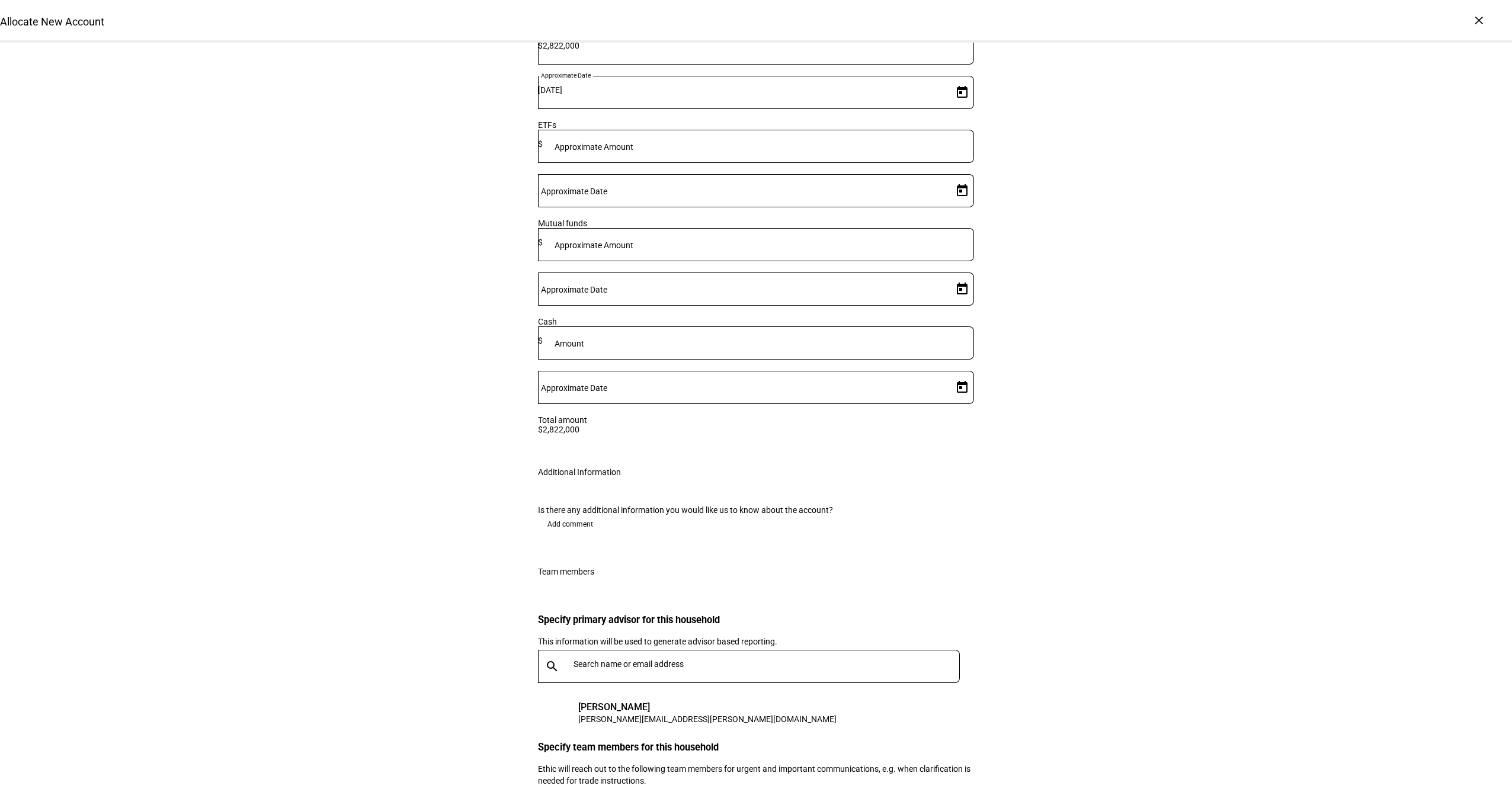
type input "k"
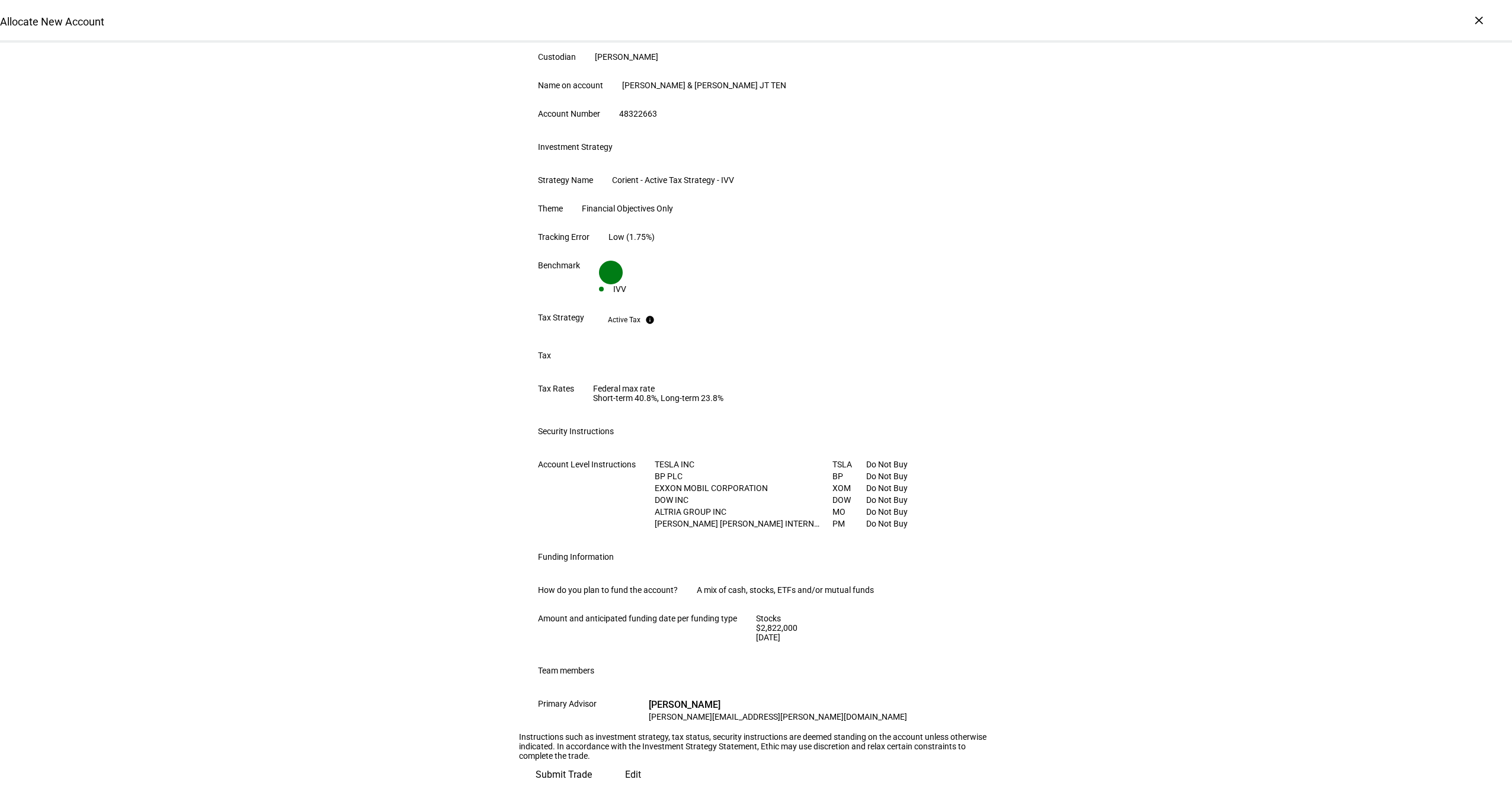
scroll to position [360, 0]
click at [977, 788] on html "× Allocate New Account Review Trade Request One more step - Please review the i…" at bounding box center [756, 394] width 1512 height 789
click at [592, 784] on span "Submit Trade" at bounding box center [564, 775] width 56 height 28
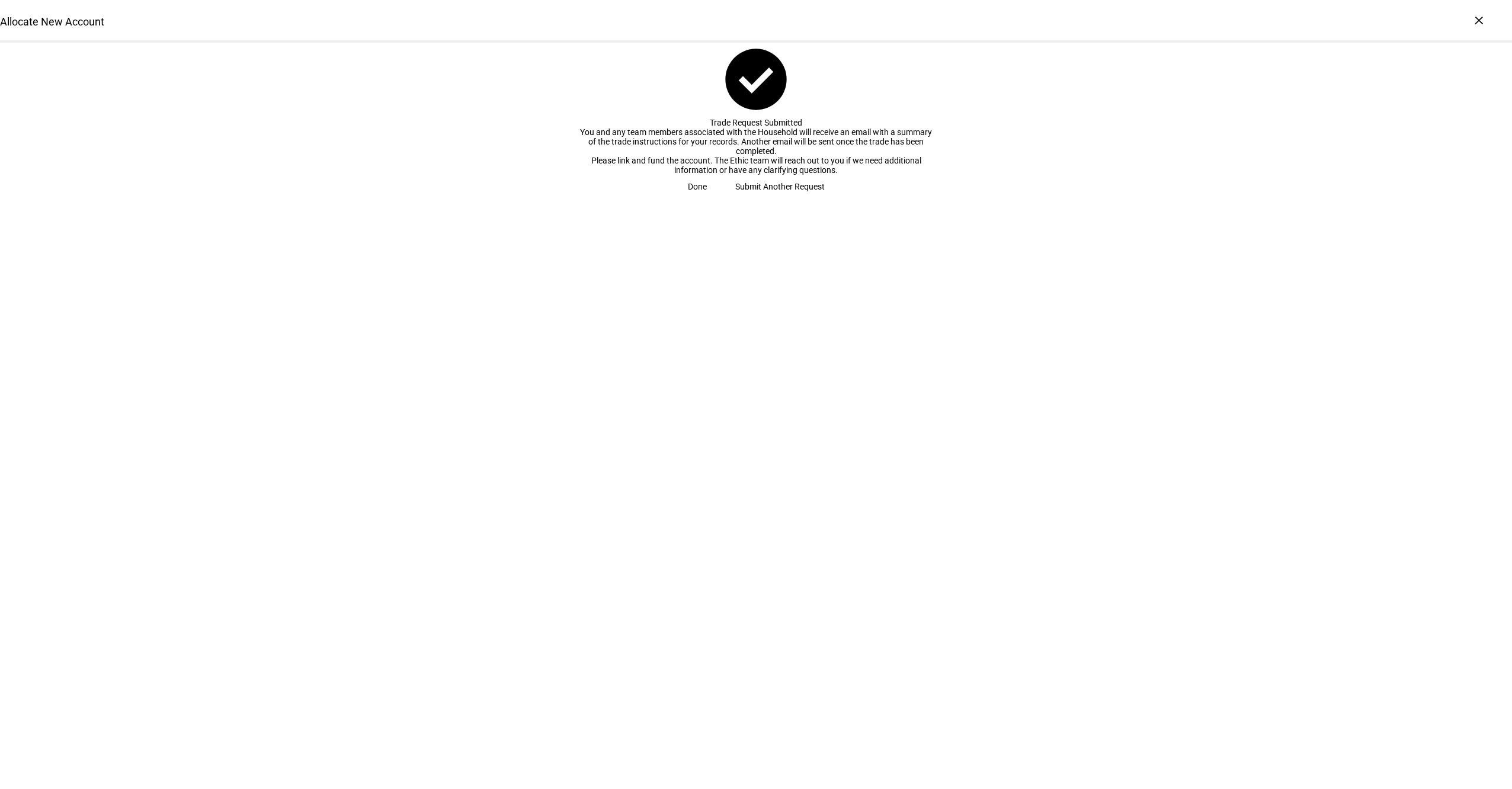
click at [721, 198] on span at bounding box center [697, 186] width 47 height 24
